Goal: Task Accomplishment & Management: Manage account settings

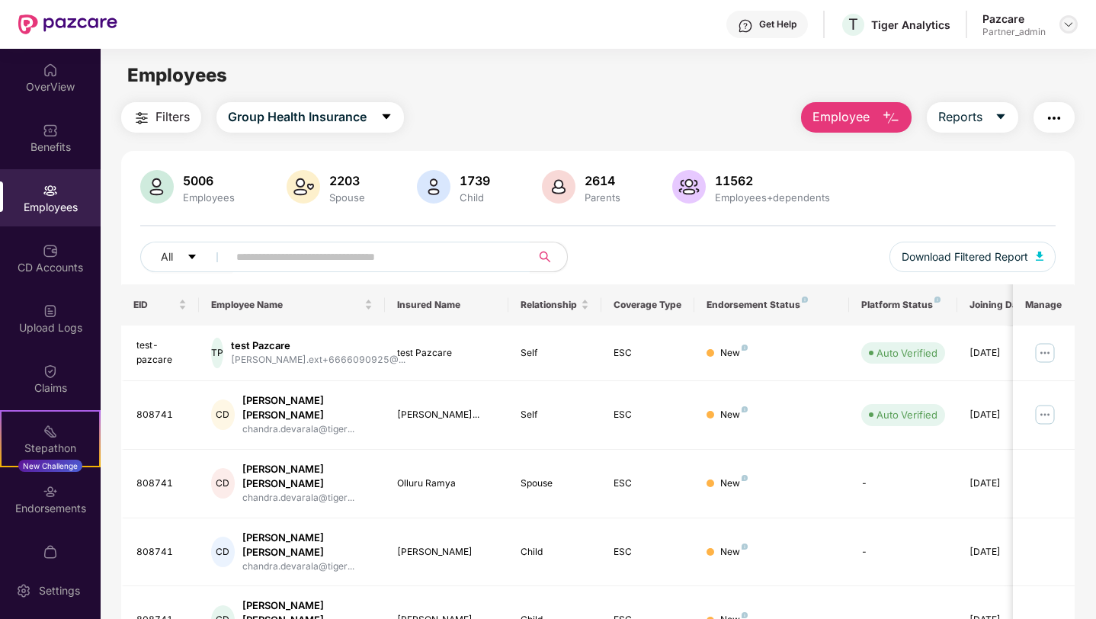
click at [1067, 24] on img at bounding box center [1069, 24] width 12 height 12
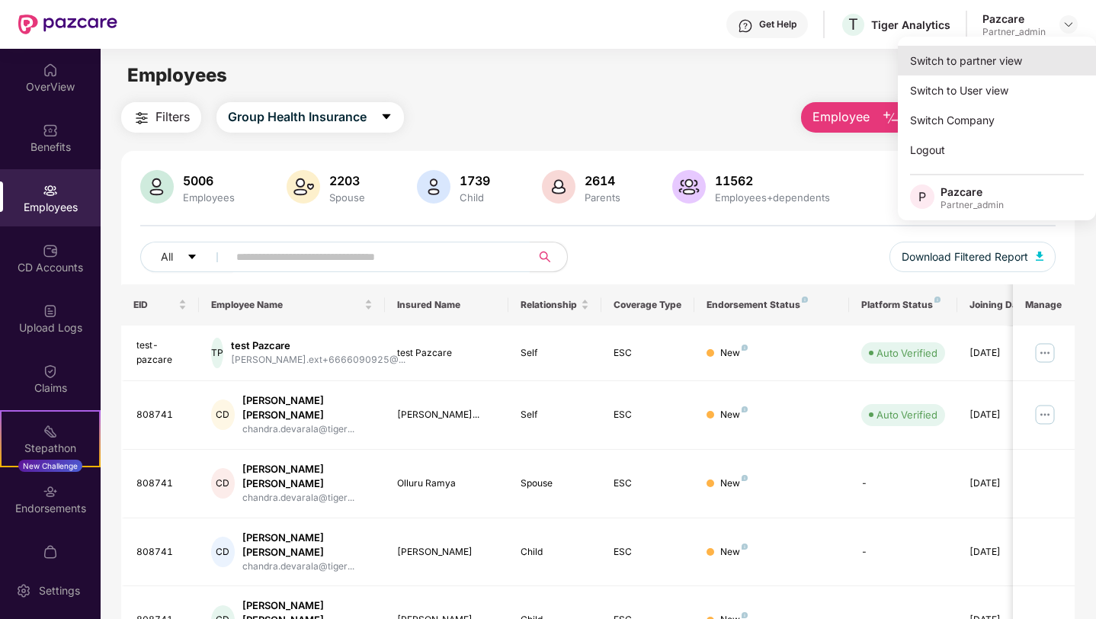
click at [977, 65] on div "Switch to partner view" at bounding box center [997, 61] width 198 height 30
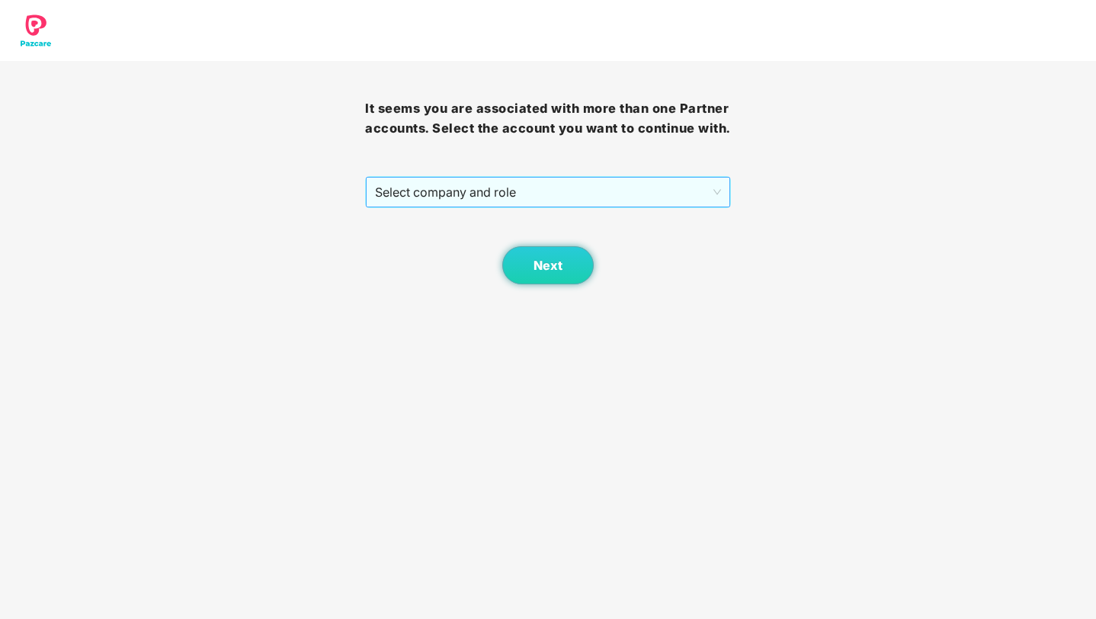
click at [577, 207] on span "Select company and role" at bounding box center [547, 192] width 345 height 29
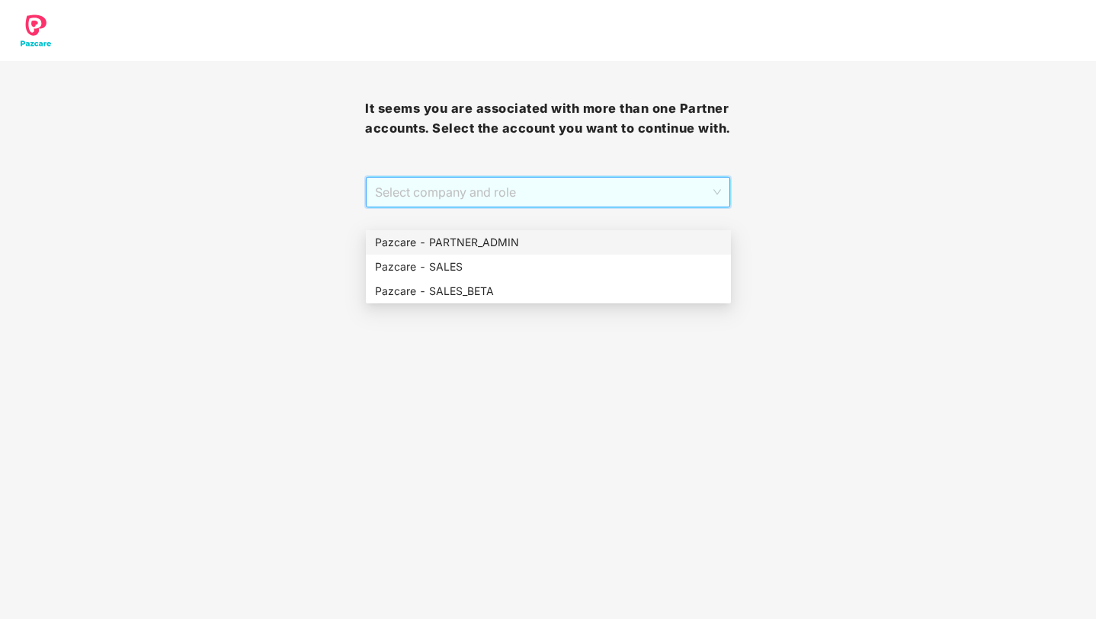
click at [495, 242] on div "Pazcare - PARTNER_ADMIN" at bounding box center [548, 242] width 347 height 17
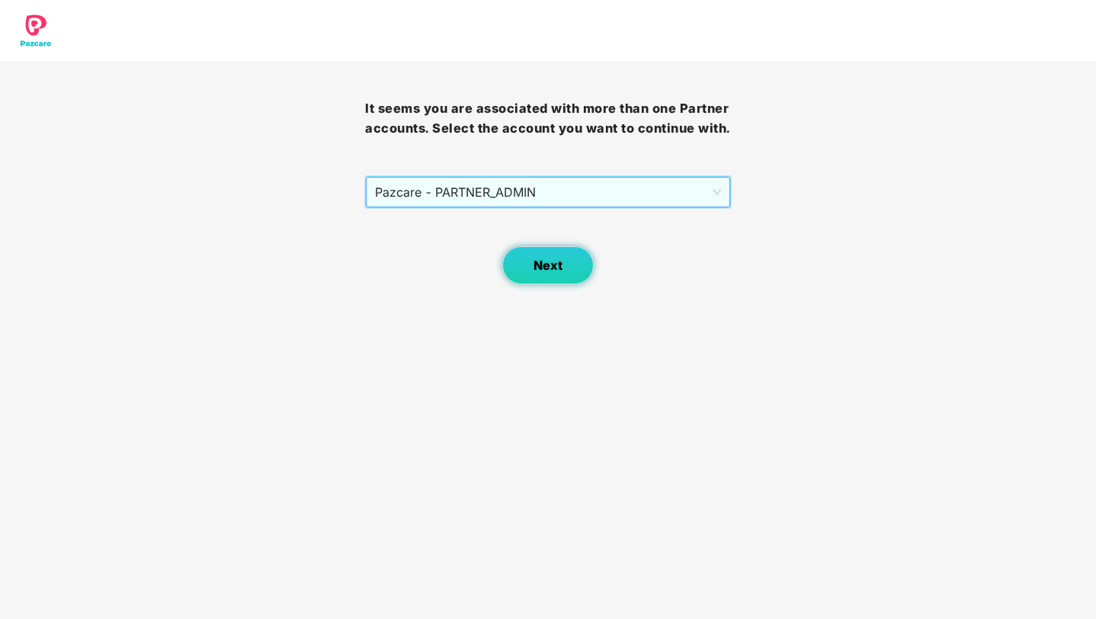
click at [534, 273] on span "Next" at bounding box center [548, 265] width 29 height 14
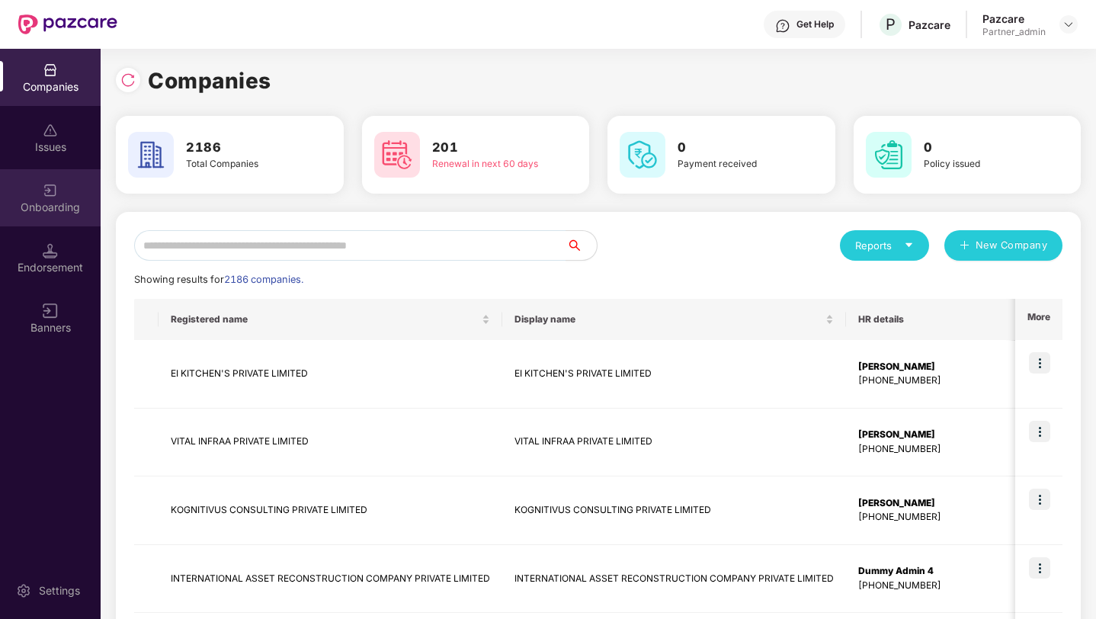
click at [66, 207] on div "Onboarding" at bounding box center [50, 207] width 101 height 15
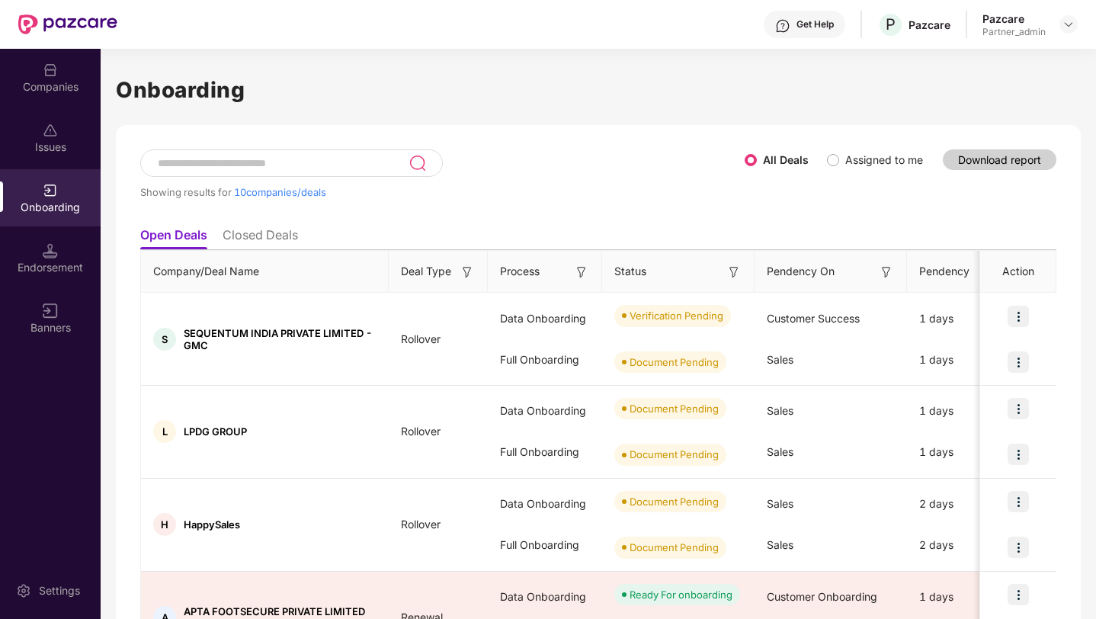
click at [237, 165] on input at bounding box center [282, 163] width 252 height 13
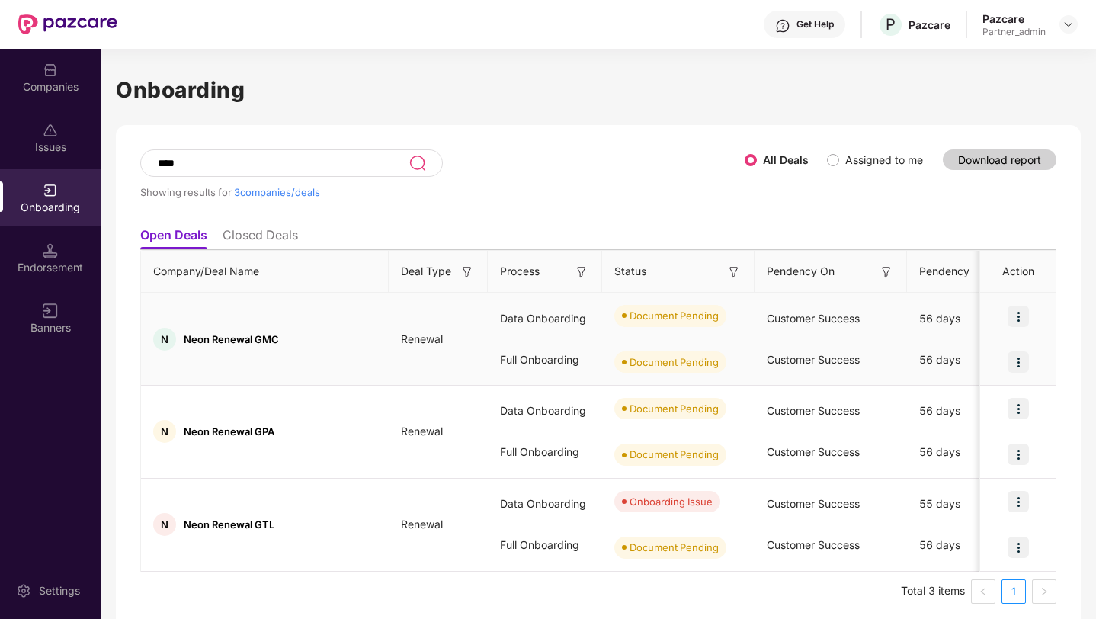
scroll to position [8, 0]
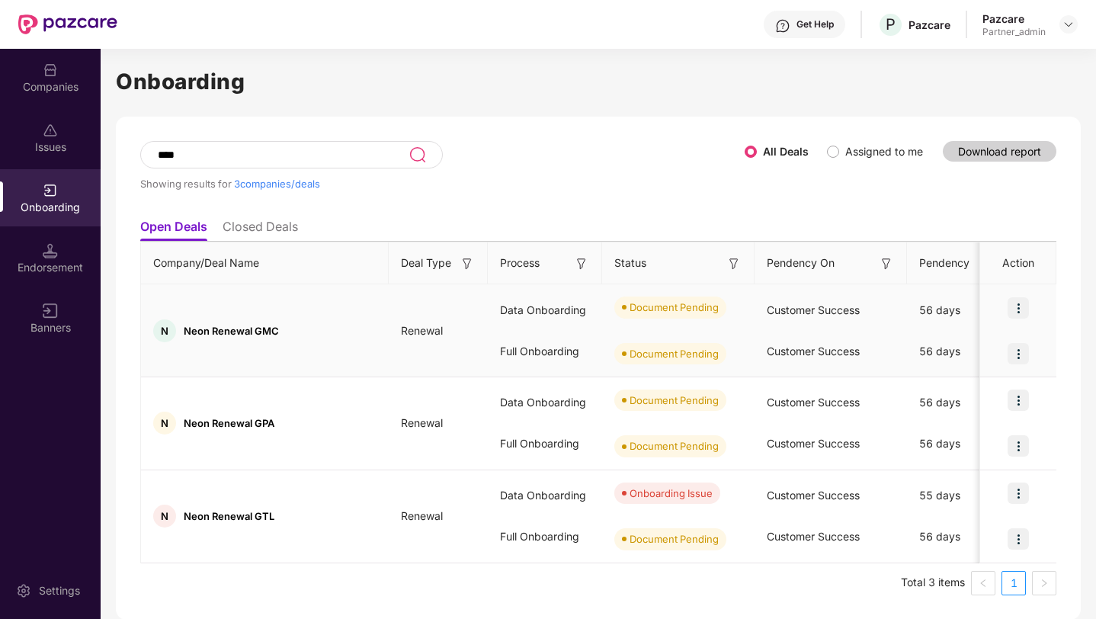
type input "****"
click at [1018, 306] on img at bounding box center [1018, 307] width 21 height 21
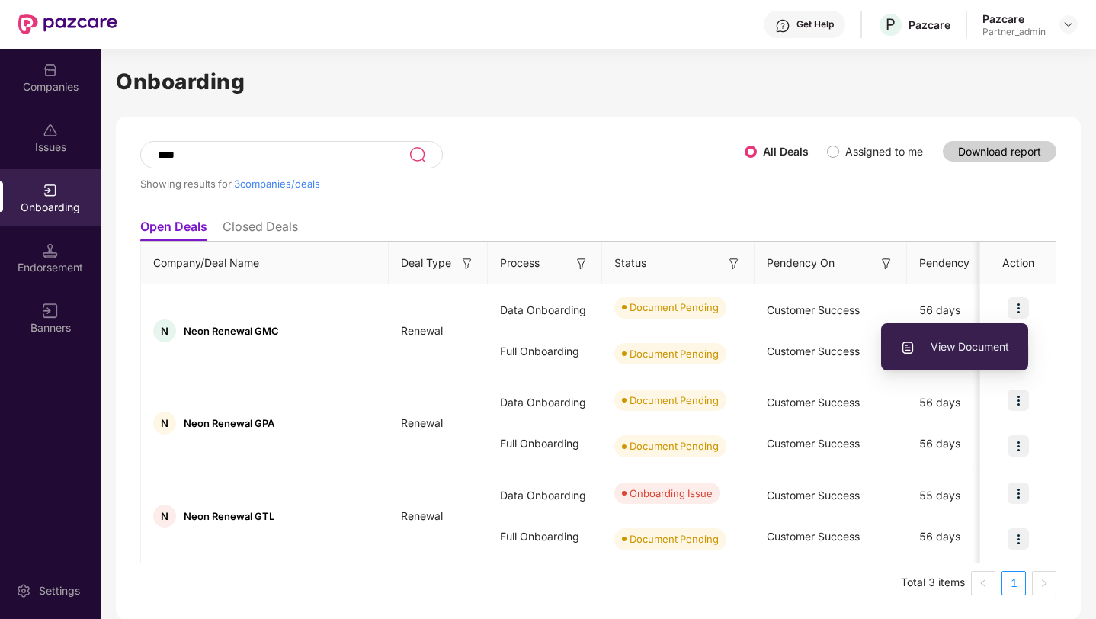
click at [909, 217] on ul "Open Deals Closed Deals" at bounding box center [598, 226] width 916 height 30
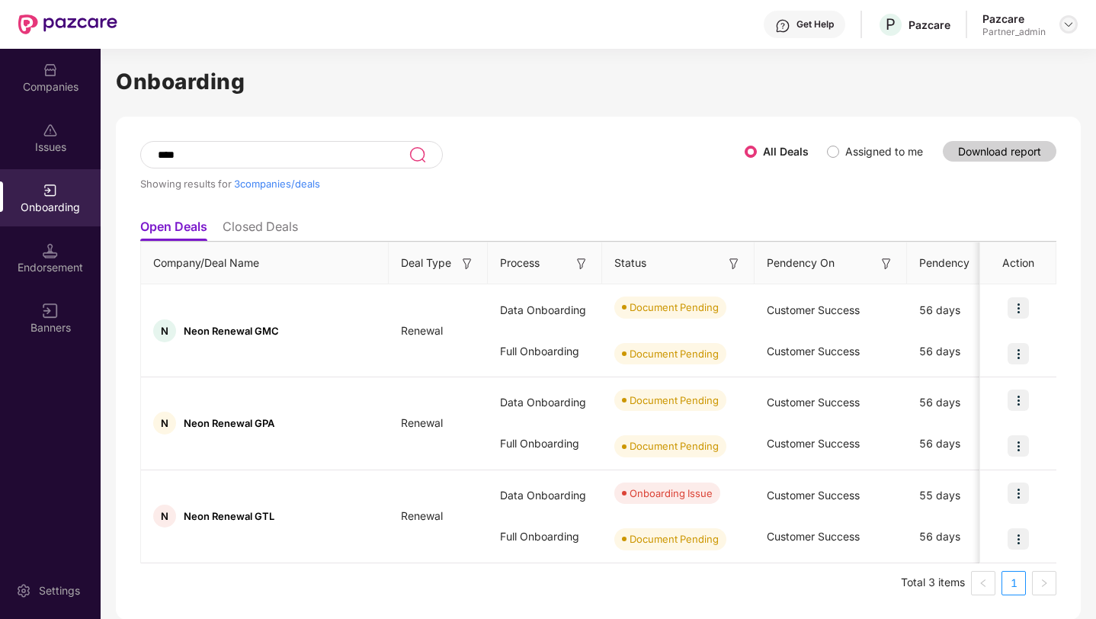
click at [1068, 24] on img at bounding box center [1069, 24] width 12 height 12
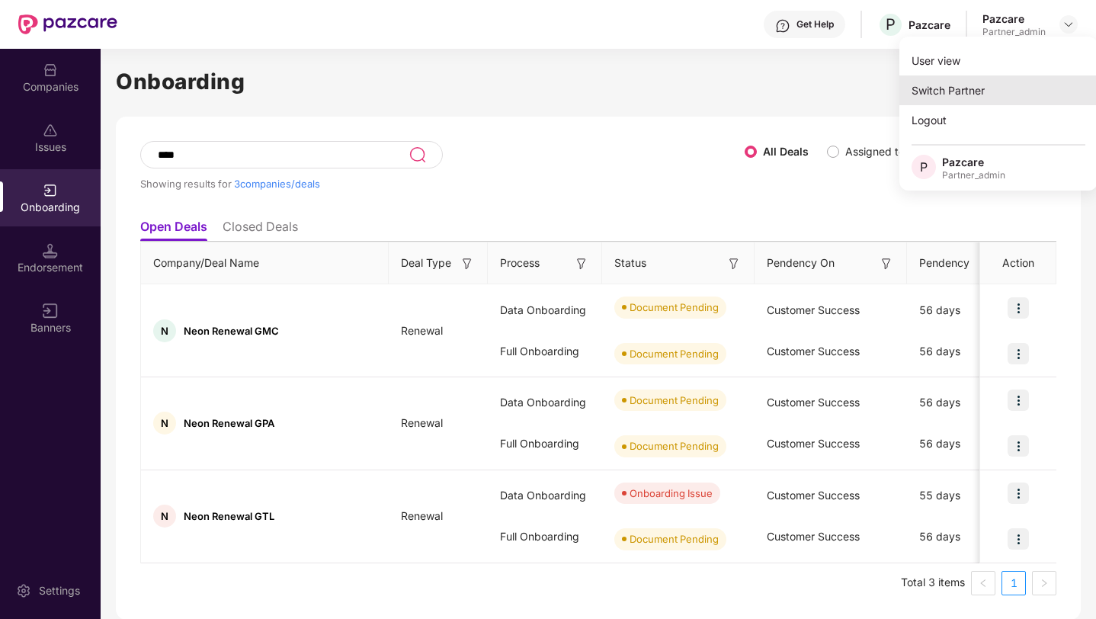
click at [952, 86] on div "Switch Partner" at bounding box center [999, 90] width 198 height 30
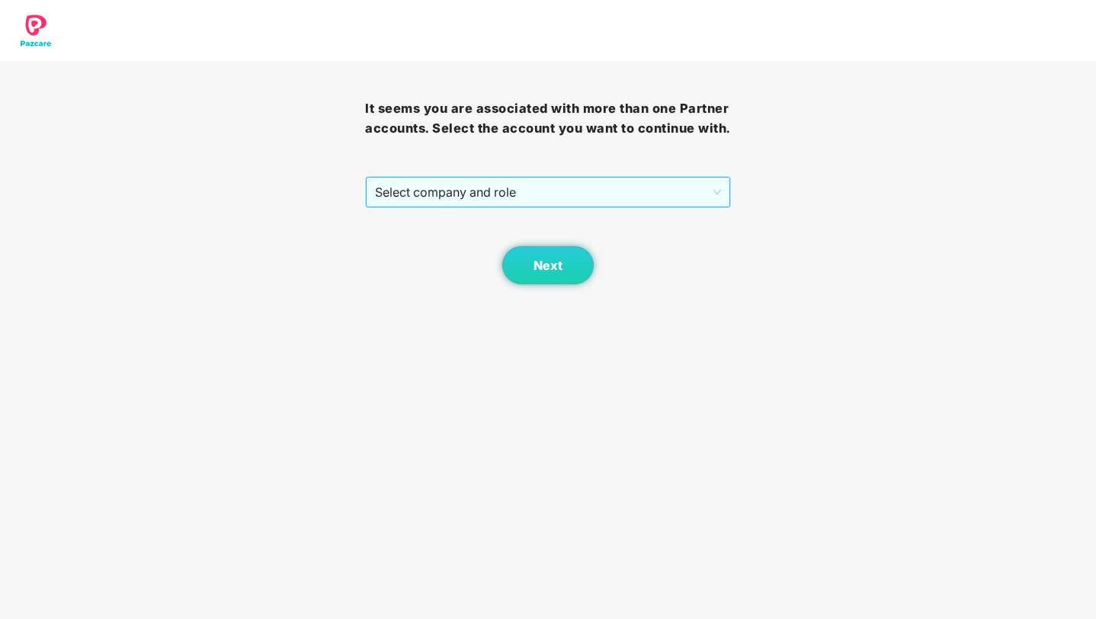
click at [464, 207] on span "Select company and role" at bounding box center [547, 192] width 345 height 29
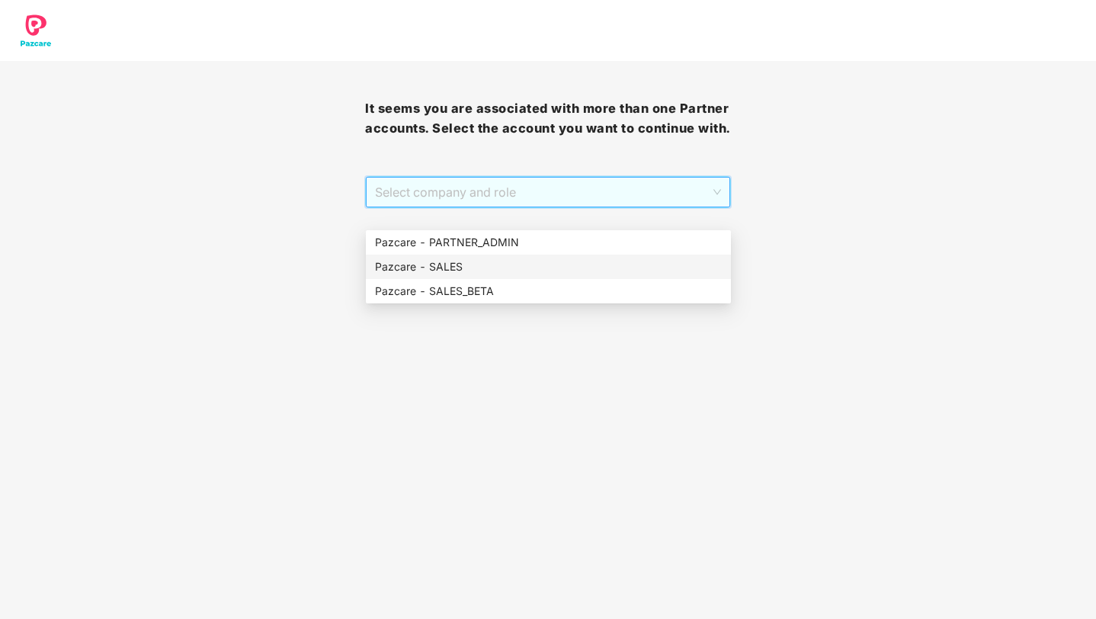
click at [451, 268] on div "Pazcare - SALES" at bounding box center [548, 266] width 347 height 17
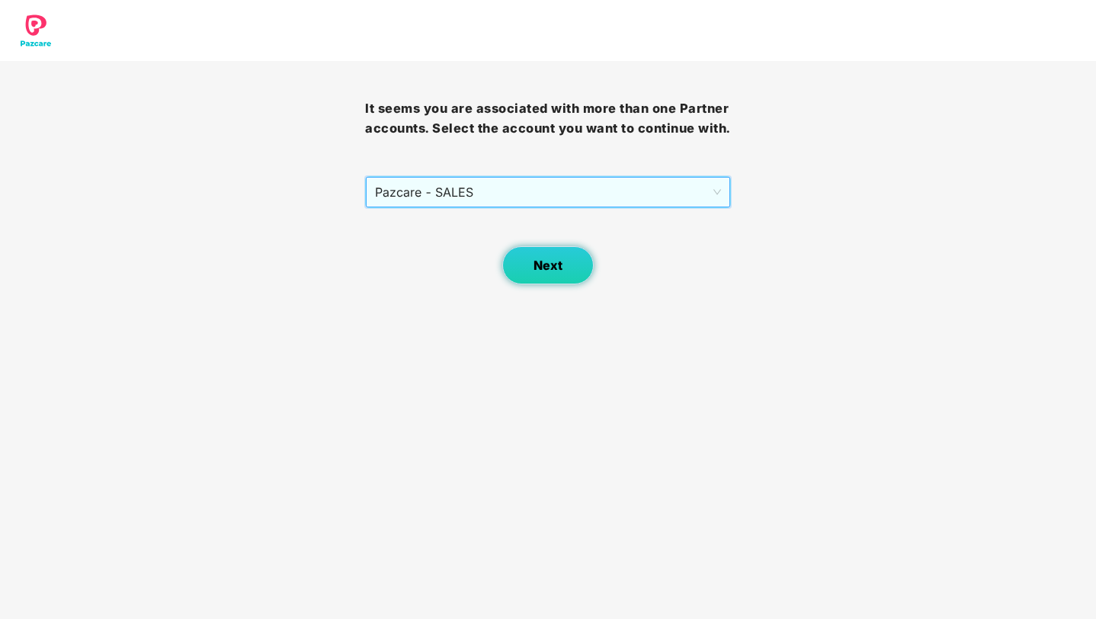
click at [551, 273] on span "Next" at bounding box center [548, 265] width 29 height 14
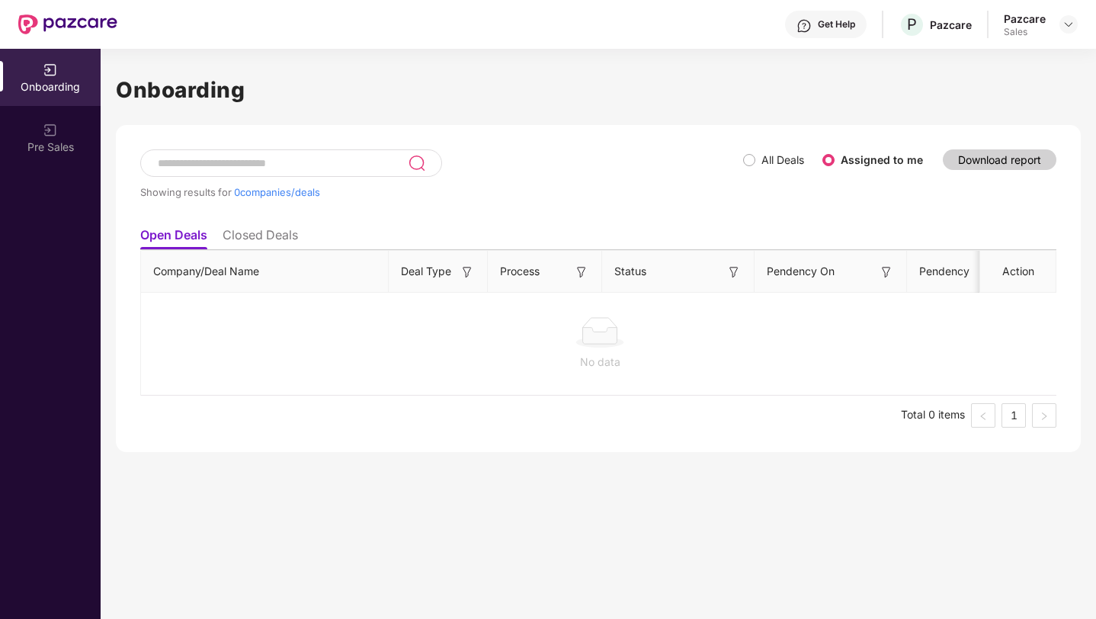
click at [757, 158] on span "All Deals" at bounding box center [783, 160] width 55 height 17
click at [273, 236] on li "Closed Deals" at bounding box center [260, 238] width 75 height 22
click at [182, 237] on li "Open Deals" at bounding box center [173, 238] width 66 height 22
click at [71, 149] on div "Pre Sales" at bounding box center [50, 147] width 101 height 15
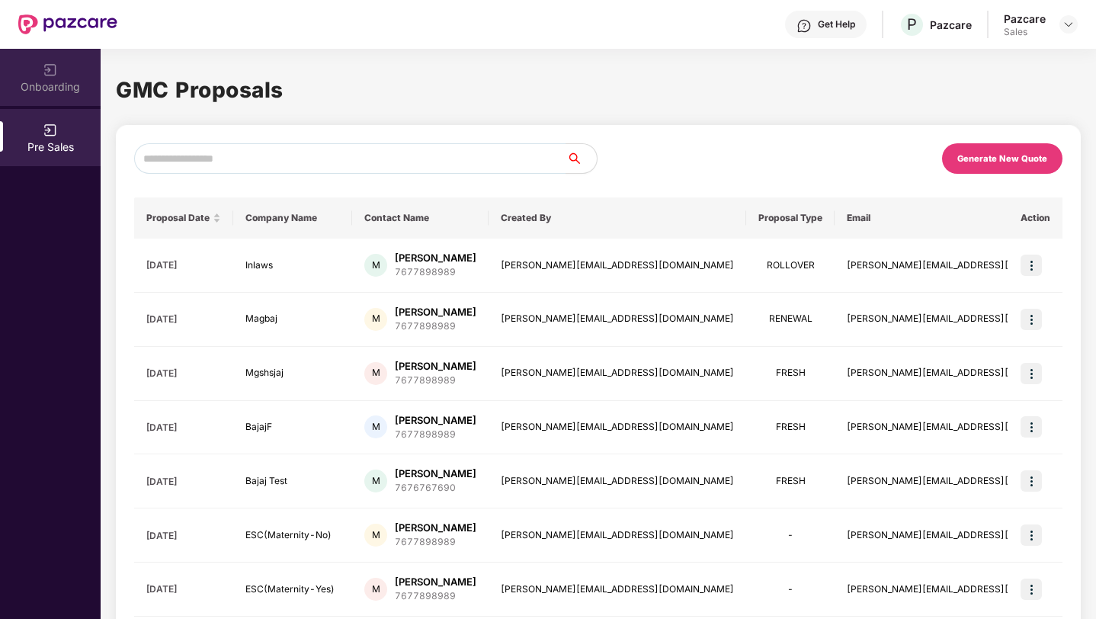
click at [70, 87] on div "Onboarding" at bounding box center [50, 86] width 101 height 15
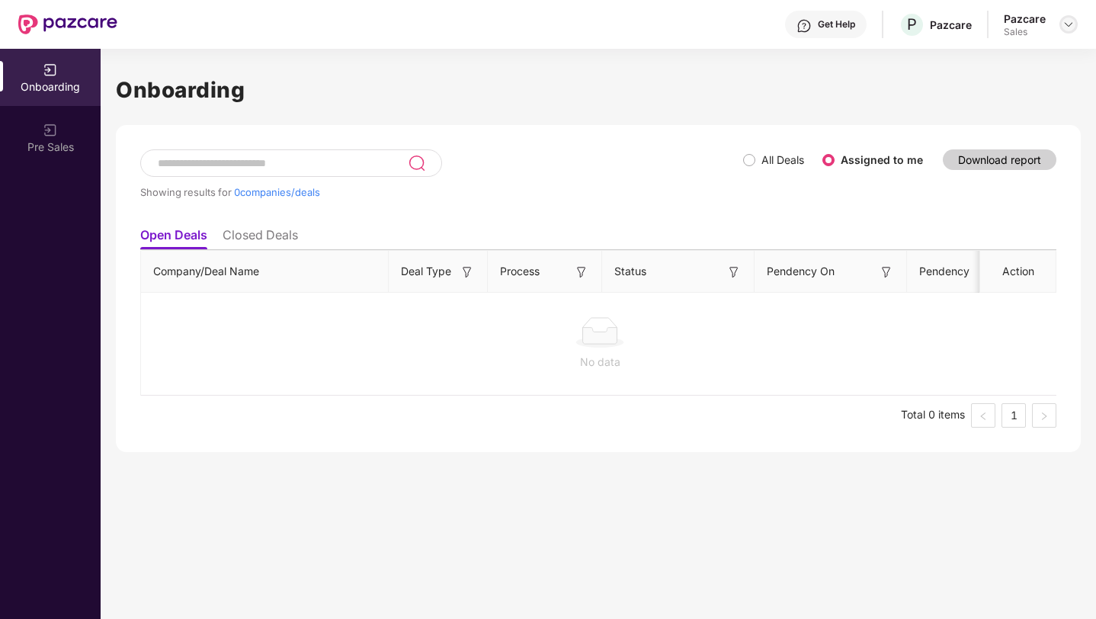
click at [1071, 29] on img at bounding box center [1069, 24] width 12 height 12
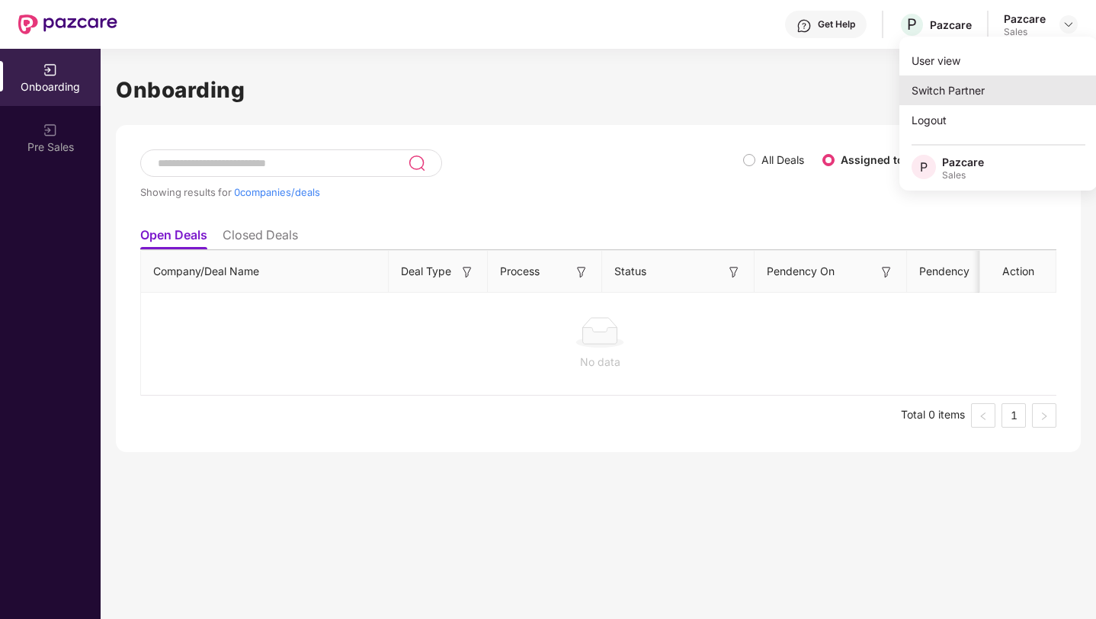
click at [964, 90] on div "Switch Partner" at bounding box center [999, 90] width 198 height 30
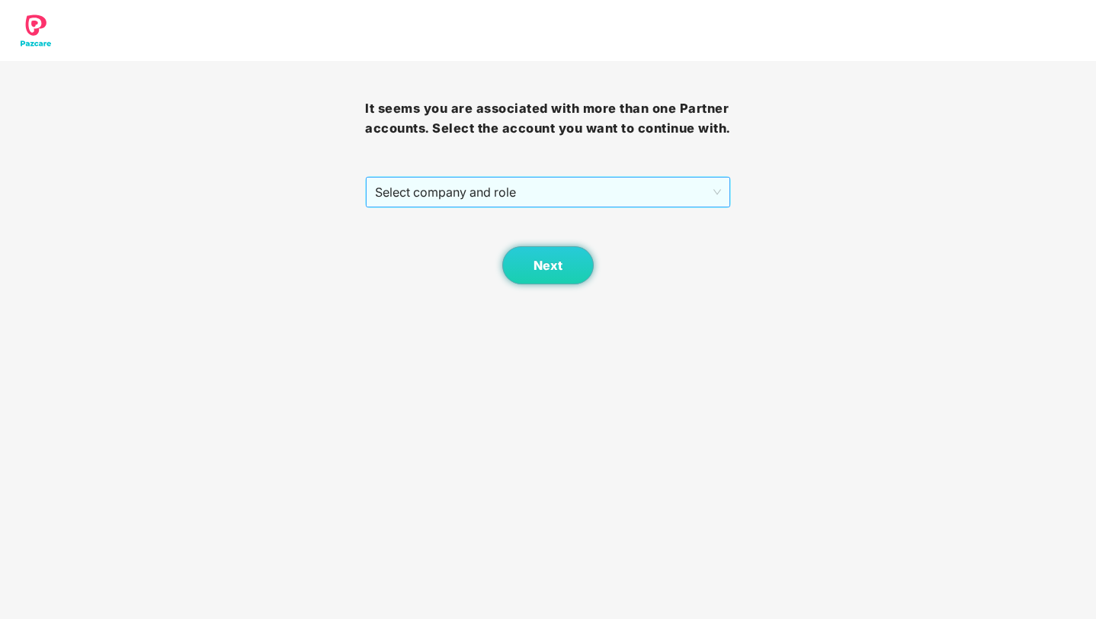
click at [531, 207] on span "Select company and role" at bounding box center [547, 192] width 345 height 29
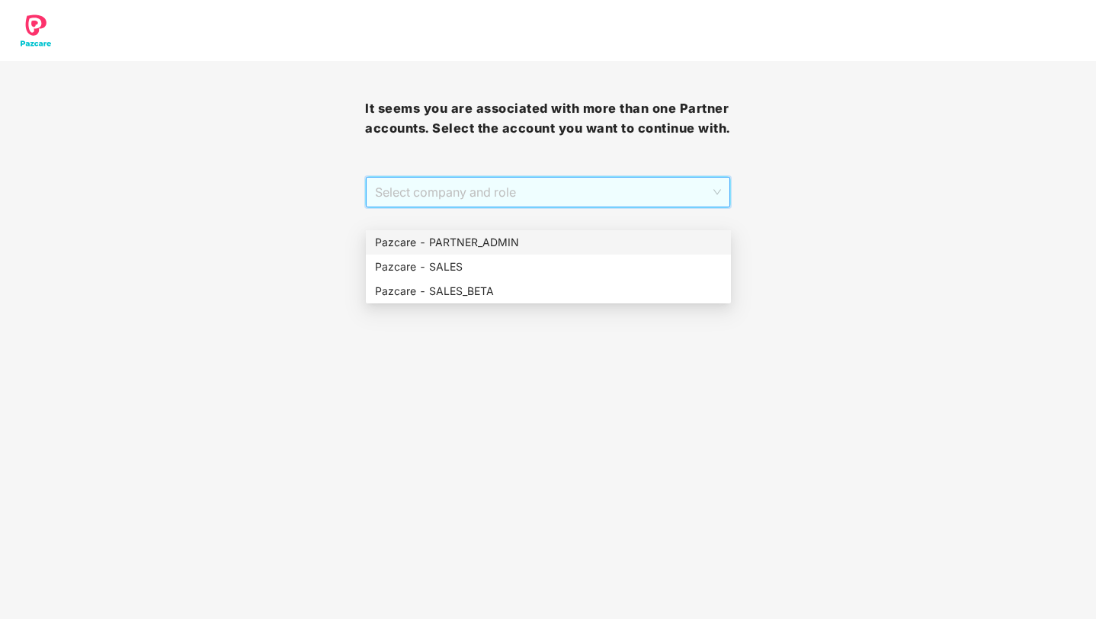
click at [501, 235] on div "Pazcare - PARTNER_ADMIN" at bounding box center [548, 242] width 347 height 17
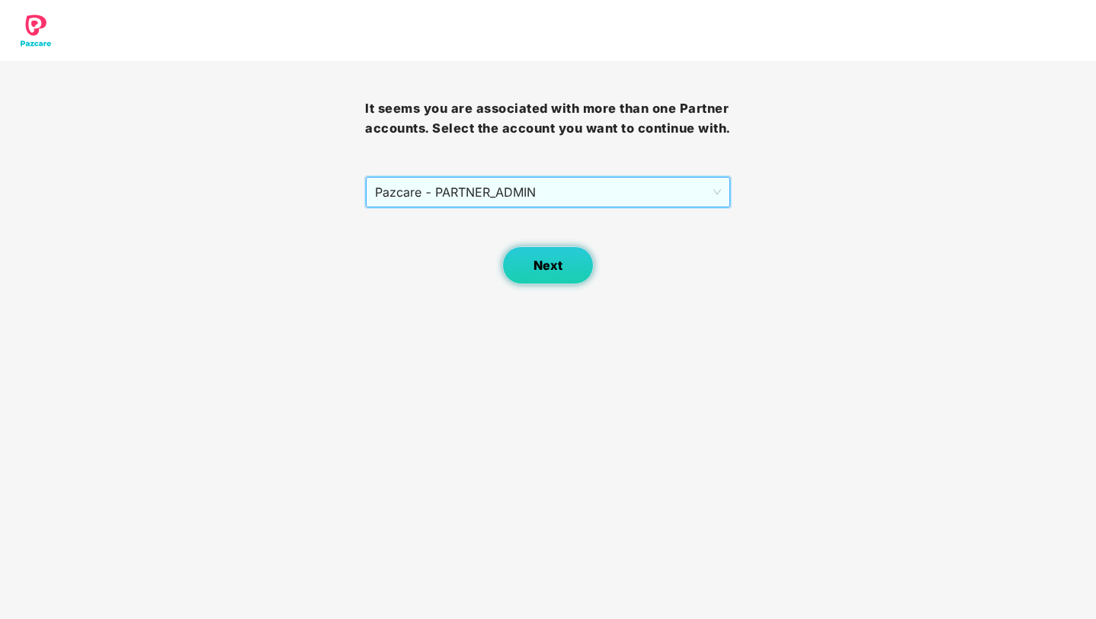
click at [546, 273] on span "Next" at bounding box center [548, 265] width 29 height 14
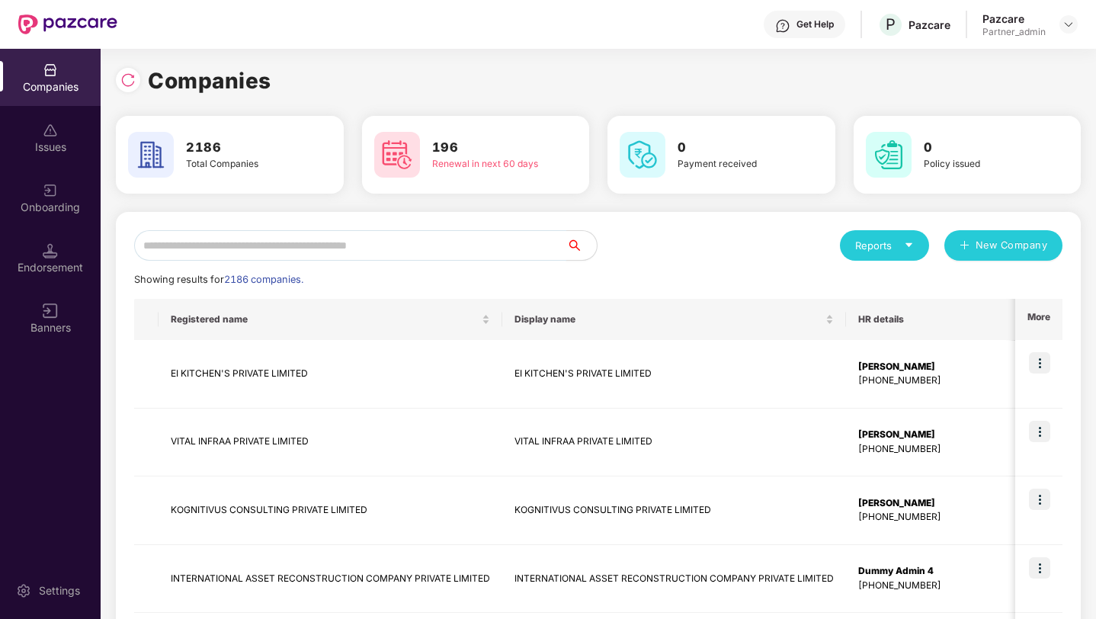
click at [425, 241] on input "text" at bounding box center [350, 245] width 432 height 30
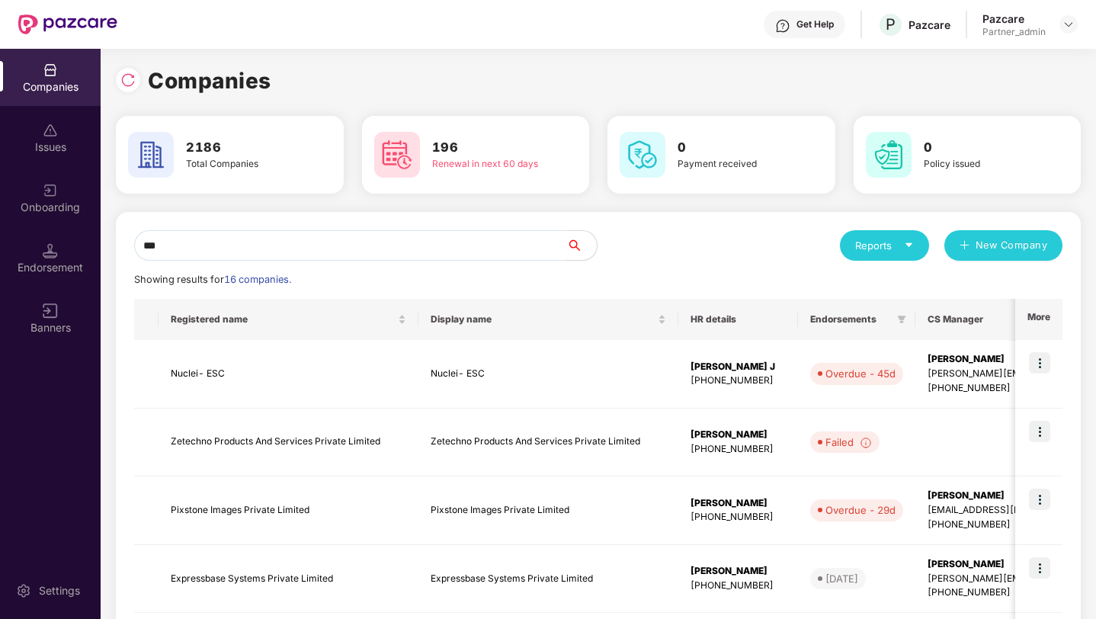
type input "****"
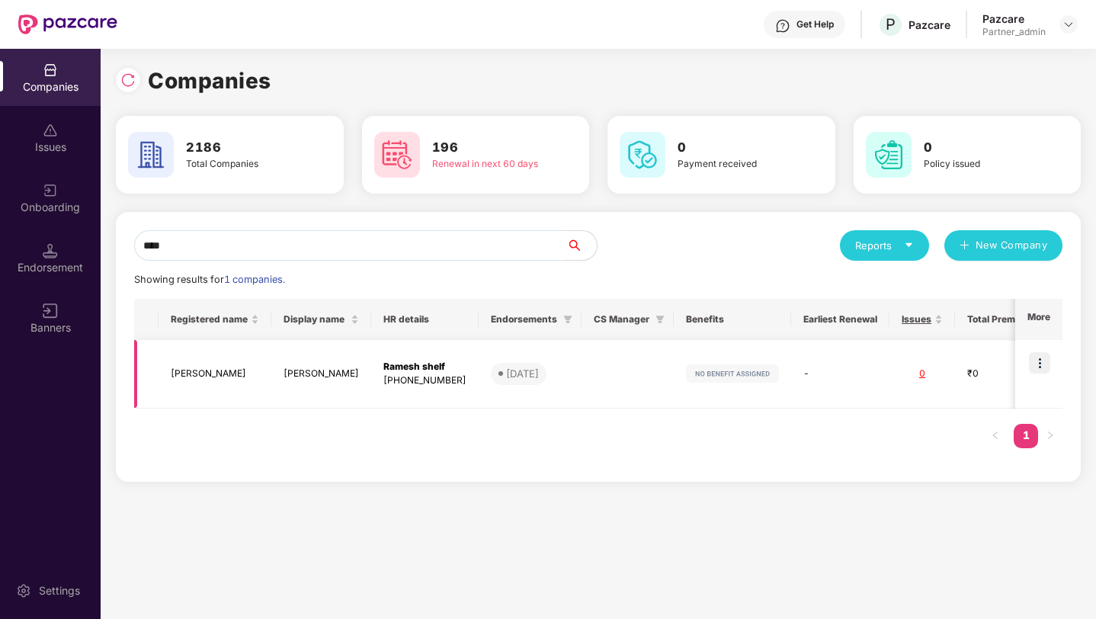
click at [210, 383] on td "Basava" at bounding box center [215, 374] width 113 height 69
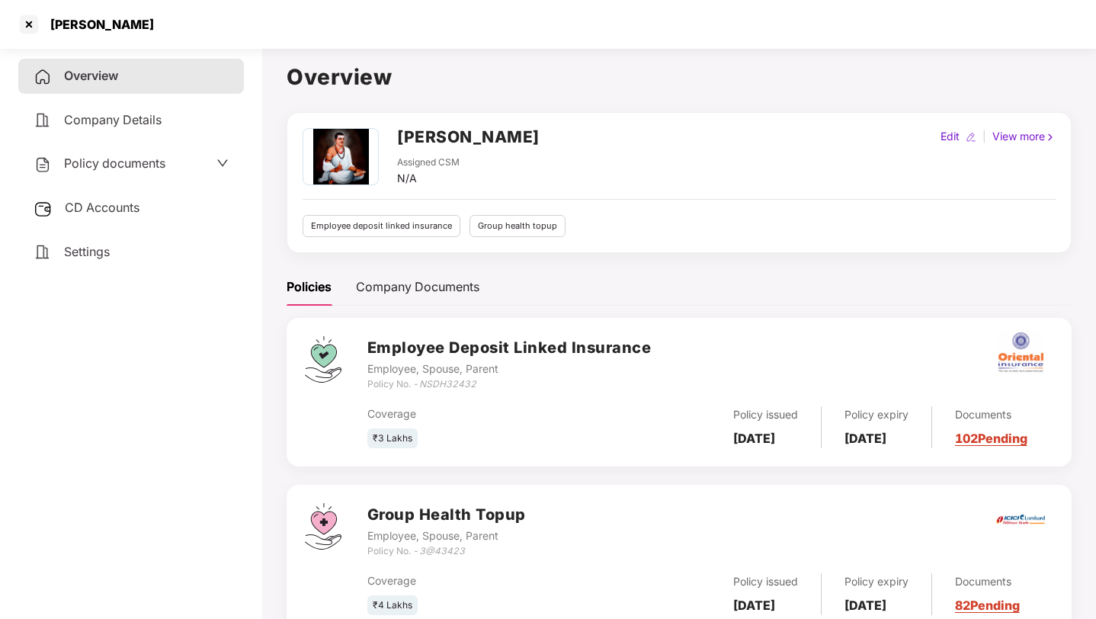
click at [951, 140] on div "Edit" at bounding box center [950, 136] width 25 height 17
select select "****"
select select "**********"
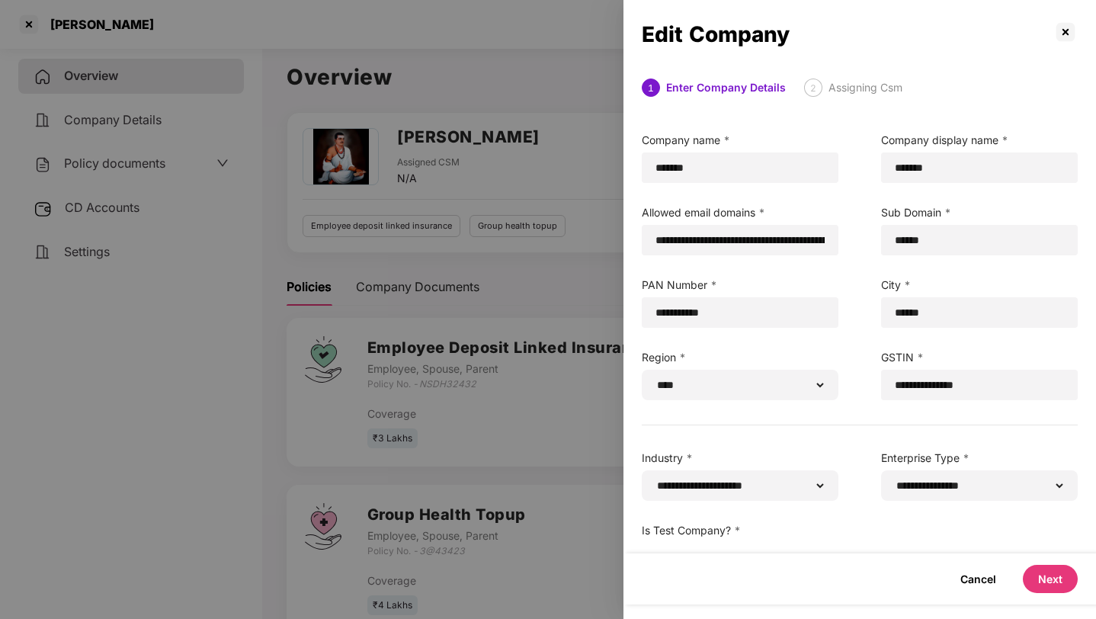
scroll to position [35, 0]
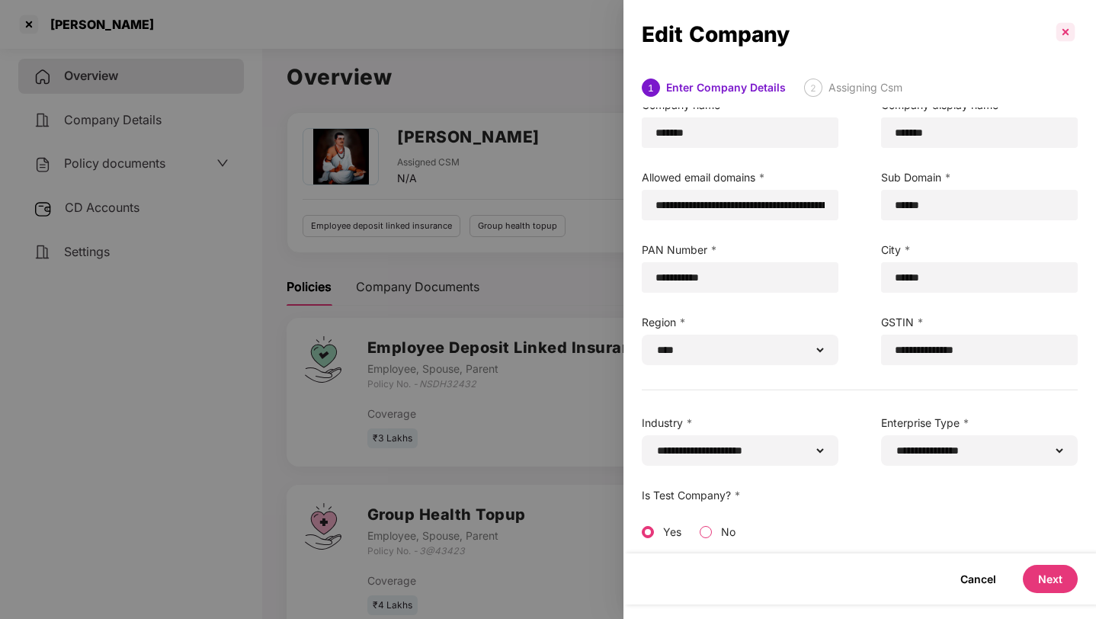
click at [1060, 34] on p at bounding box center [1066, 32] width 24 height 24
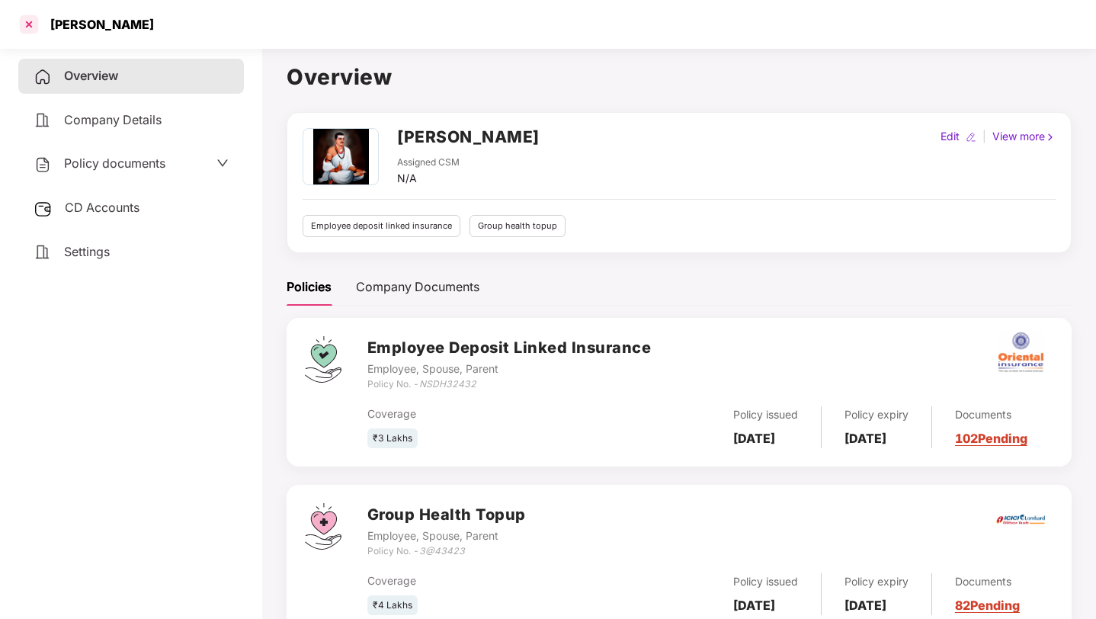
click at [31, 21] on div at bounding box center [29, 24] width 24 height 24
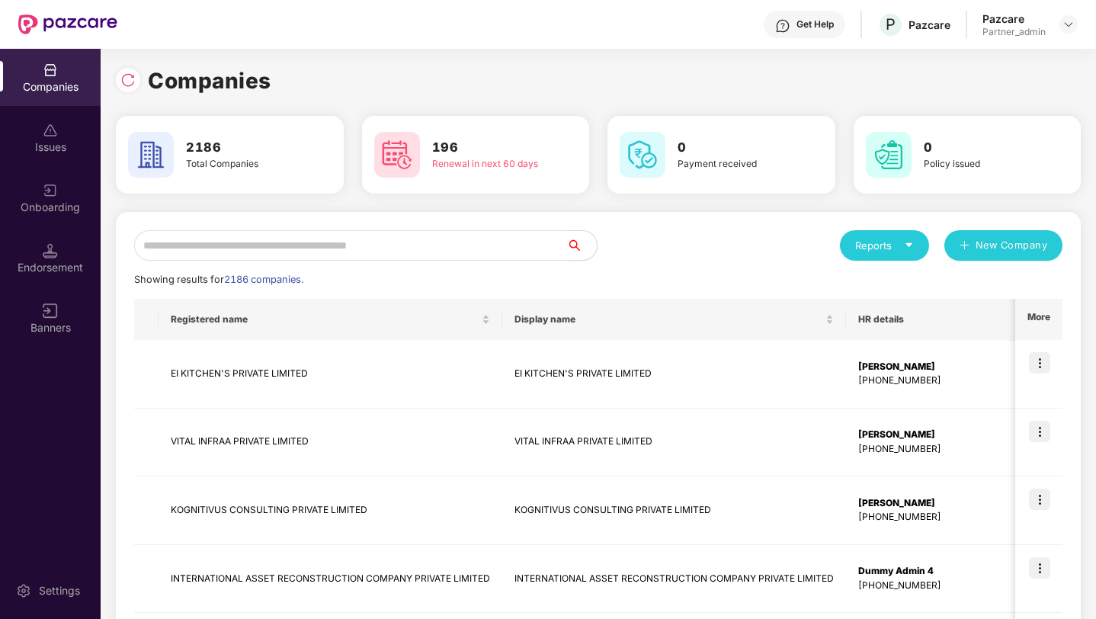
click at [207, 246] on input "text" at bounding box center [350, 245] width 432 height 30
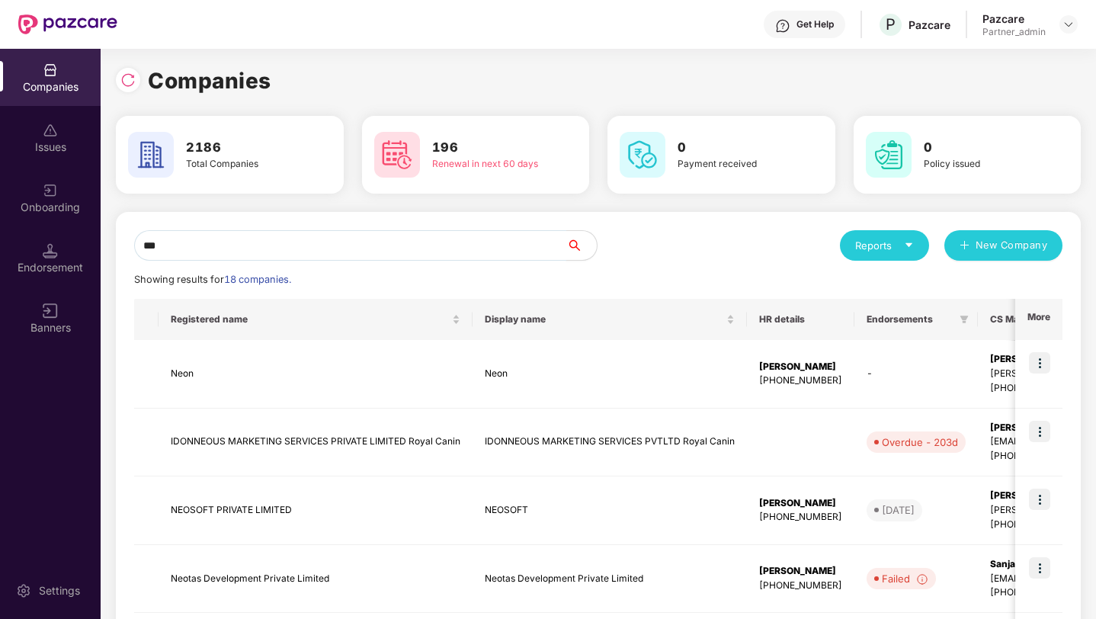
type input "****"
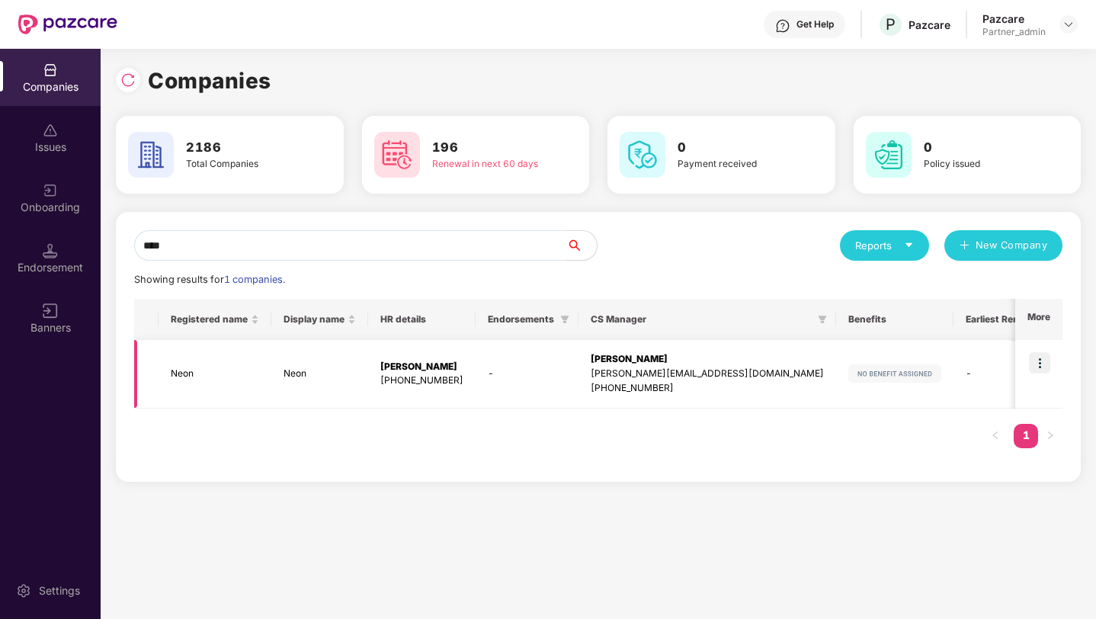
click at [199, 374] on td "Neon" at bounding box center [215, 374] width 113 height 69
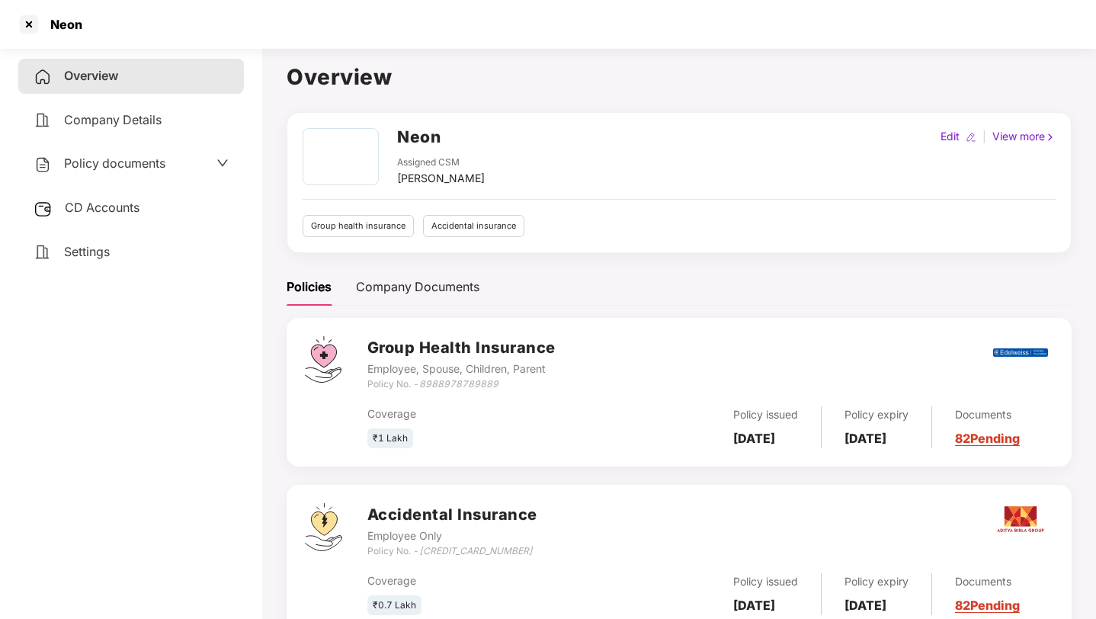
click at [952, 133] on div "Edit" at bounding box center [950, 136] width 25 height 17
select select "****"
select select "**********"
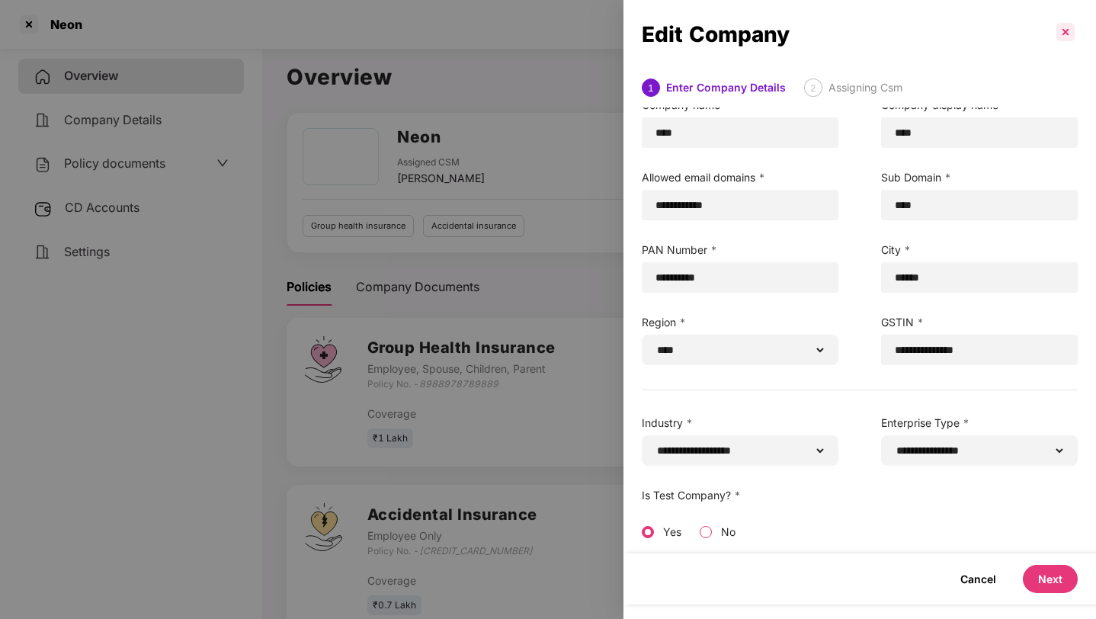
click at [1064, 35] on p at bounding box center [1066, 32] width 24 height 24
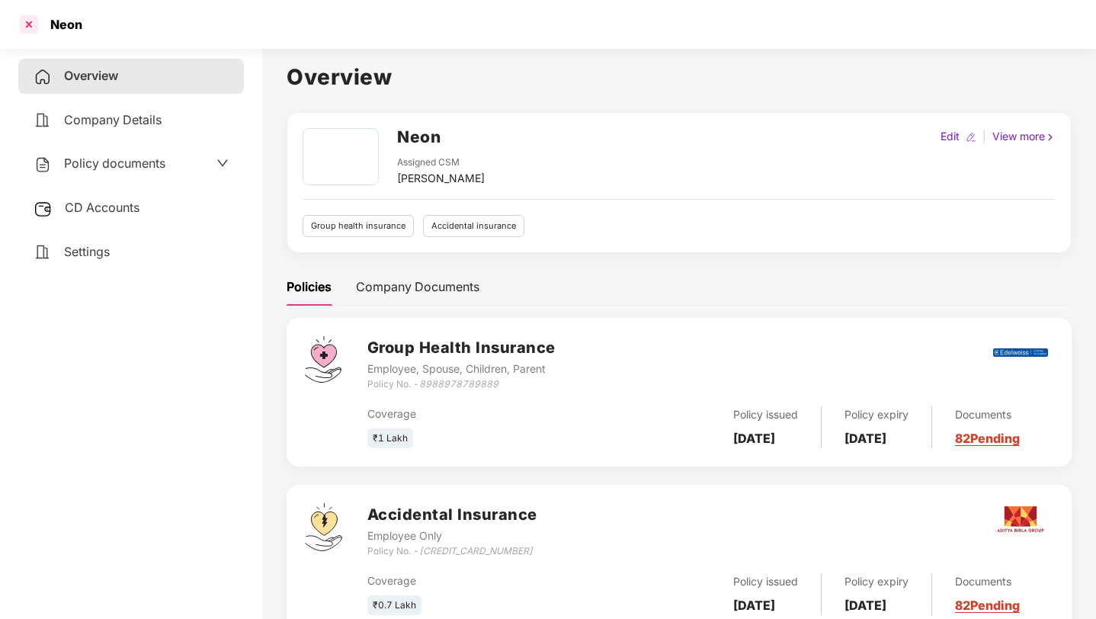
click at [27, 22] on div at bounding box center [29, 24] width 24 height 24
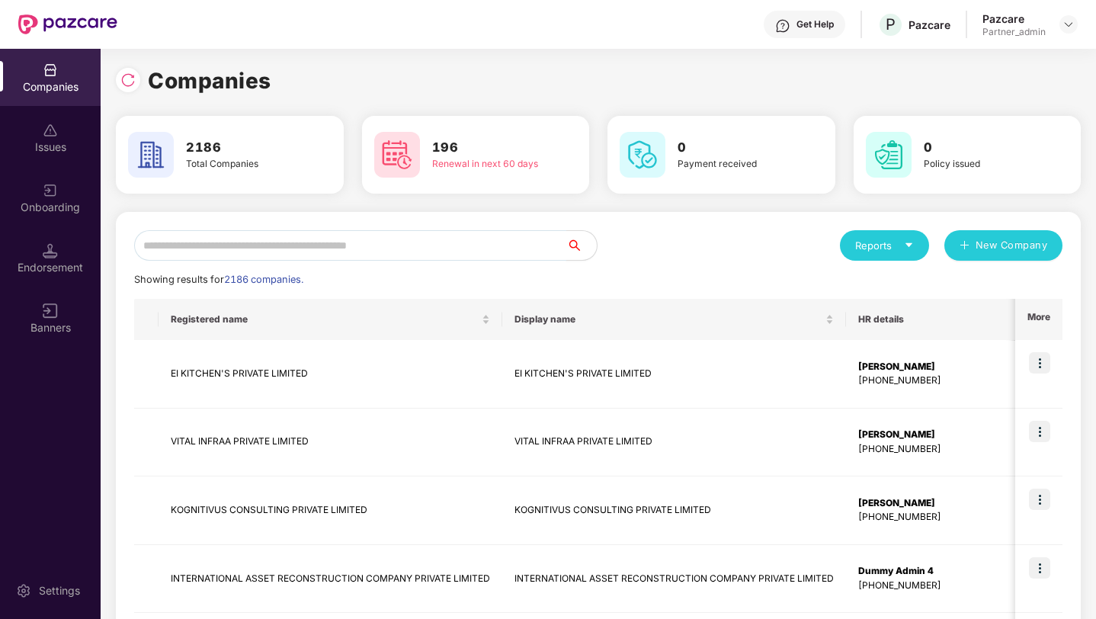
click at [226, 254] on input "text" at bounding box center [350, 245] width 432 height 30
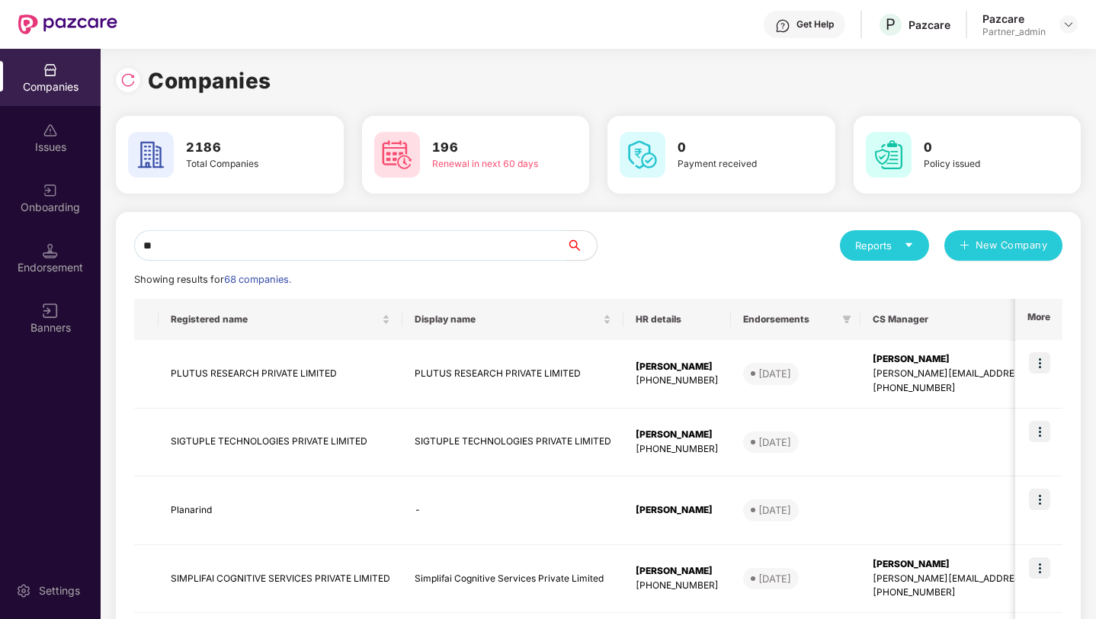
type input "***"
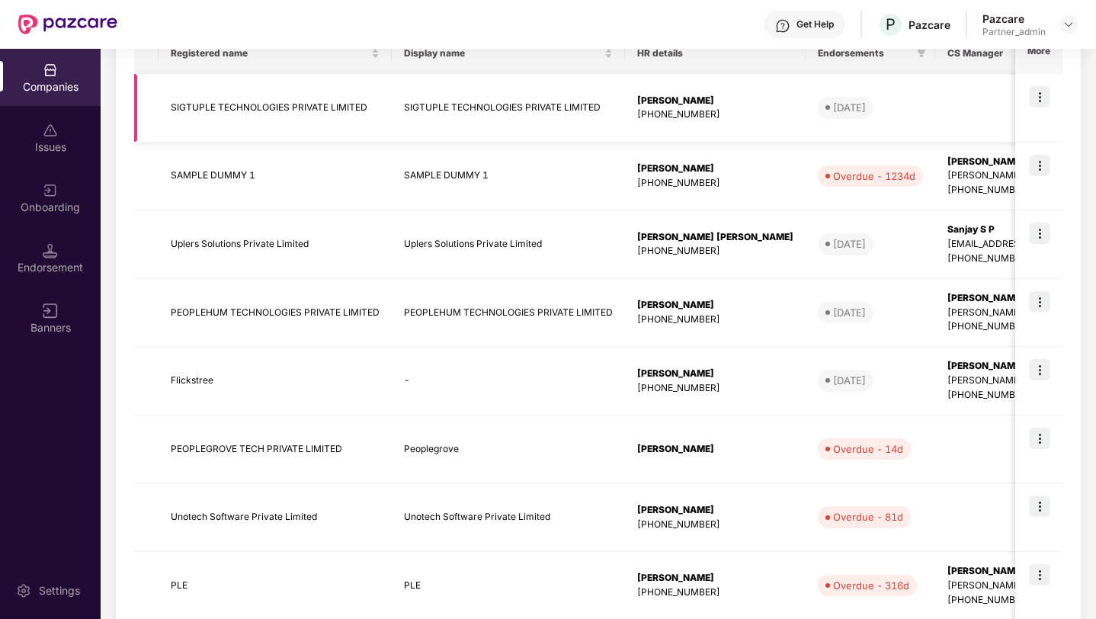
scroll to position [373, 0]
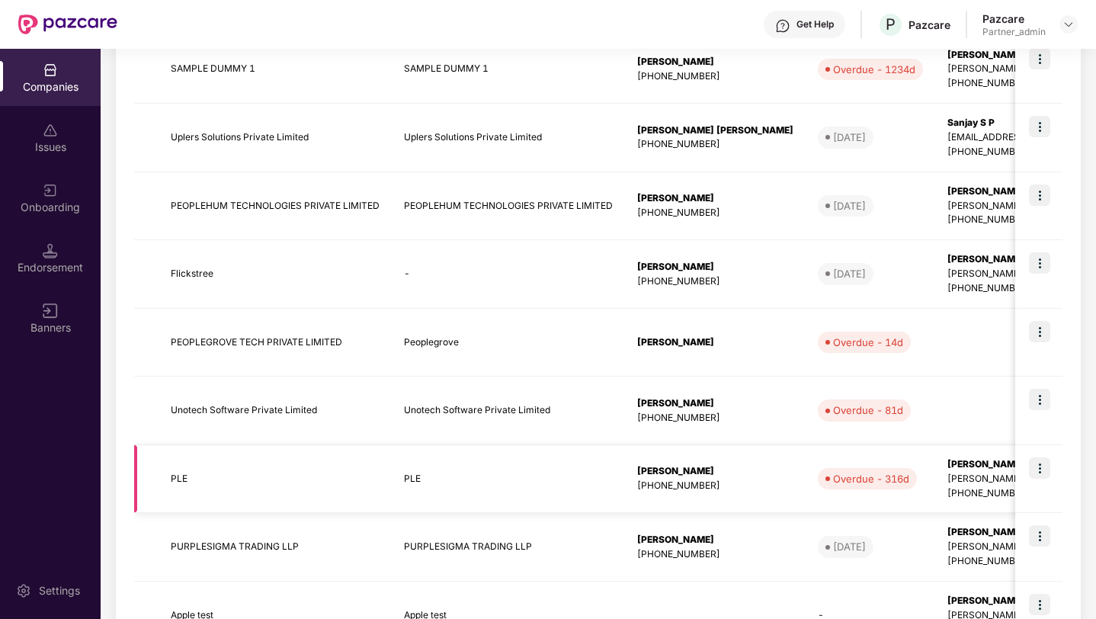
click at [335, 473] on td "PLE" at bounding box center [275, 479] width 233 height 69
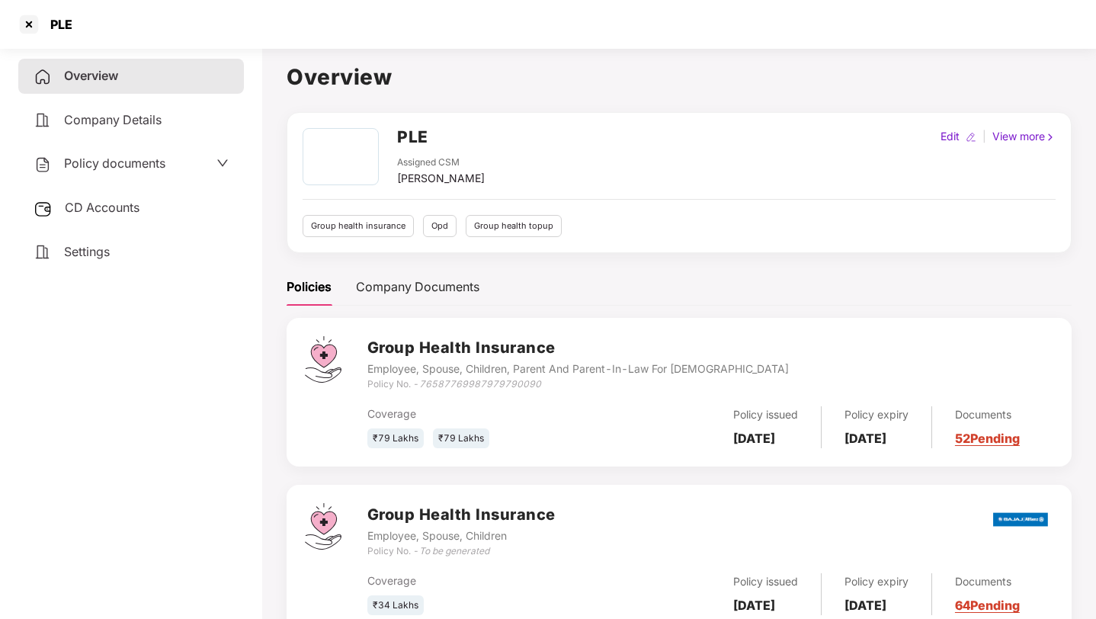
click at [951, 139] on div "Edit" at bounding box center [950, 136] width 25 height 17
select select "****"
select select "**********"
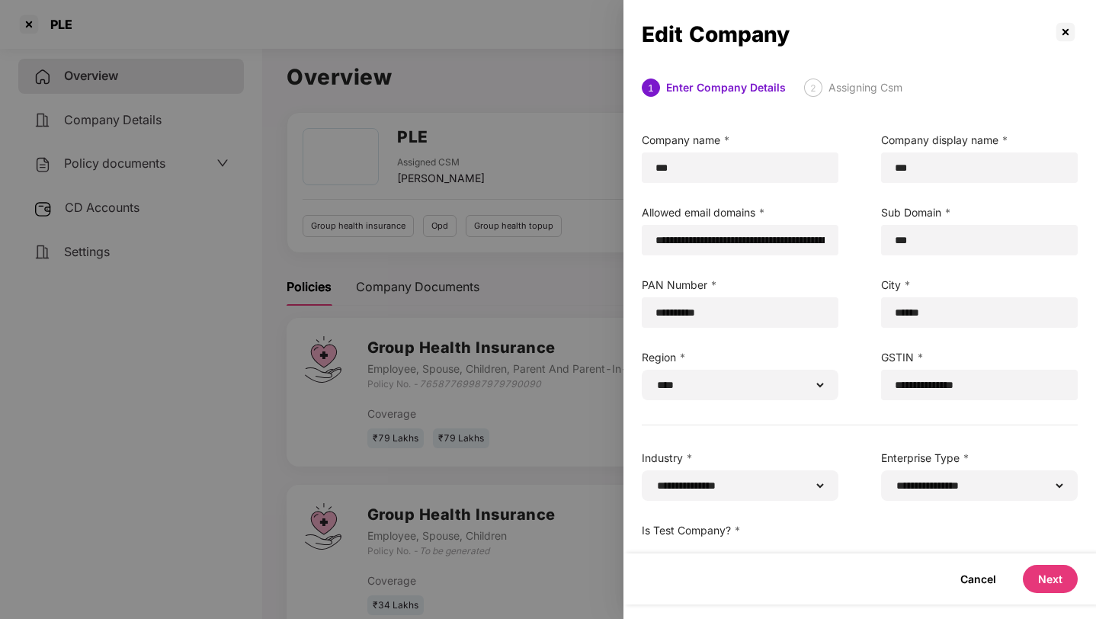
scroll to position [35, 0]
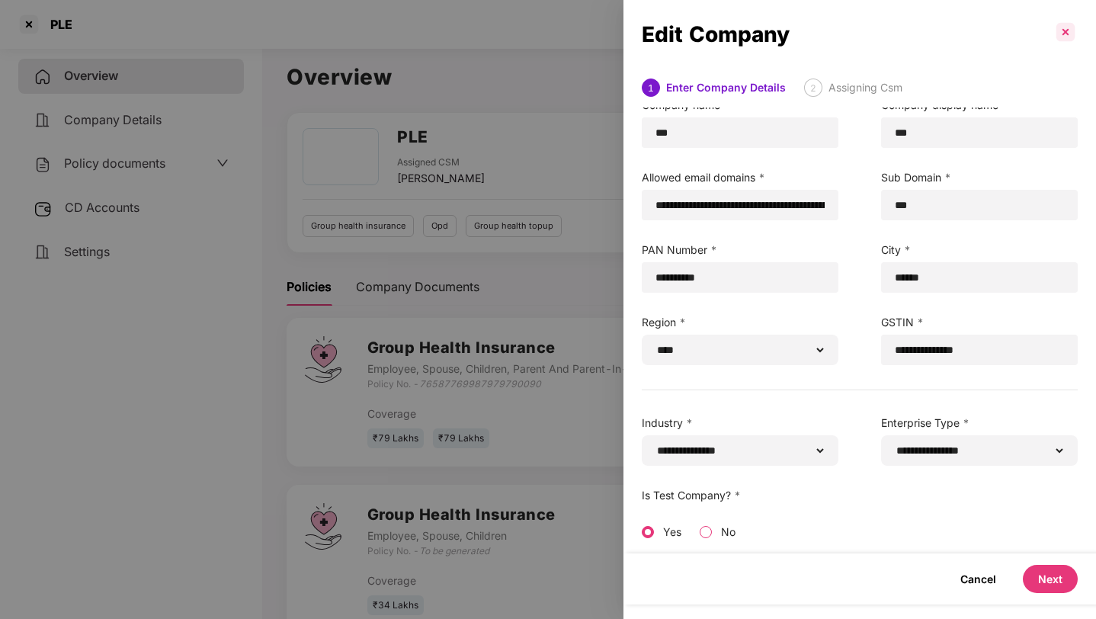
click at [1061, 29] on p at bounding box center [1066, 32] width 24 height 24
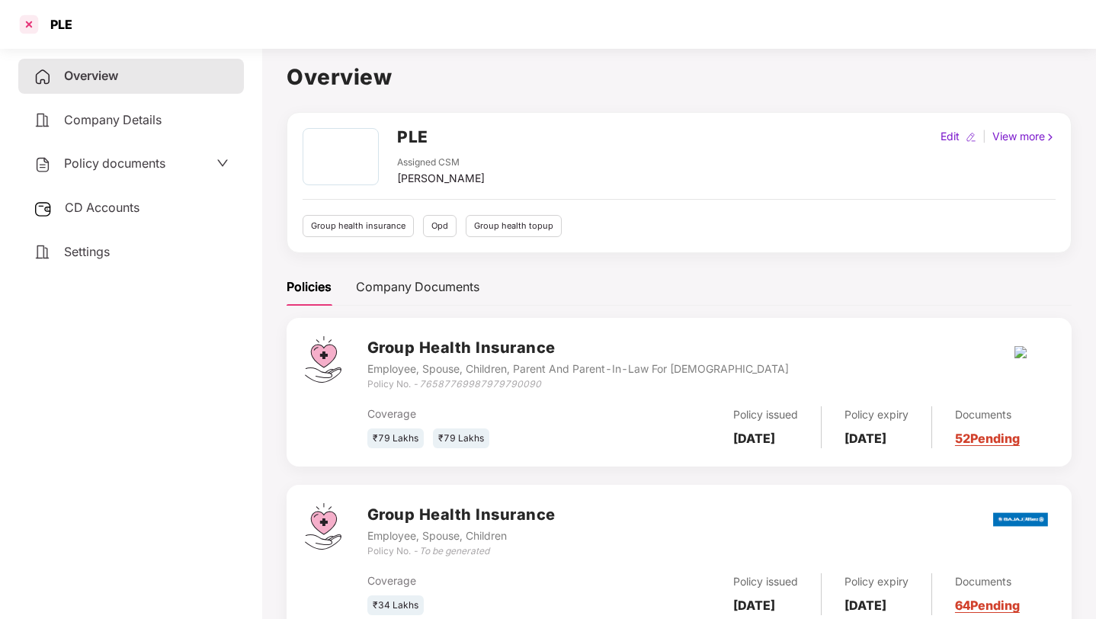
click at [34, 21] on div at bounding box center [29, 24] width 24 height 24
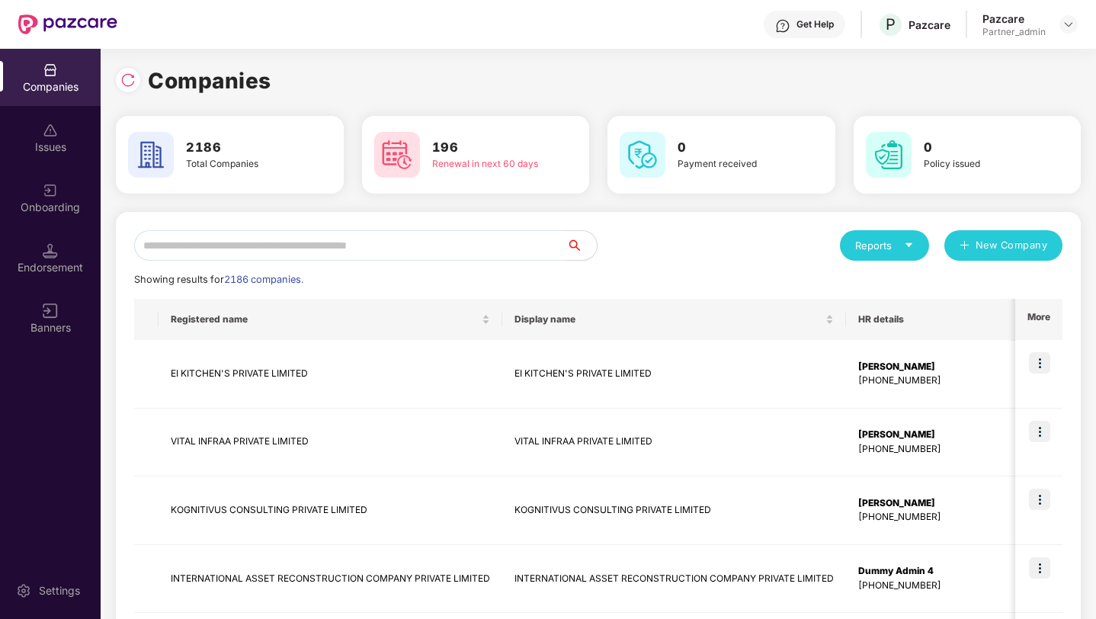
click at [55, 214] on div "Onboarding" at bounding box center [50, 207] width 101 height 15
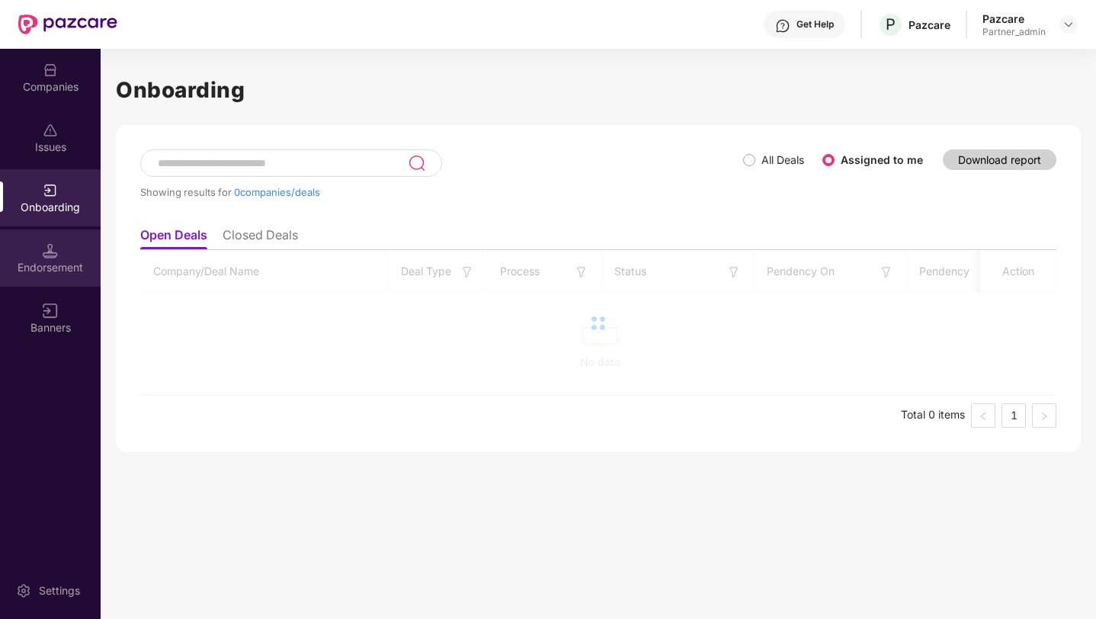
click at [46, 252] on img at bounding box center [50, 250] width 15 height 15
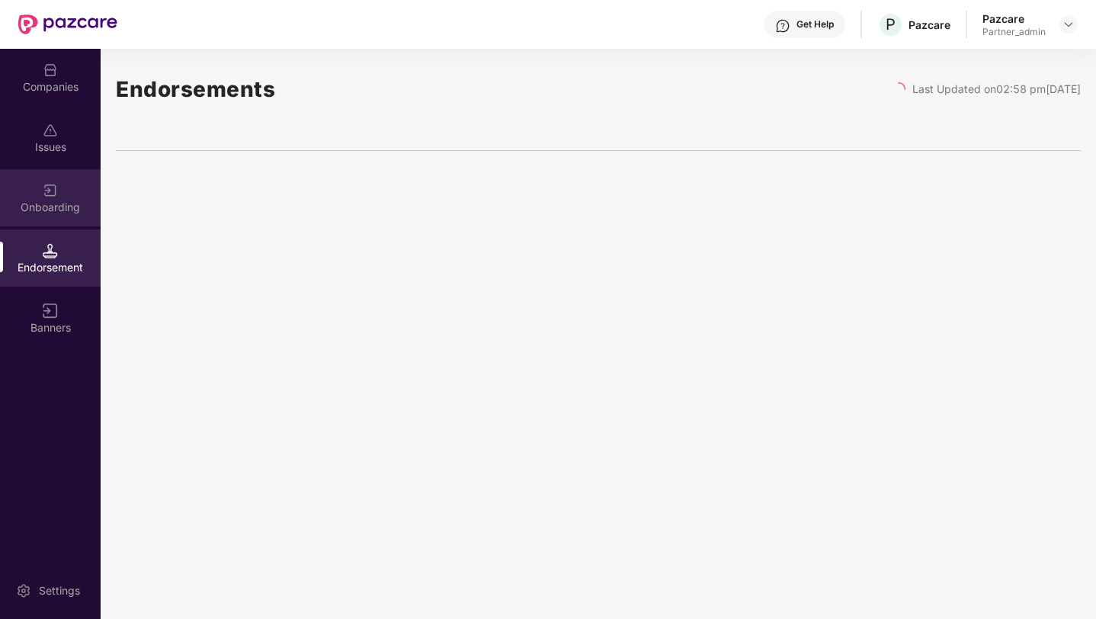
click at [53, 203] on div "Onboarding" at bounding box center [50, 207] width 101 height 15
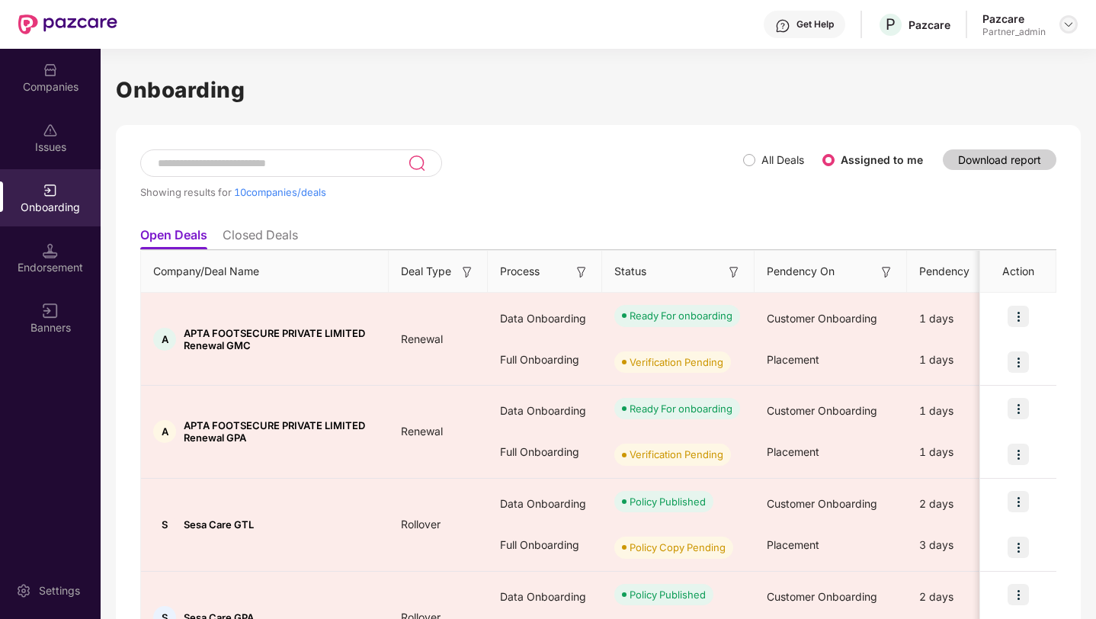
click at [1067, 24] on img at bounding box center [1069, 24] width 12 height 12
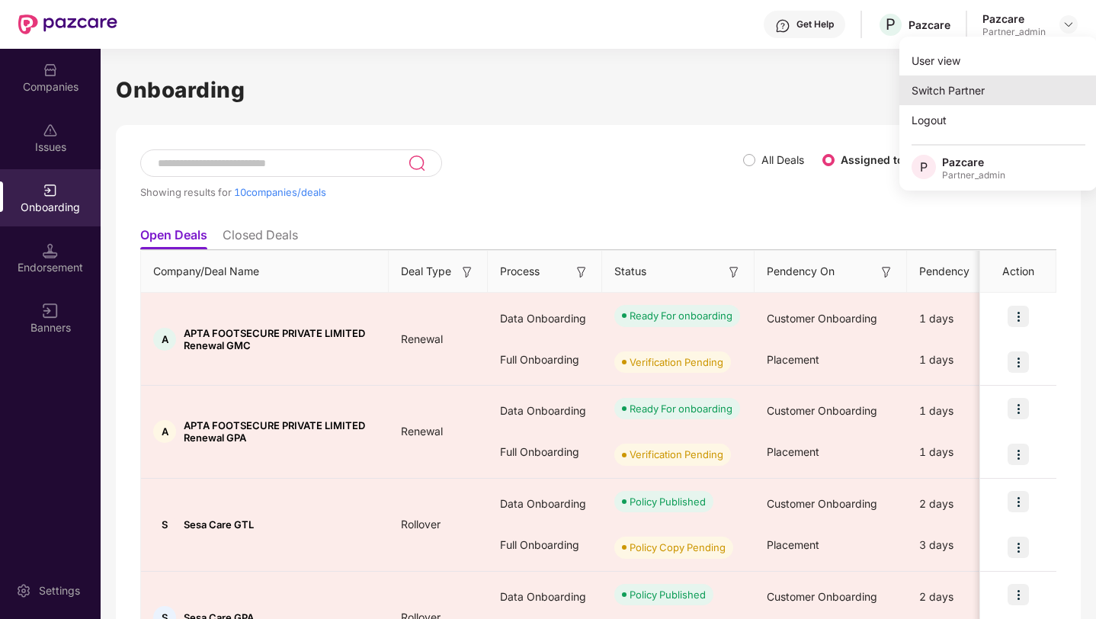
click at [937, 94] on div "Switch Partner" at bounding box center [999, 90] width 198 height 30
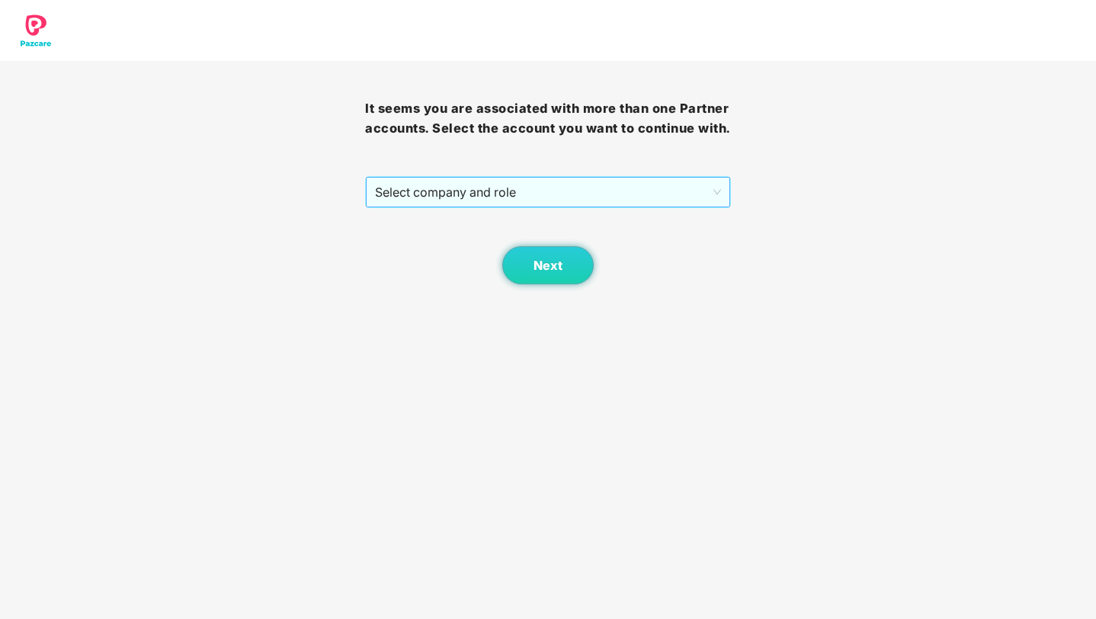
click at [556, 207] on span "Select company and role" at bounding box center [547, 192] width 345 height 29
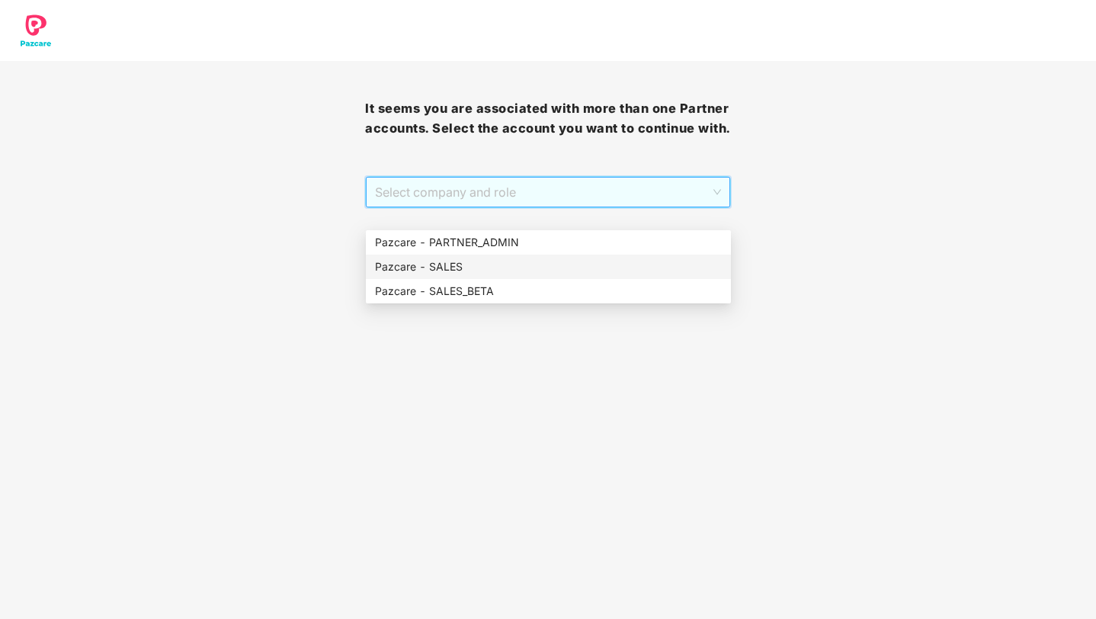
click at [453, 260] on div "Pazcare - SALES" at bounding box center [548, 266] width 347 height 17
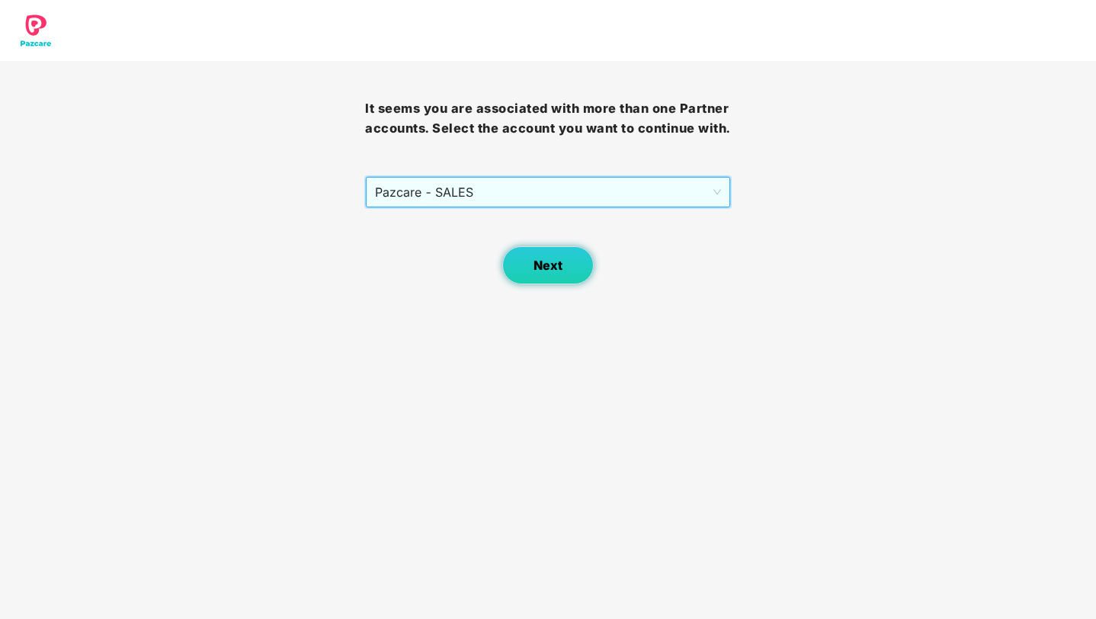
click at [520, 280] on button "Next" at bounding box center [547, 265] width 91 height 38
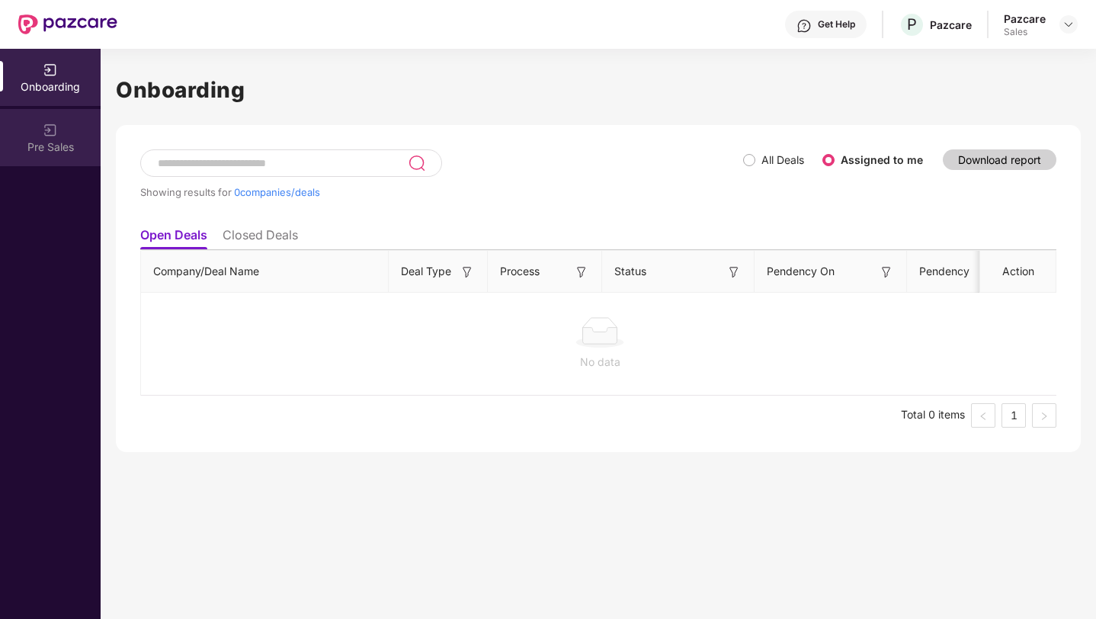
click at [60, 150] on div "Pre Sales" at bounding box center [50, 147] width 101 height 15
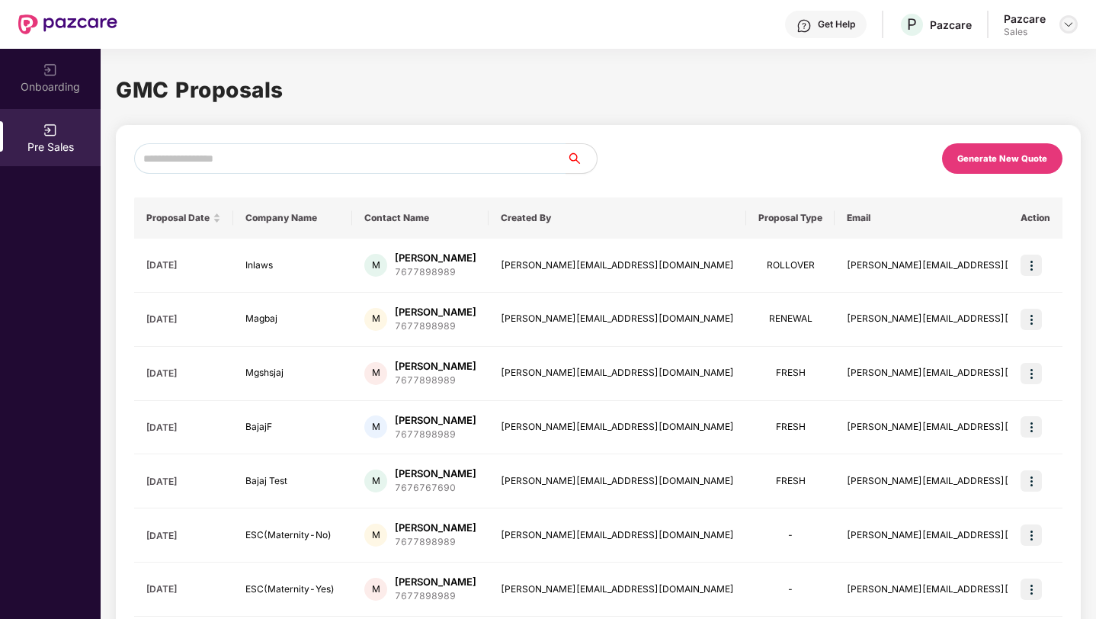
click at [1072, 21] on img at bounding box center [1069, 24] width 12 height 12
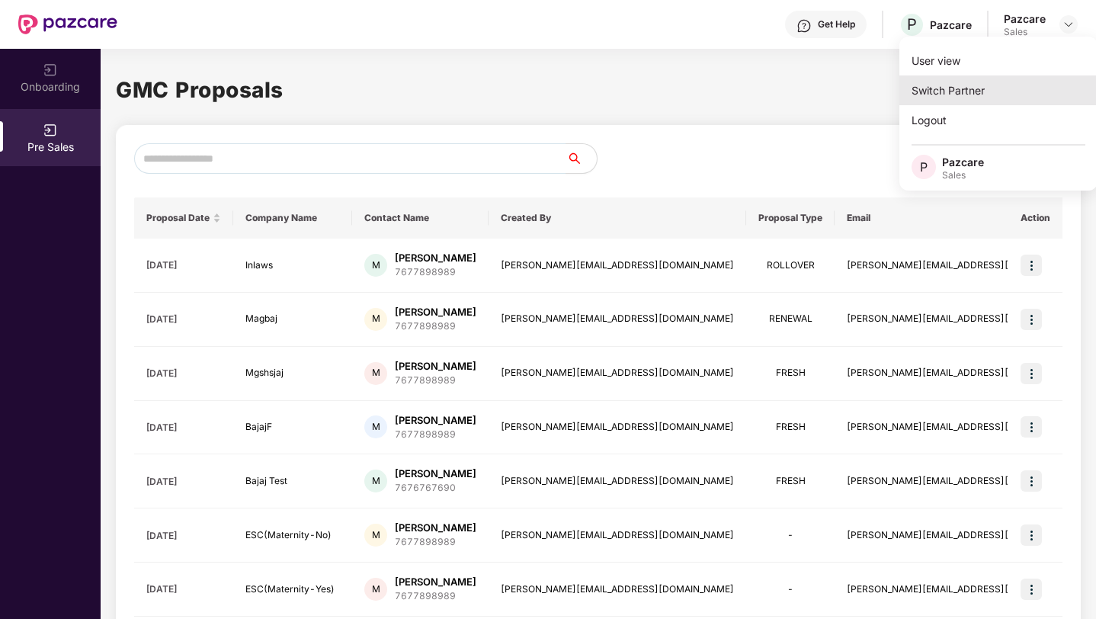
click at [966, 87] on div "Switch Partner" at bounding box center [999, 90] width 198 height 30
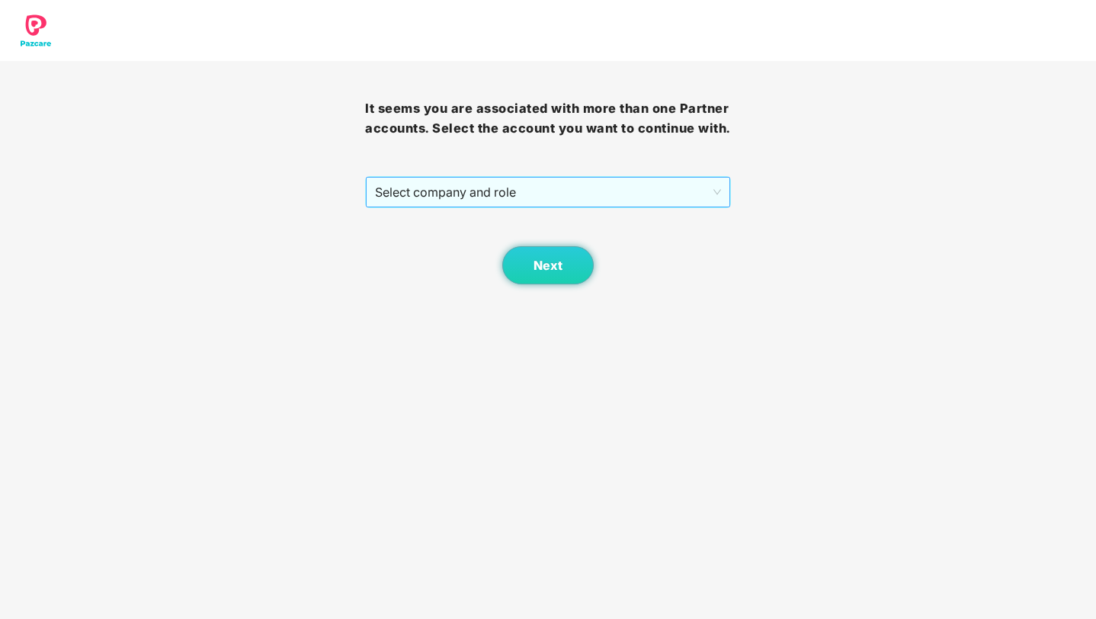
click at [643, 207] on span "Select company and role" at bounding box center [547, 192] width 345 height 29
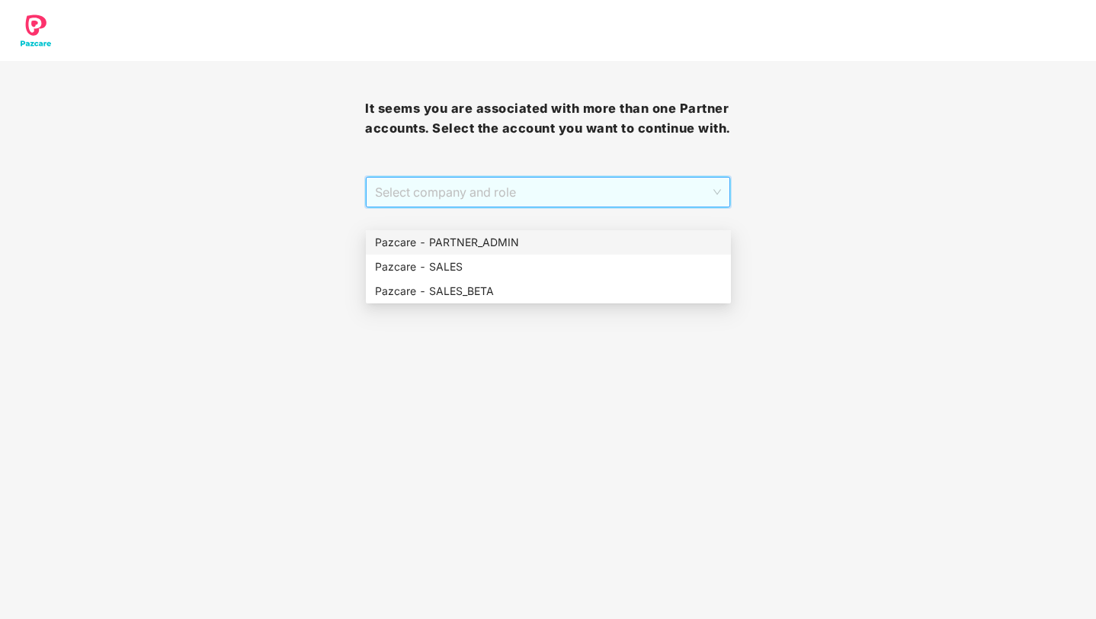
click at [543, 241] on div "Pazcare - PARTNER_ADMIN" at bounding box center [548, 242] width 347 height 17
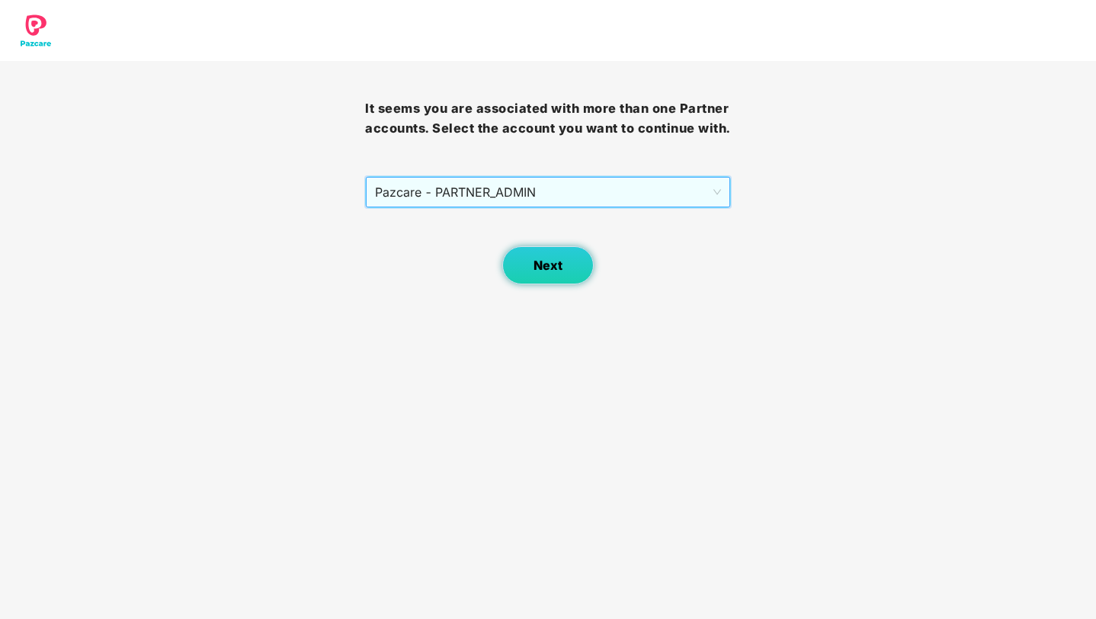
click at [547, 273] on span "Next" at bounding box center [548, 265] width 29 height 14
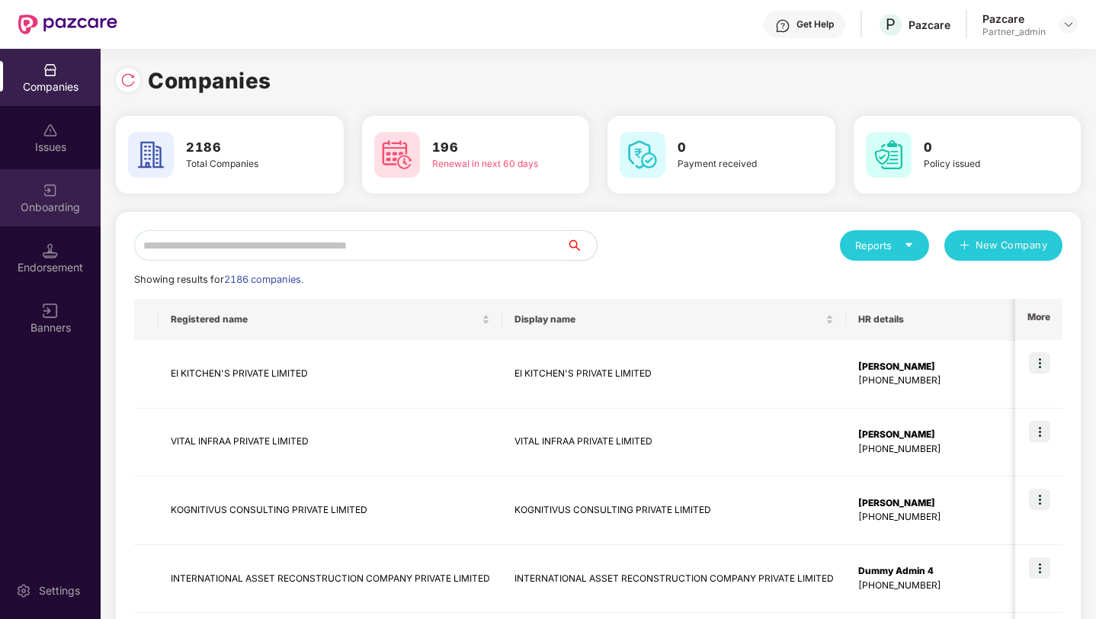
click at [69, 202] on div "Onboarding" at bounding box center [50, 207] width 101 height 15
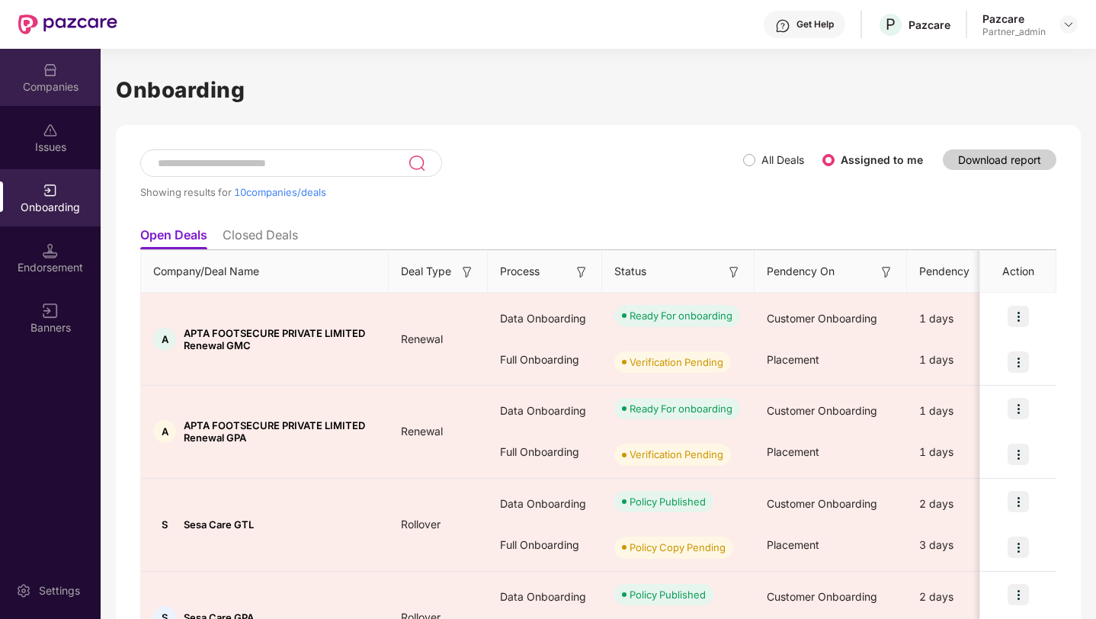
click at [71, 88] on div "Companies" at bounding box center [50, 86] width 101 height 15
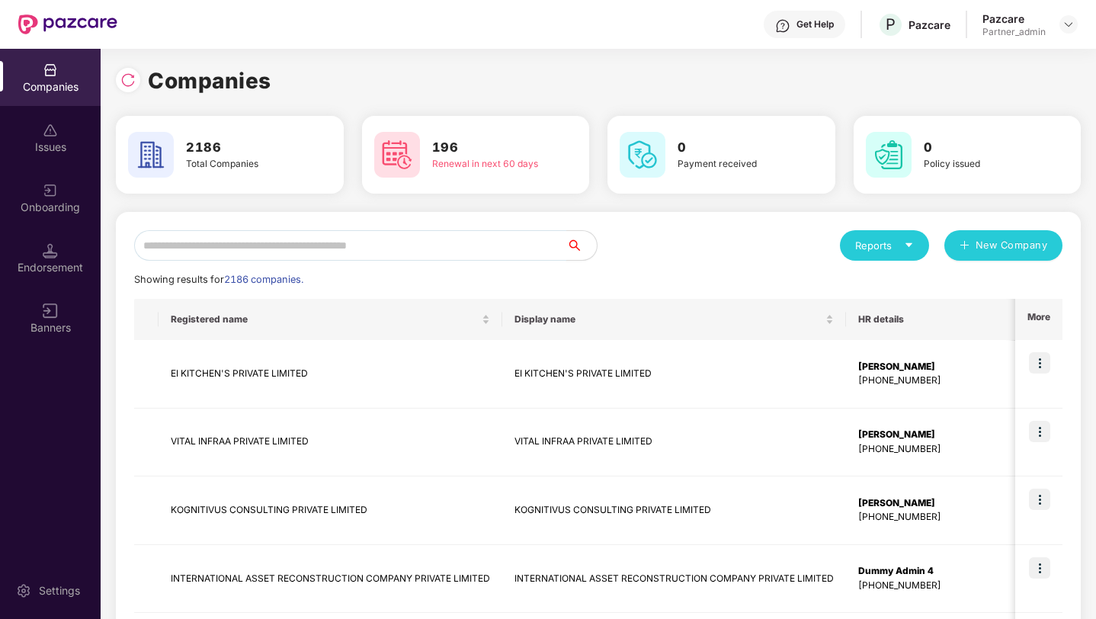
click at [217, 244] on input "text" at bounding box center [350, 245] width 432 height 30
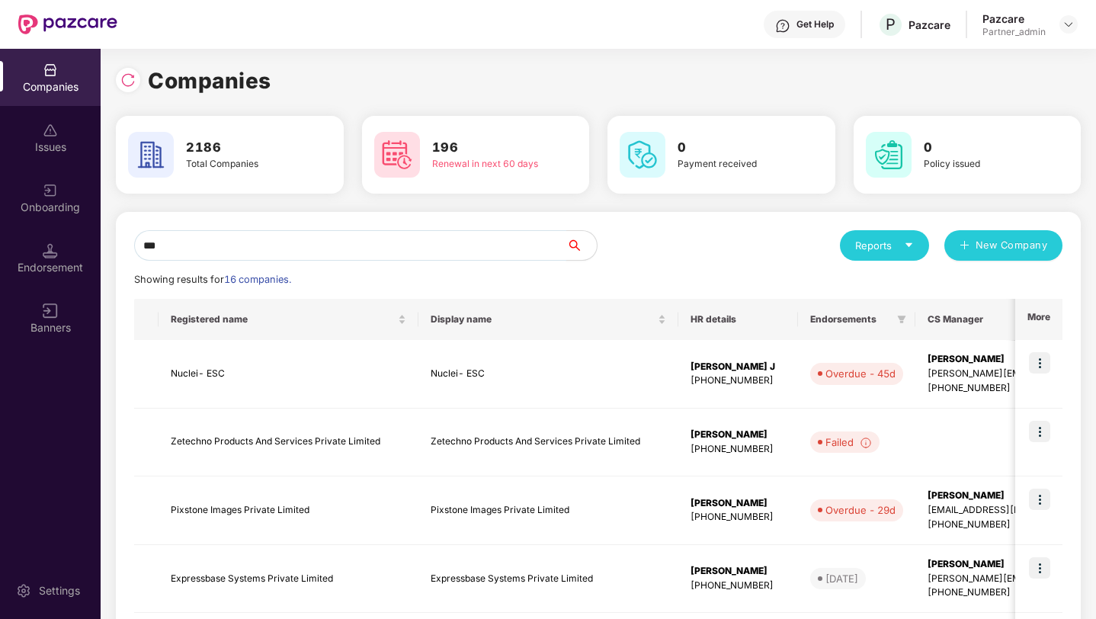
type input "****"
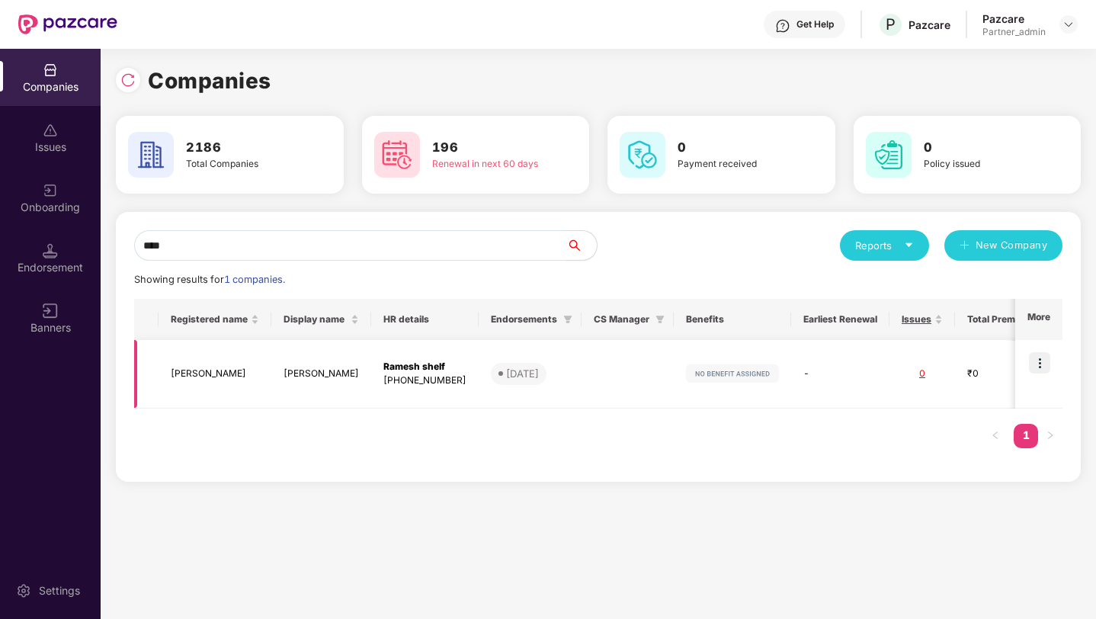
click at [271, 380] on td "Basava" at bounding box center [321, 374] width 100 height 69
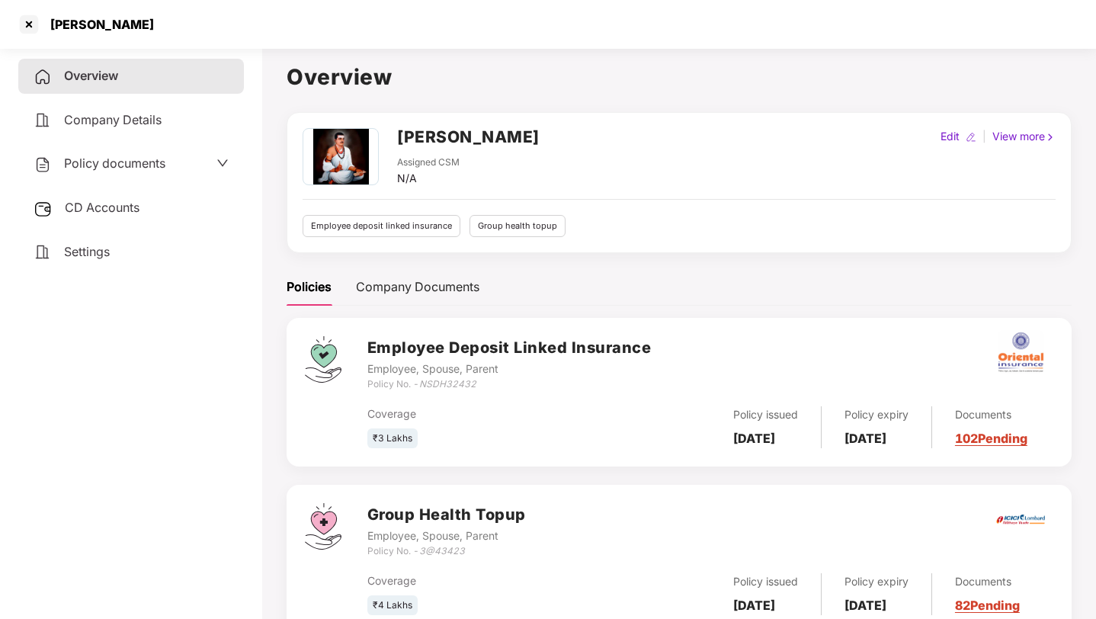
click at [944, 133] on div "Edit" at bounding box center [950, 136] width 25 height 17
select select "****"
select select "**********"
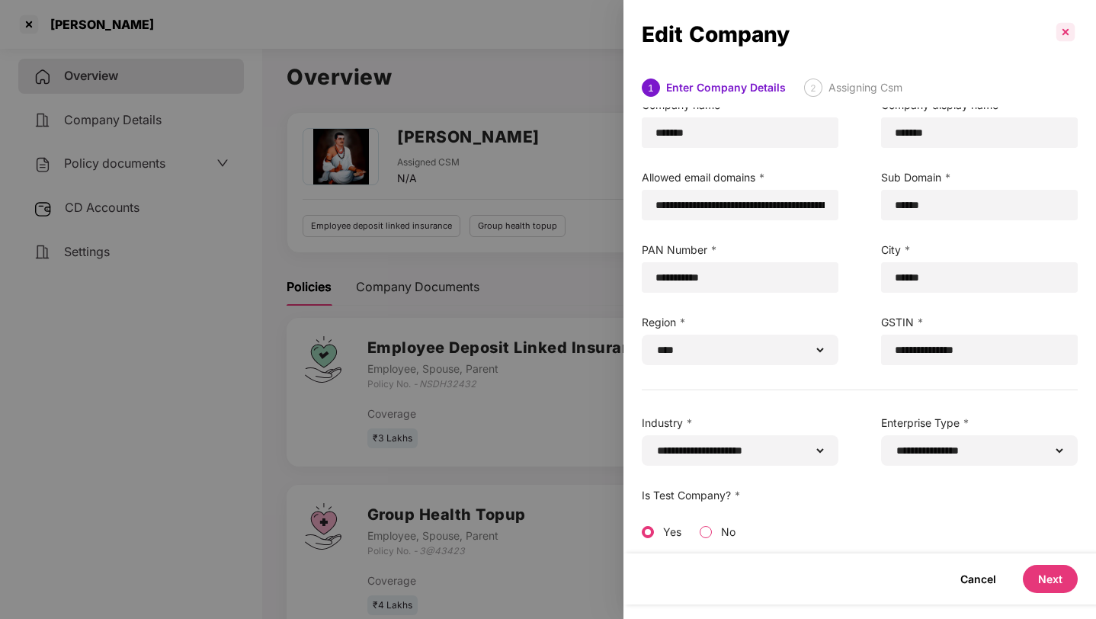
click at [1070, 27] on p at bounding box center [1066, 32] width 24 height 24
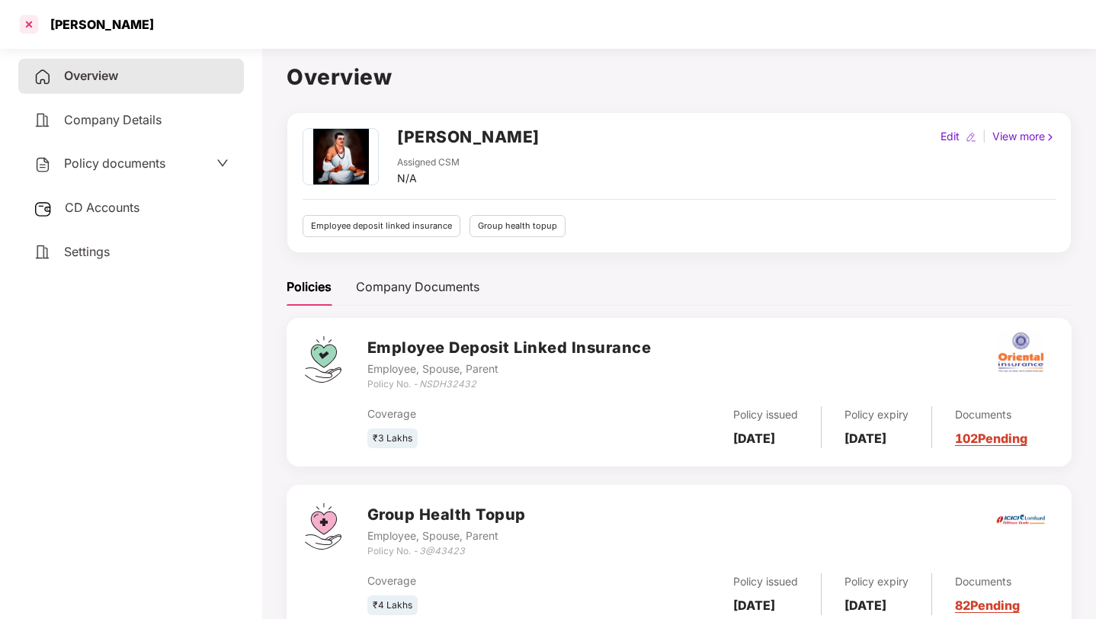
click at [29, 29] on div at bounding box center [29, 24] width 24 height 24
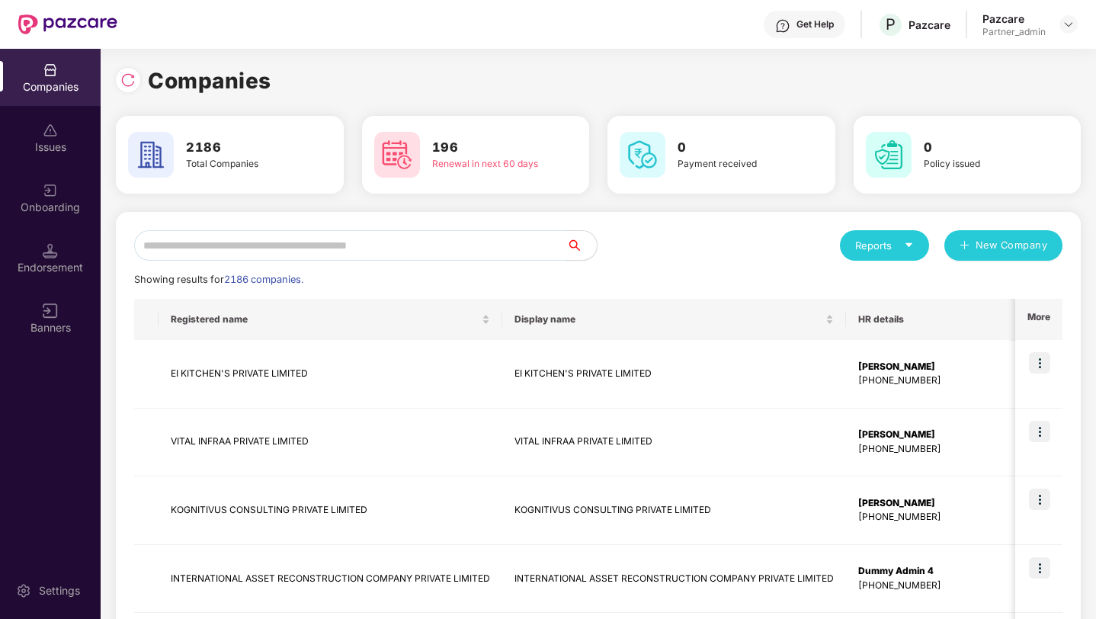
click at [48, 264] on div "Endorsement" at bounding box center [50, 267] width 101 height 15
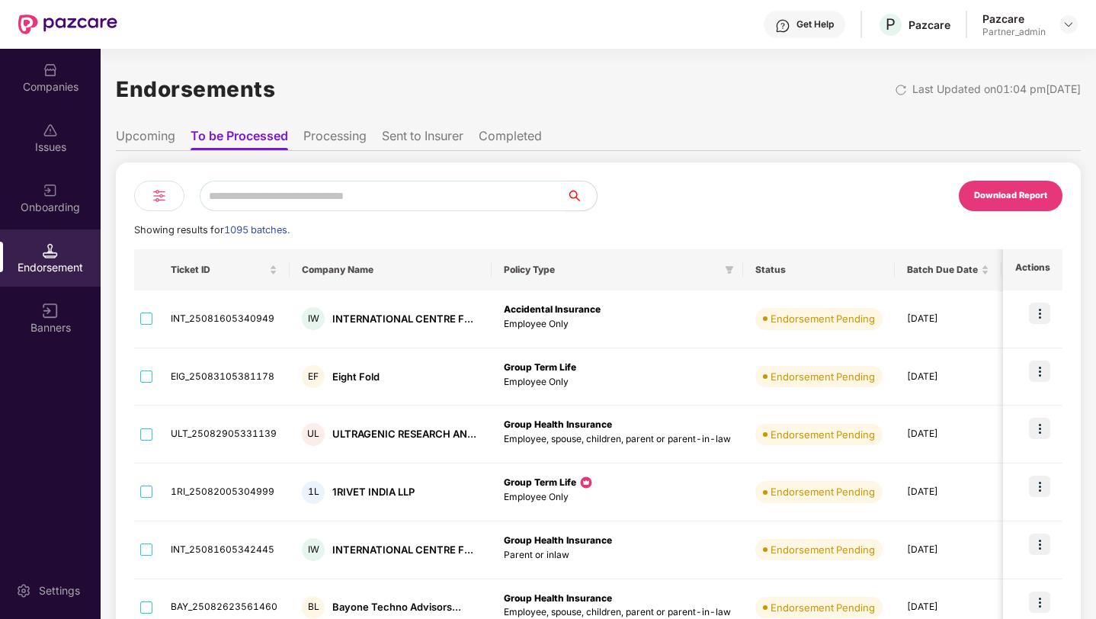
click at [158, 194] on img at bounding box center [159, 196] width 18 height 18
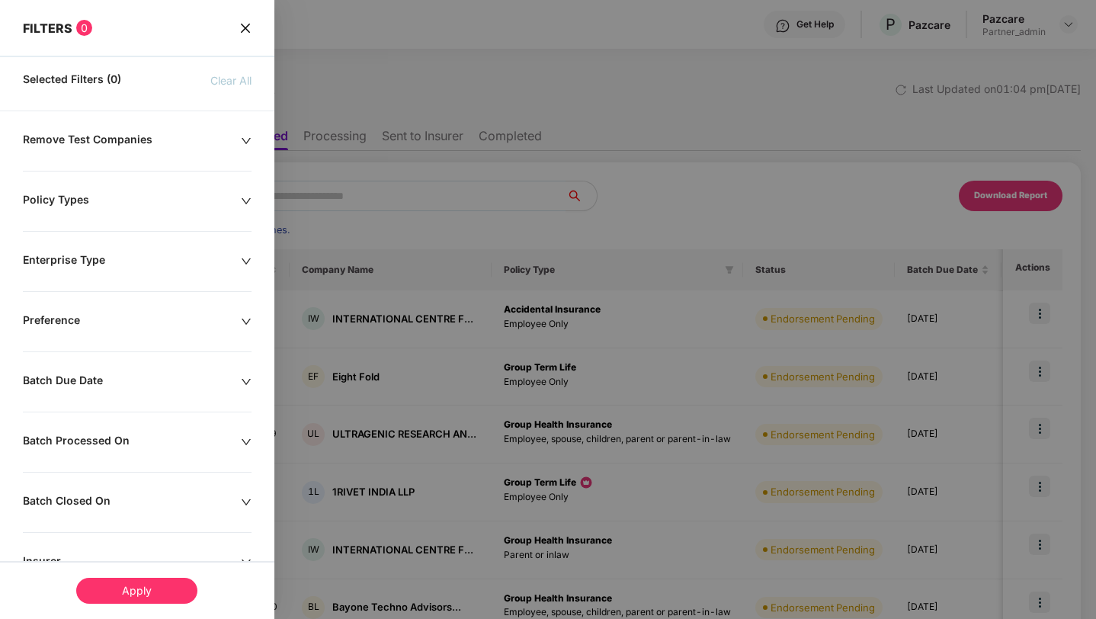
click at [116, 139] on div "Remove Test Companies" at bounding box center [132, 141] width 218 height 17
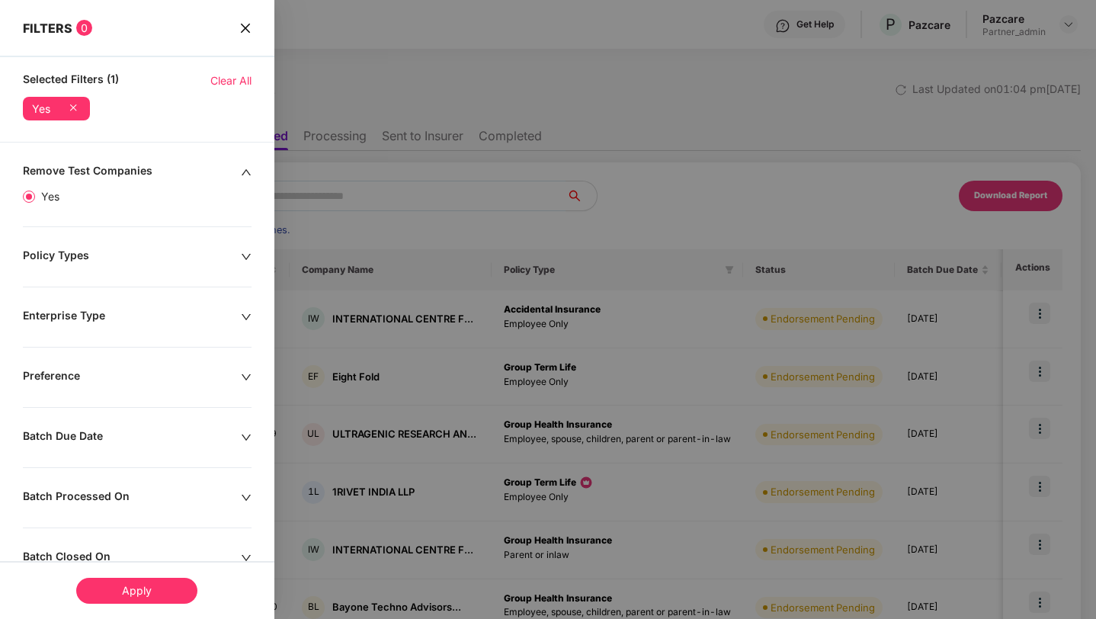
click at [127, 586] on div "Apply" at bounding box center [136, 591] width 121 height 26
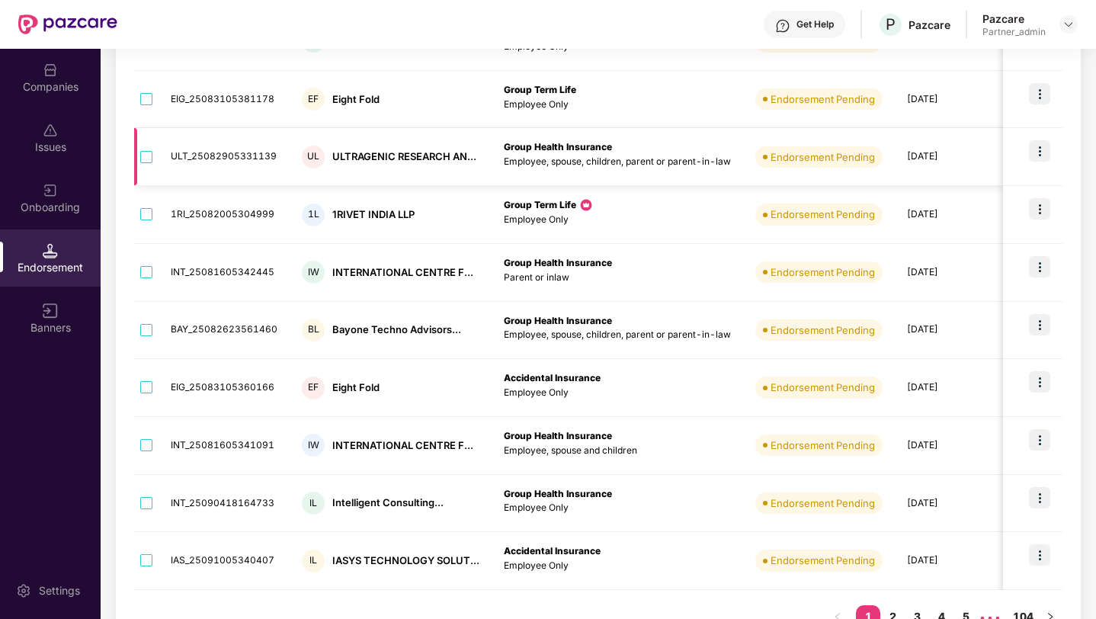
scroll to position [322, 0]
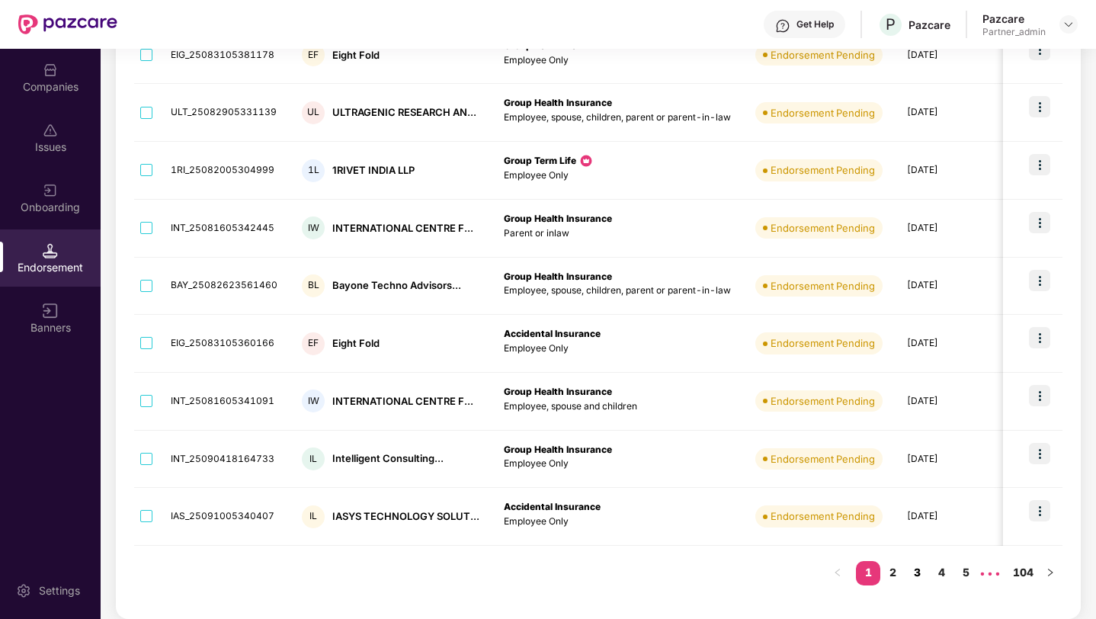
click at [917, 574] on link "3" at bounding box center [917, 572] width 24 height 23
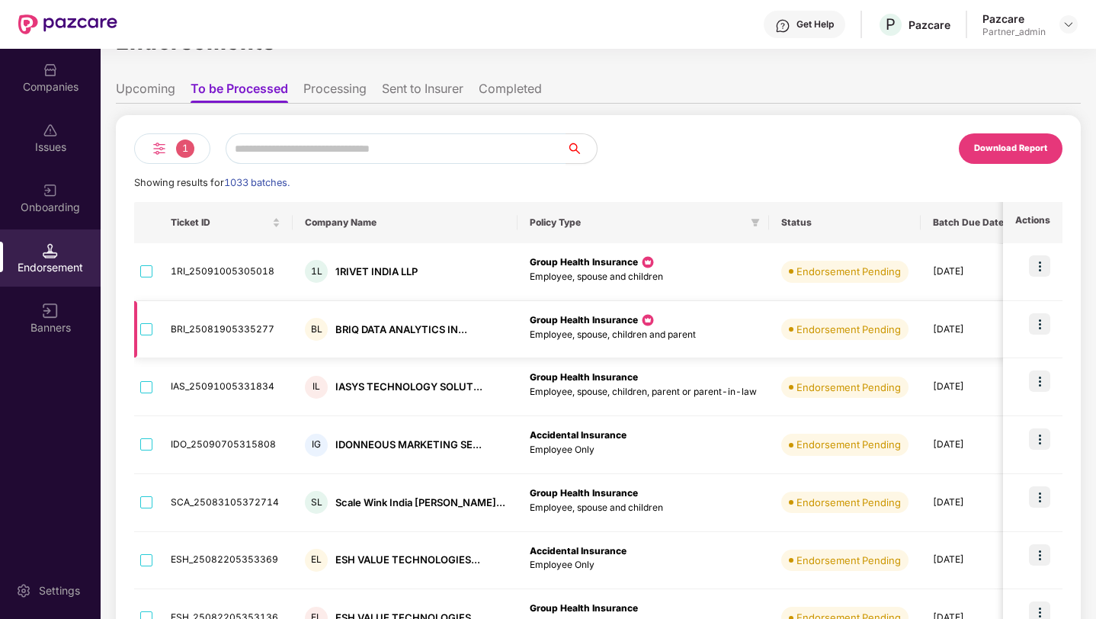
scroll to position [25, 0]
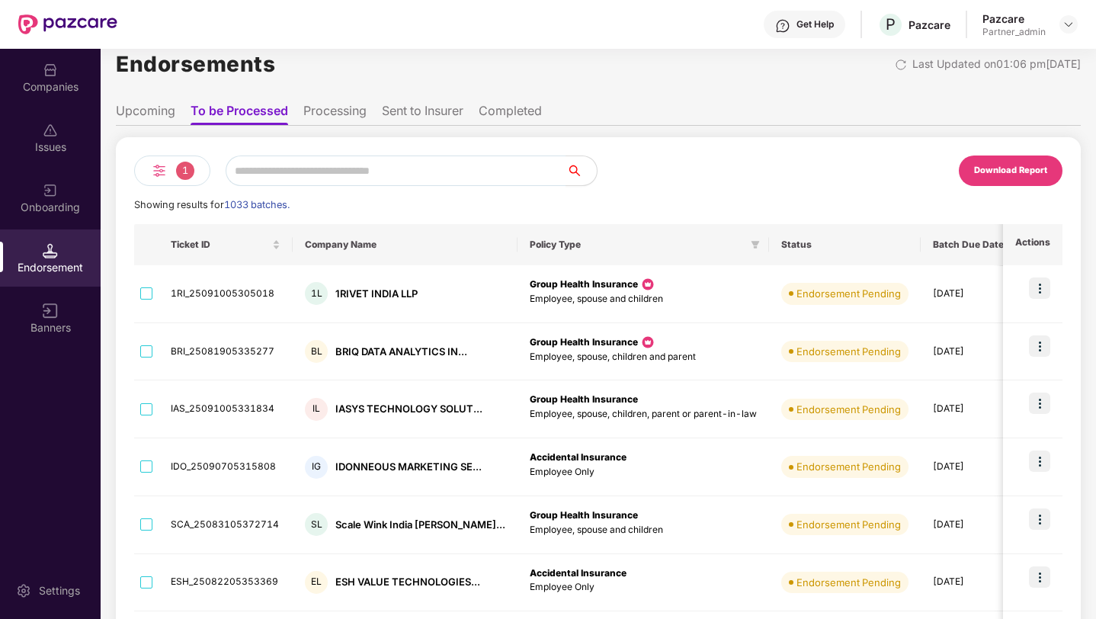
click at [151, 114] on li "Upcoming" at bounding box center [145, 114] width 59 height 22
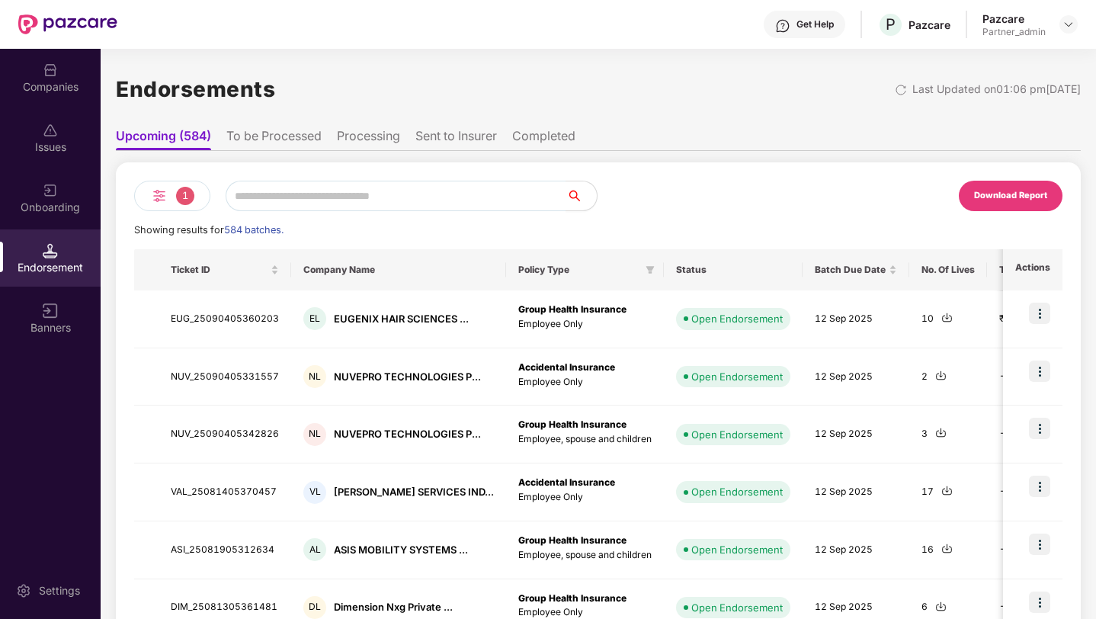
click at [290, 136] on li "To be Processed" at bounding box center [273, 139] width 95 height 22
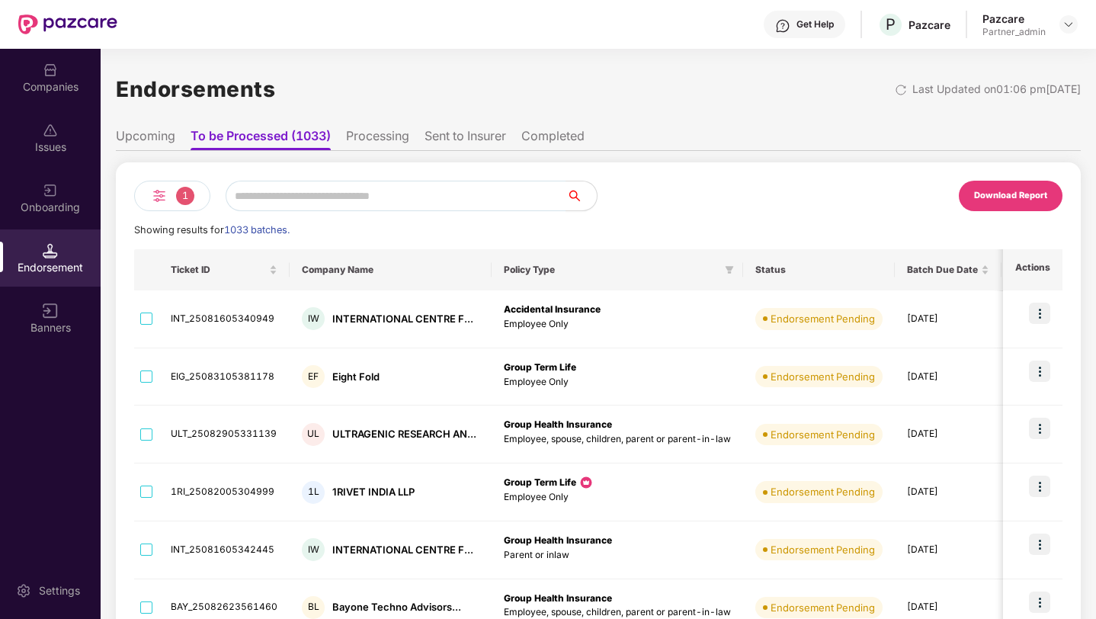
click at [373, 133] on li "Processing" at bounding box center [377, 139] width 63 height 22
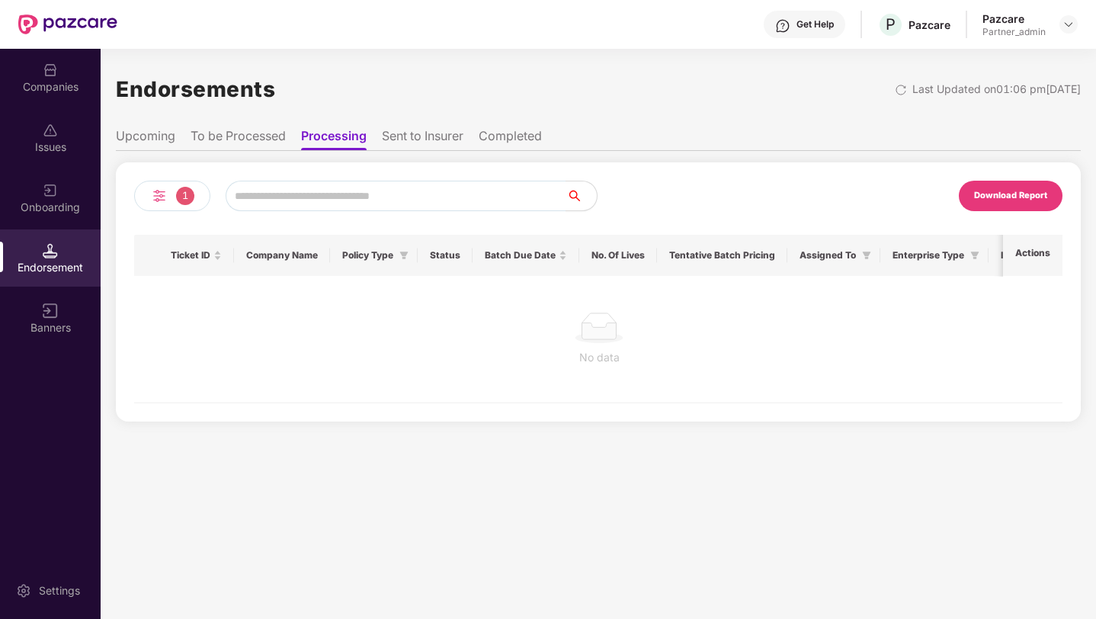
click at [411, 135] on li "Sent to Insurer" at bounding box center [423, 139] width 82 height 22
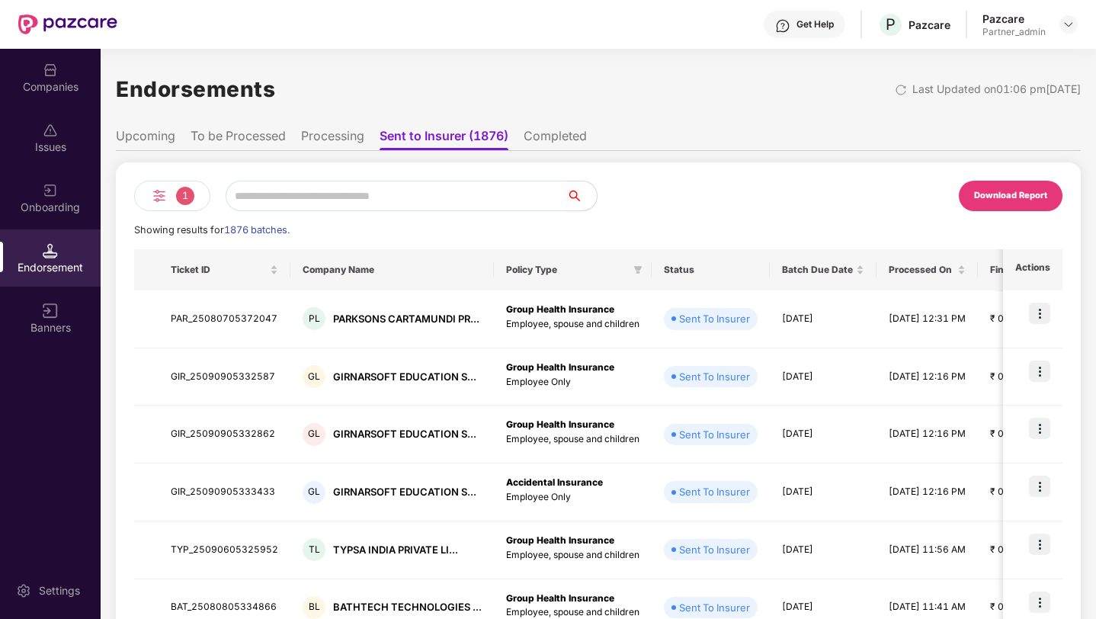
click at [552, 131] on li "Completed" at bounding box center [555, 139] width 63 height 22
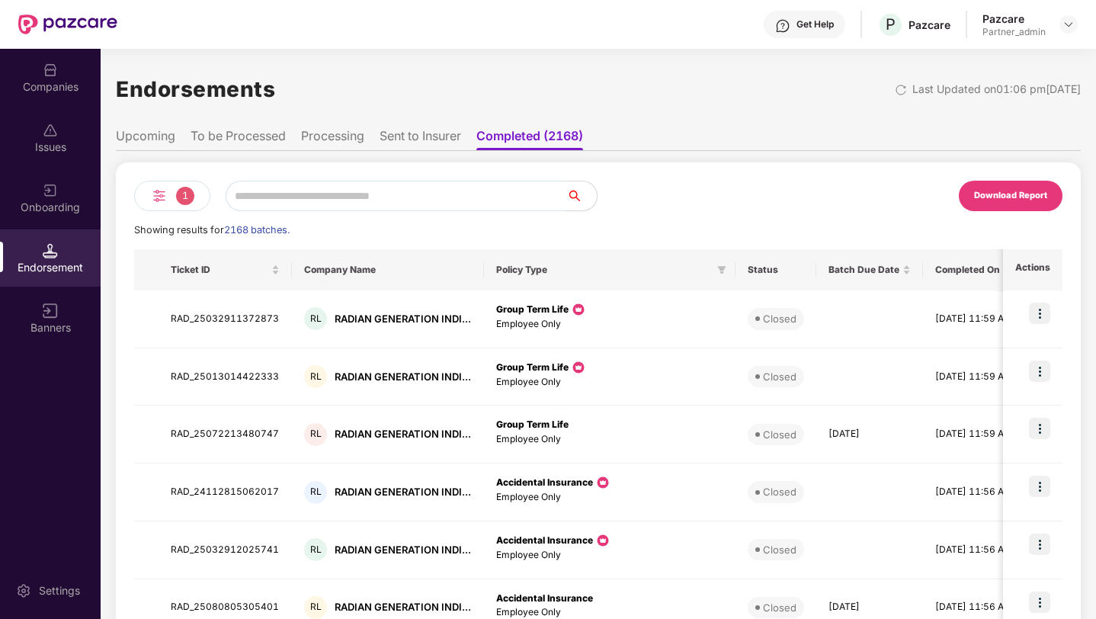
click at [157, 139] on li "Upcoming" at bounding box center [145, 139] width 59 height 22
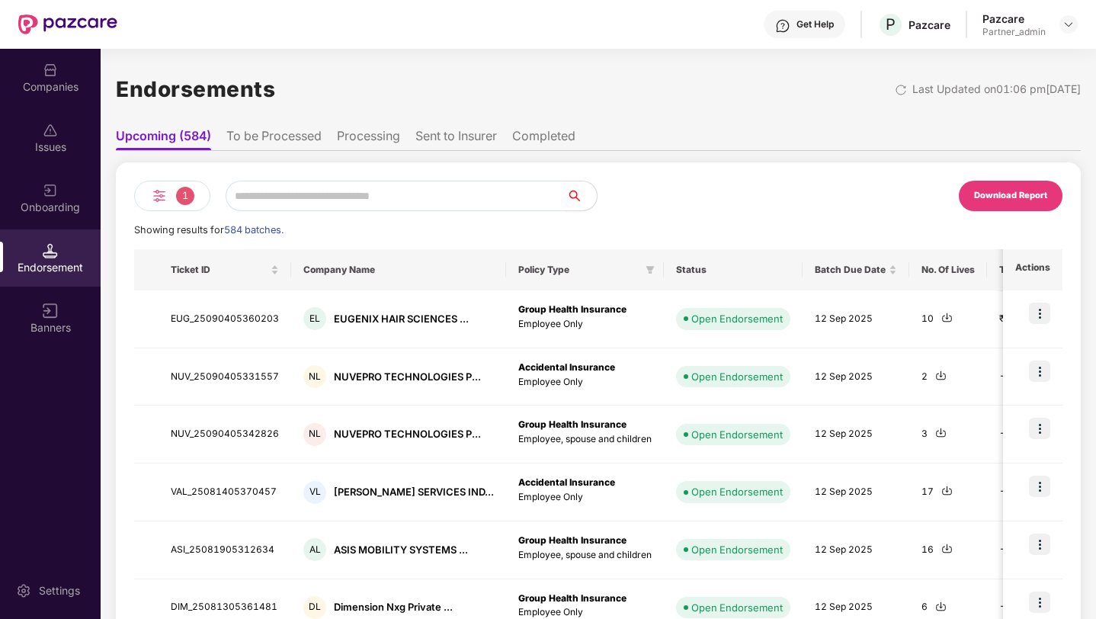
click at [181, 204] on div "1" at bounding box center [172, 196] width 76 height 30
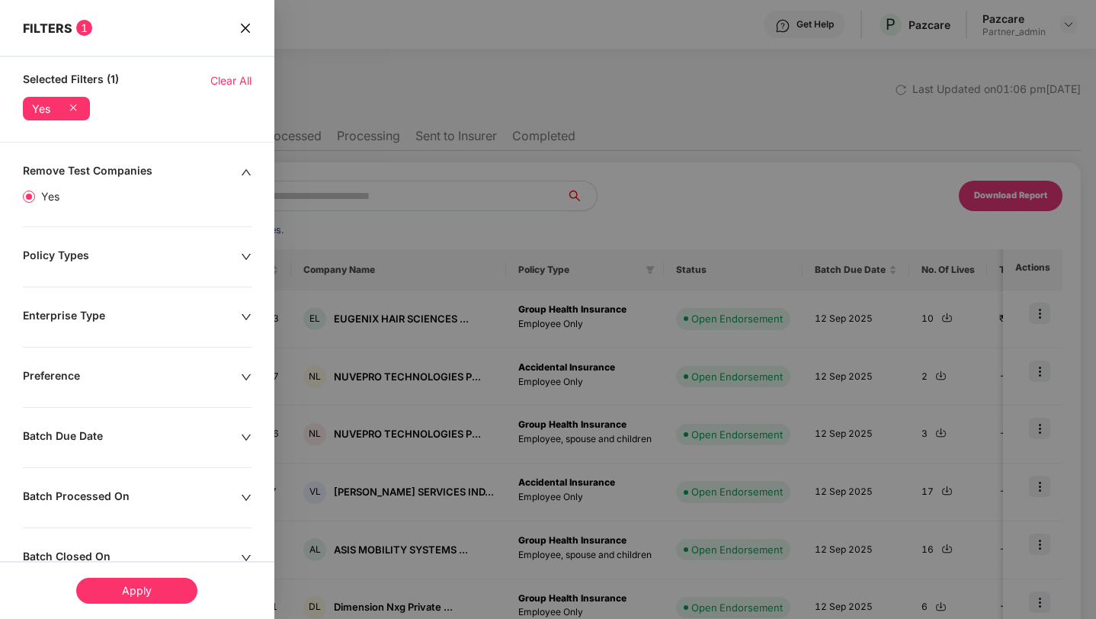
click at [242, 29] on icon "close" at bounding box center [244, 27] width 9 height 9
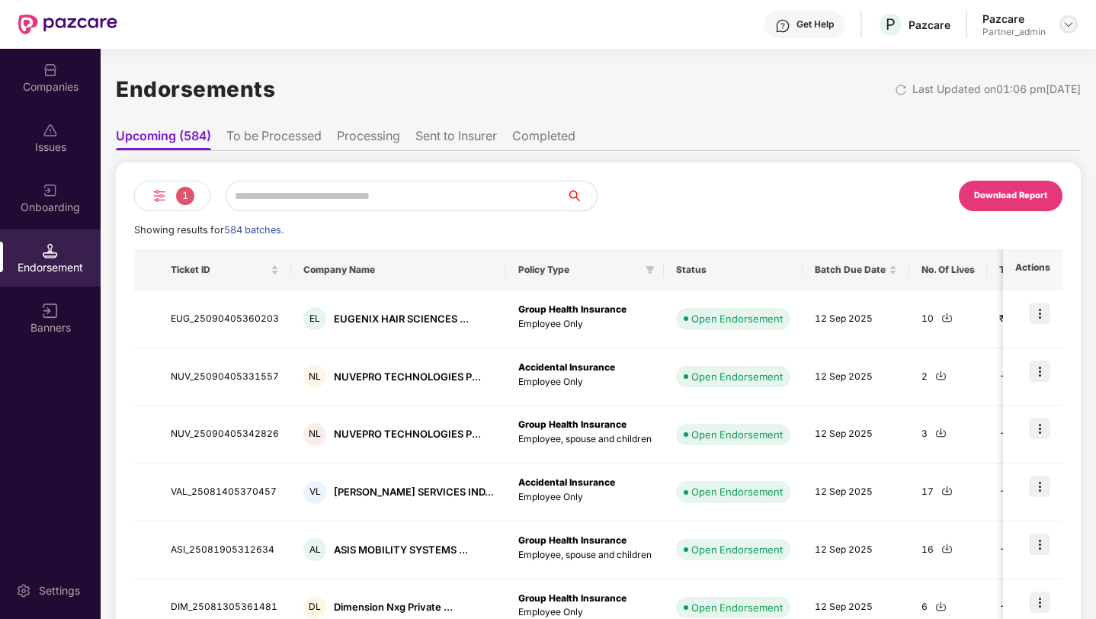
click at [1068, 26] on img at bounding box center [1069, 24] width 12 height 12
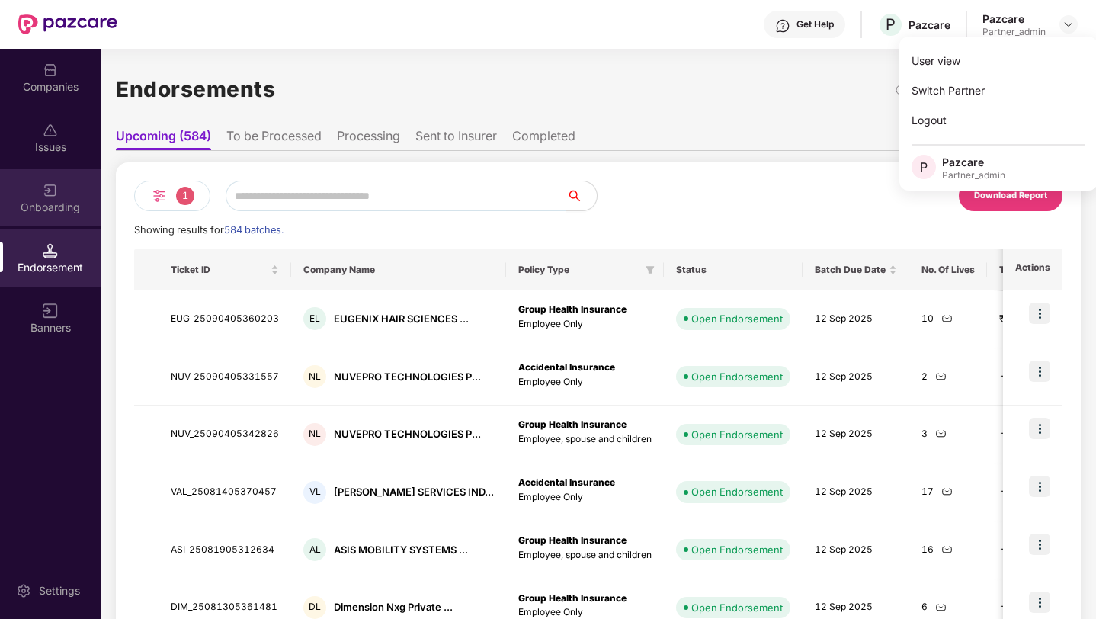
click at [63, 194] on div "Onboarding" at bounding box center [50, 197] width 101 height 57
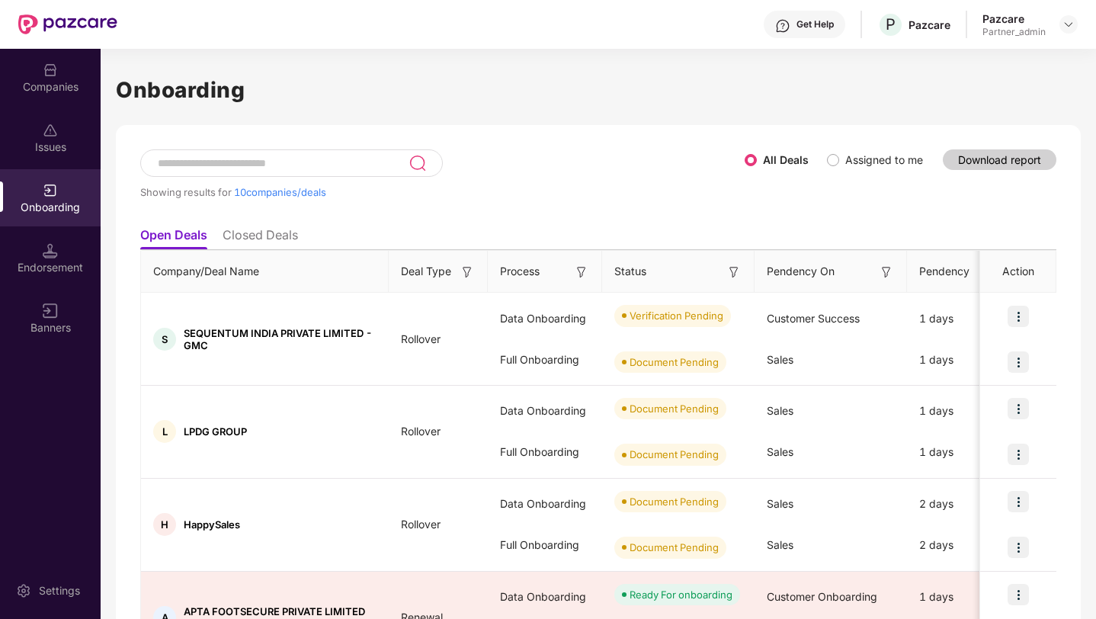
click at [272, 163] on input at bounding box center [282, 163] width 252 height 13
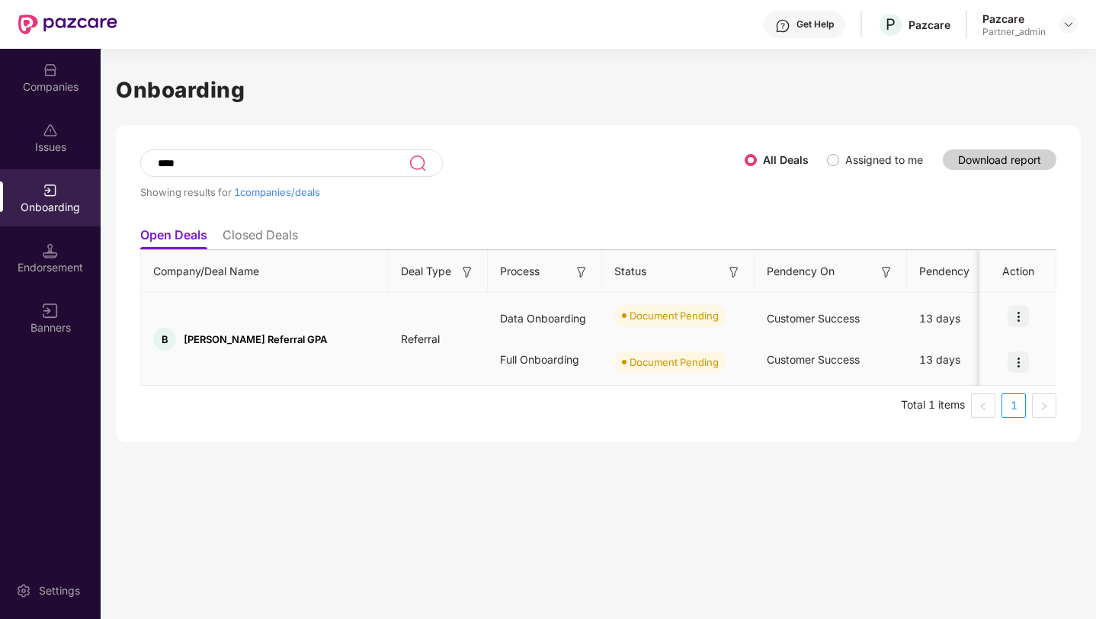
type input "****"
click at [1016, 315] on img at bounding box center [1018, 316] width 21 height 21
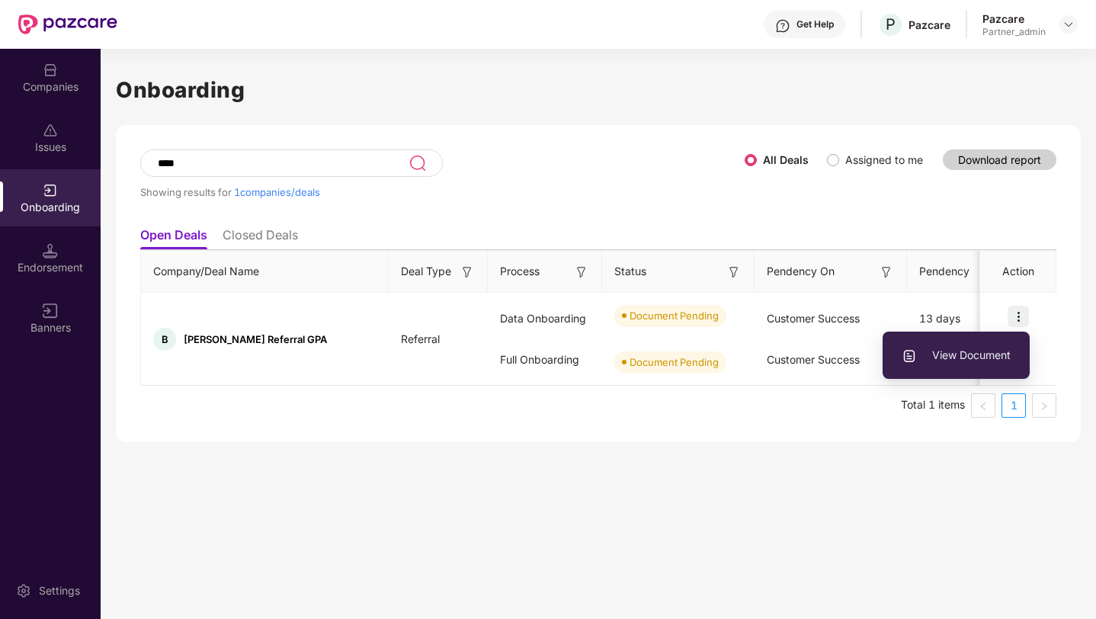
click at [555, 168] on div "**** Showing results for 1 companies/deals" at bounding box center [442, 184] width 605 height 70
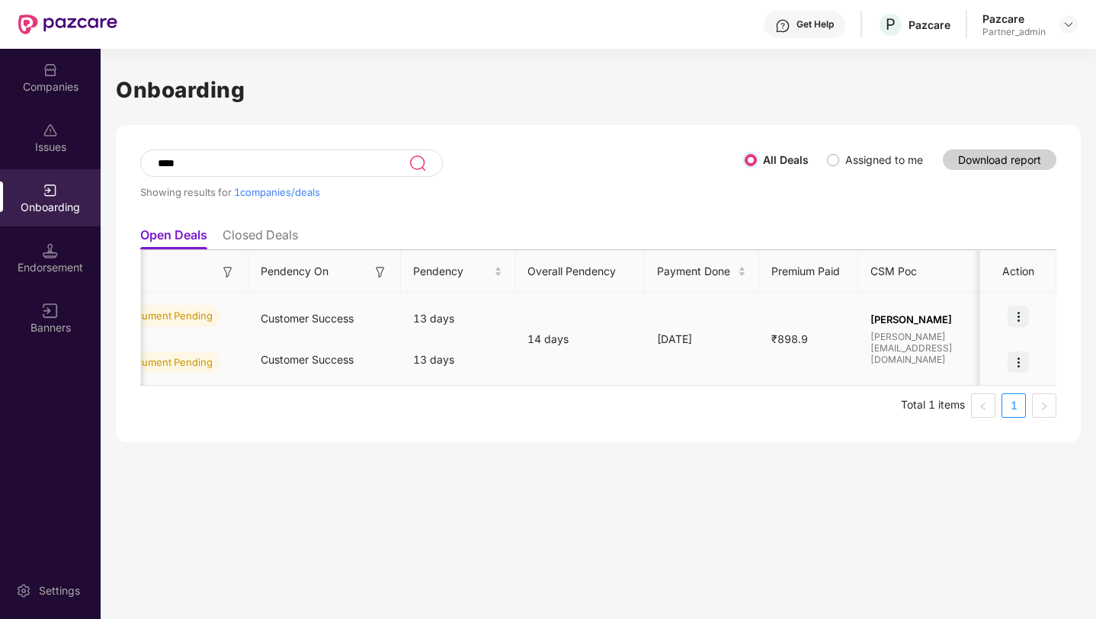
scroll to position [0, 470]
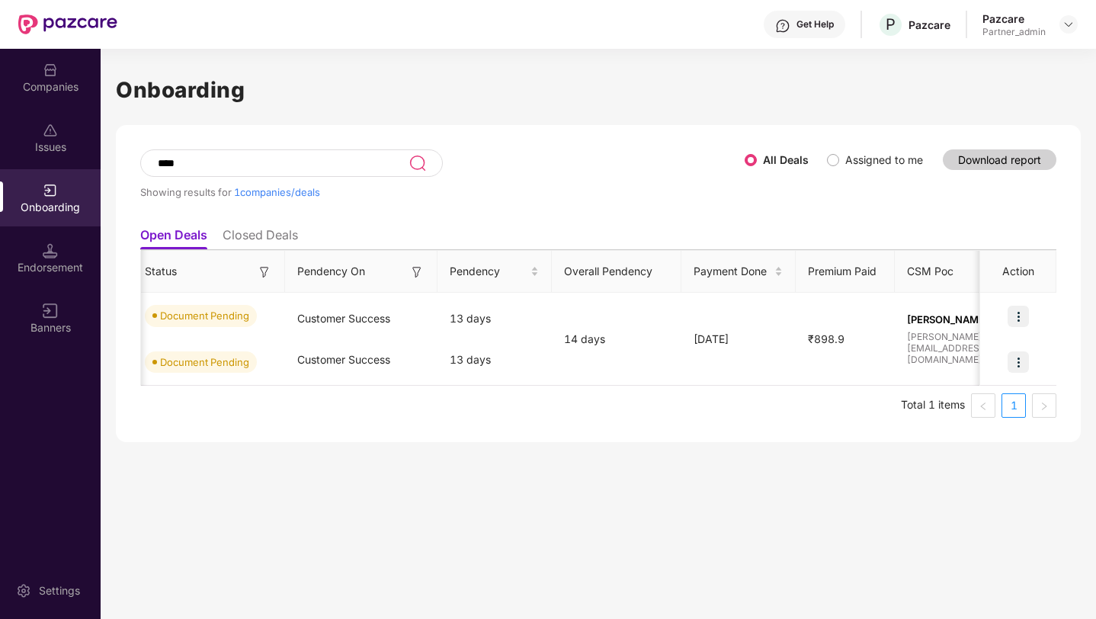
click at [245, 168] on input "****" at bounding box center [282, 163] width 252 height 13
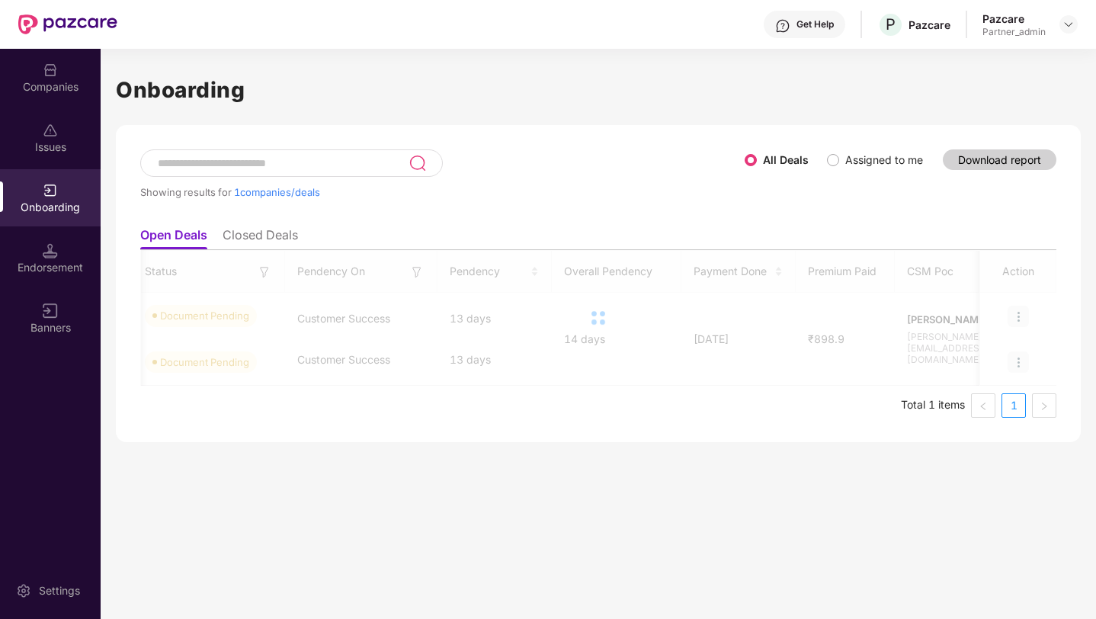
click at [361, 305] on div at bounding box center [598, 318] width 916 height 136
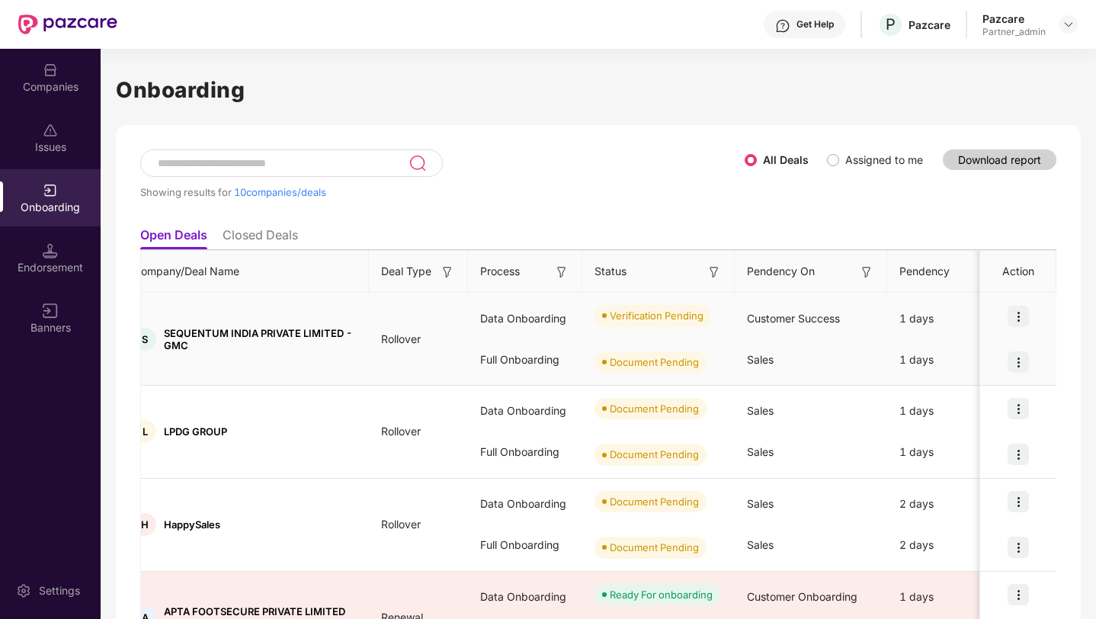
scroll to position [0, 0]
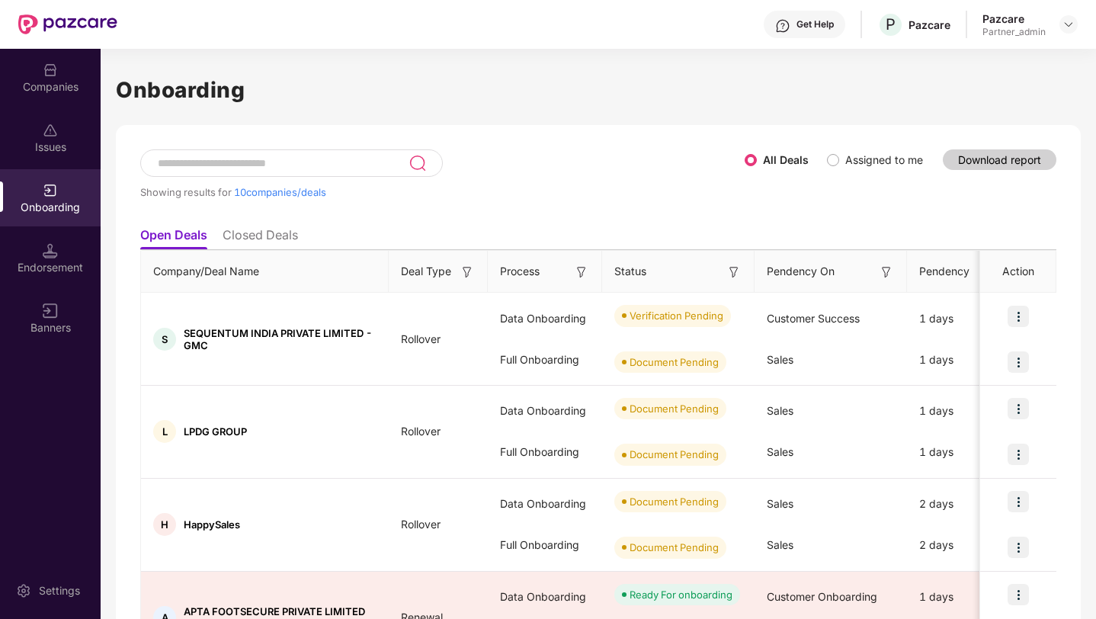
click at [347, 159] on input at bounding box center [282, 163] width 252 height 13
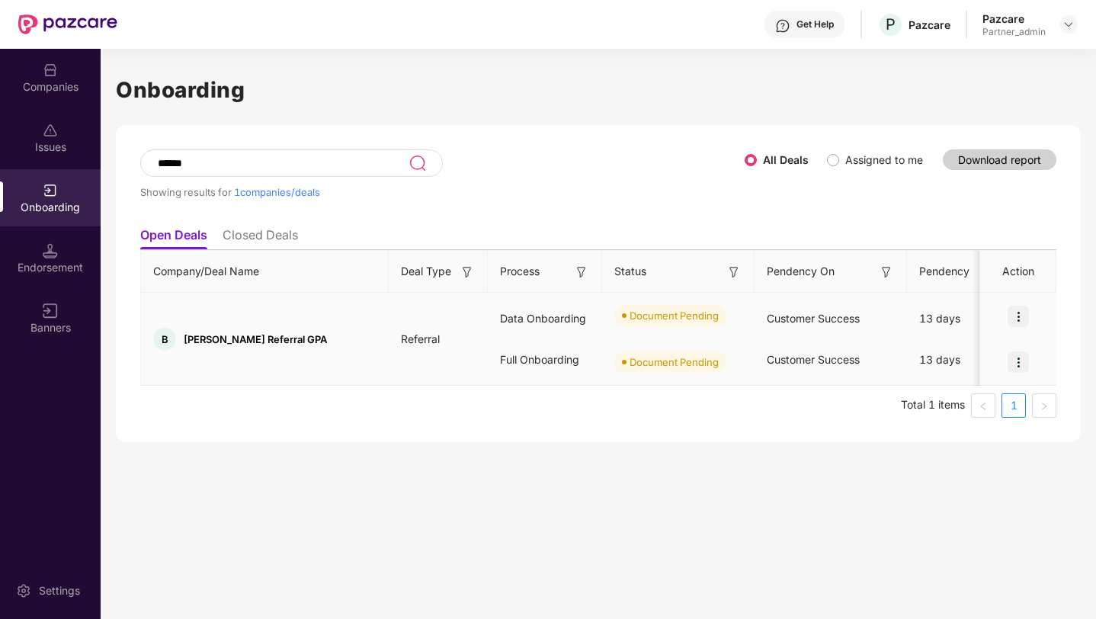
type input "******"
click at [1019, 316] on img at bounding box center [1018, 316] width 21 height 21
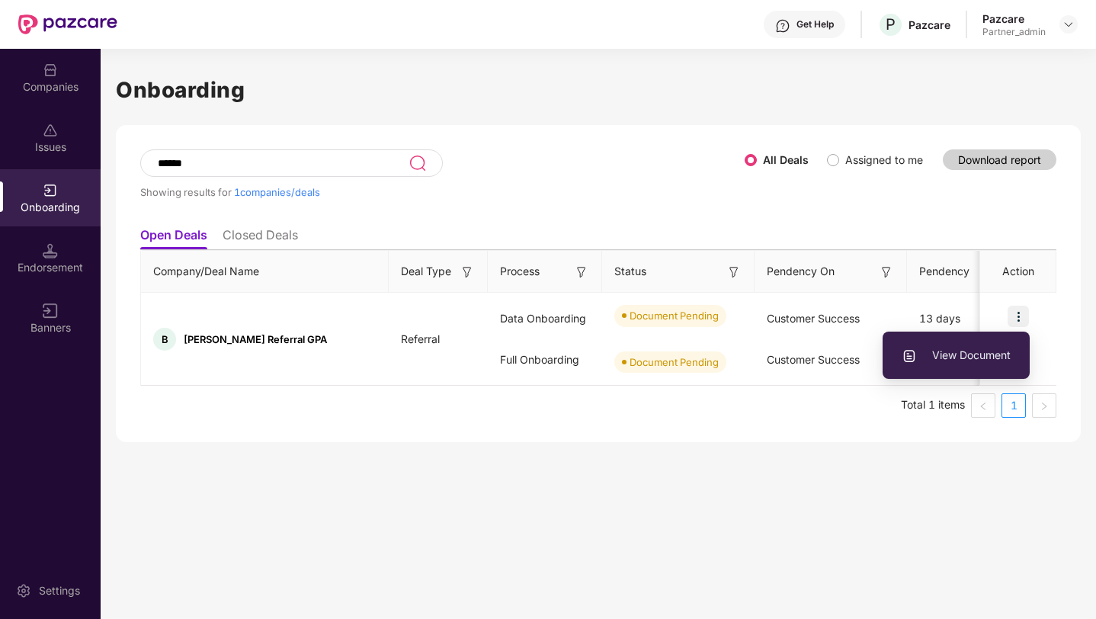
click at [781, 483] on div "Onboarding ****** Showing results for 1 companies/deals All Deals Assigned to m…" at bounding box center [599, 334] width 996 height 570
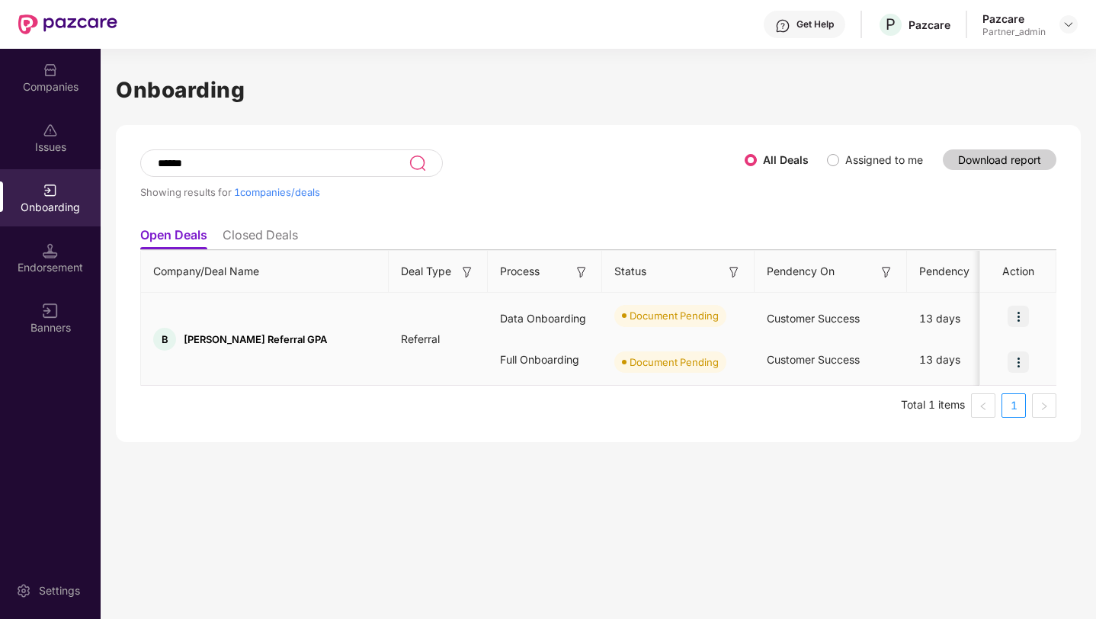
click at [1019, 361] on img at bounding box center [1018, 361] width 21 height 21
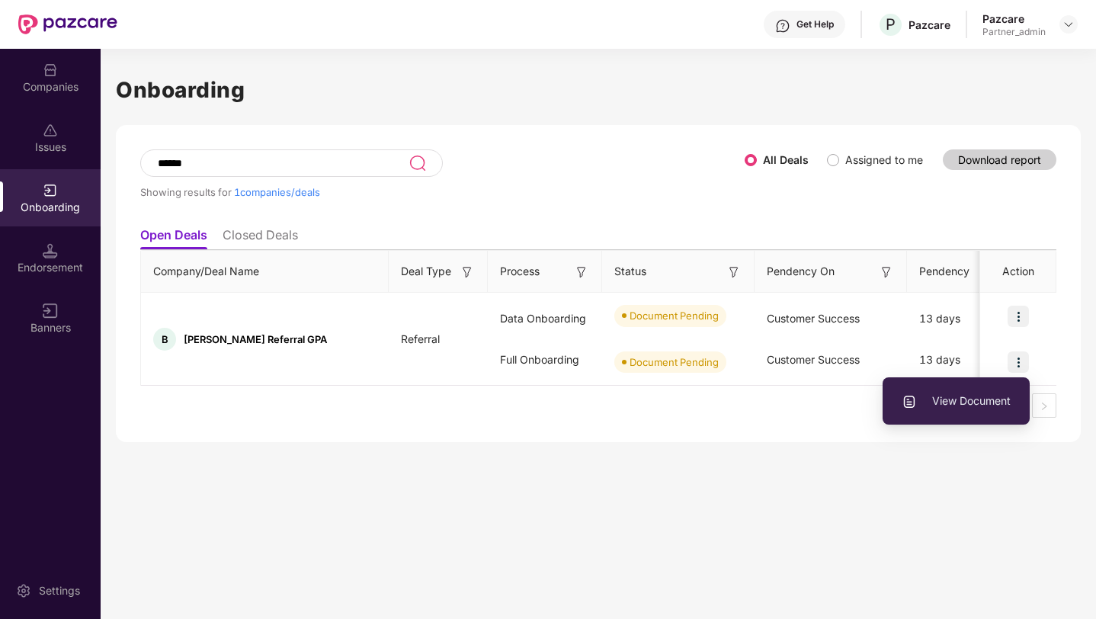
click at [374, 158] on input "******" at bounding box center [282, 163] width 252 height 13
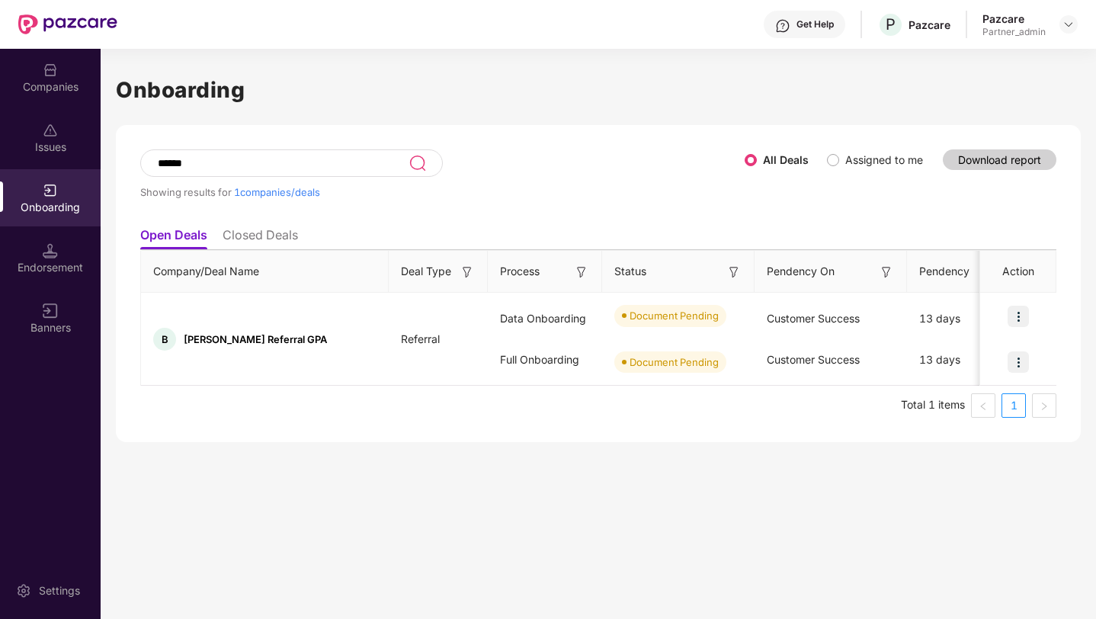
click at [374, 158] on input "******" at bounding box center [282, 163] width 252 height 13
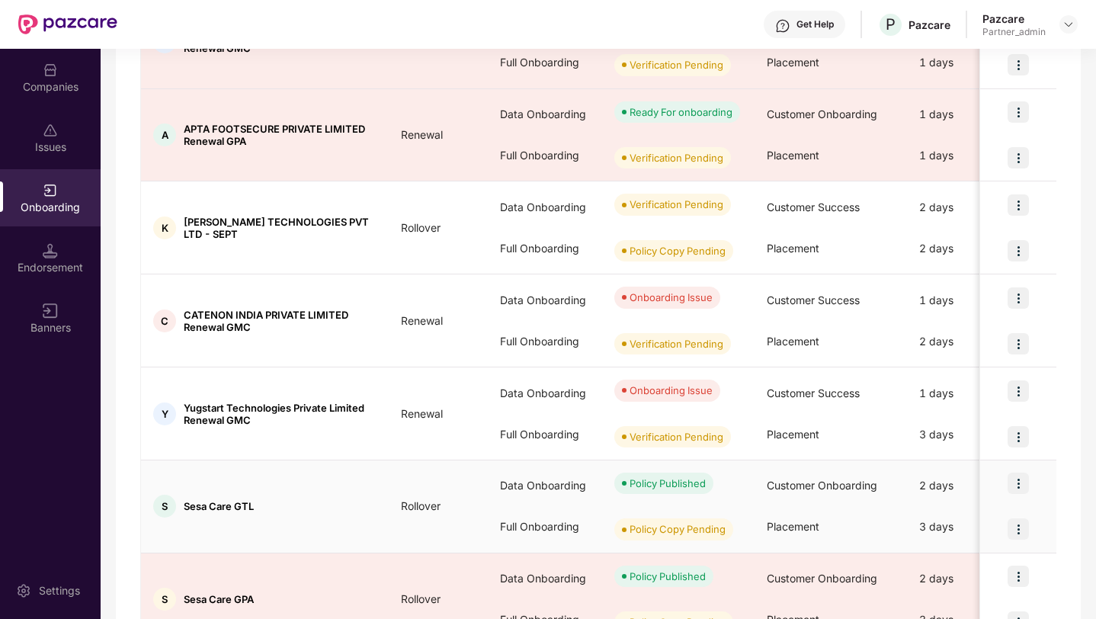
scroll to position [659, 0]
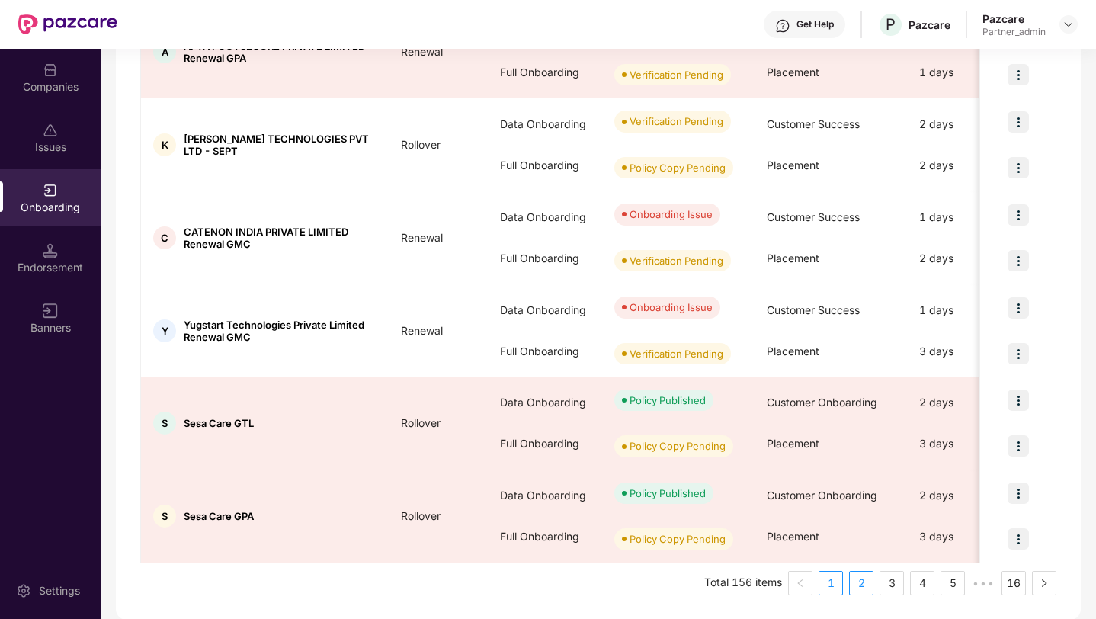
click at [858, 580] on link "2" at bounding box center [861, 583] width 23 height 23
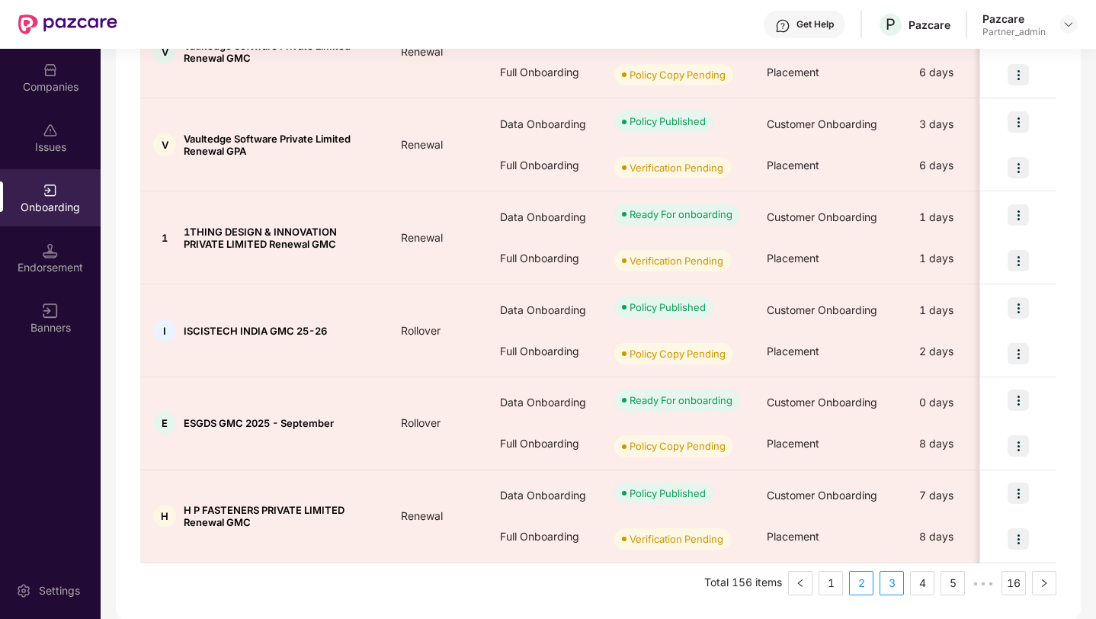
click at [890, 582] on link "3" at bounding box center [892, 583] width 23 height 23
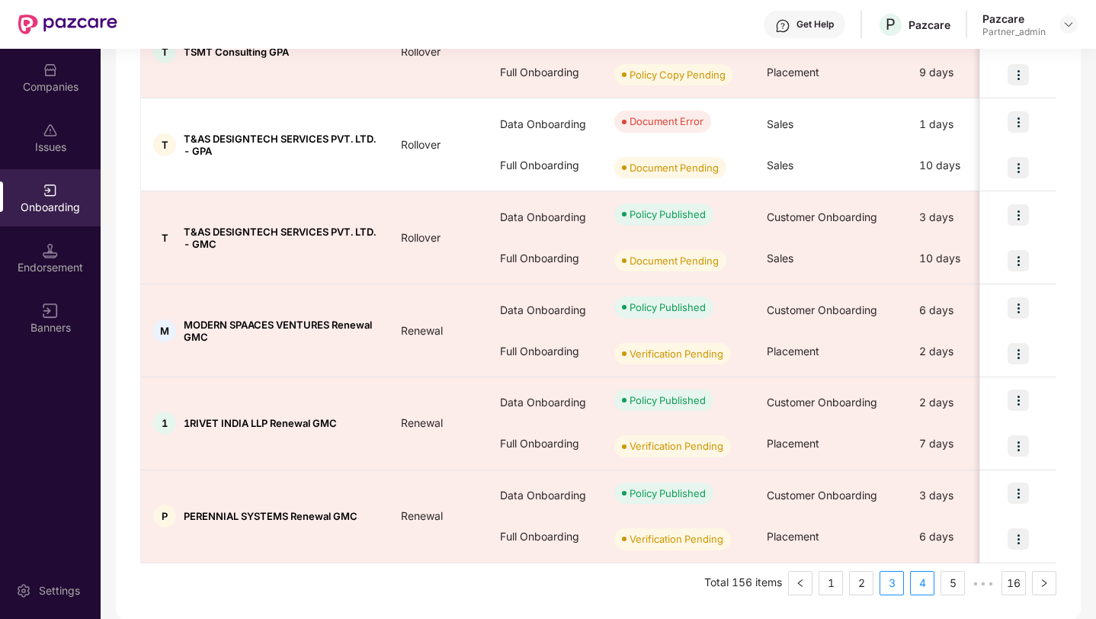
click at [919, 585] on link "4" at bounding box center [922, 583] width 23 height 23
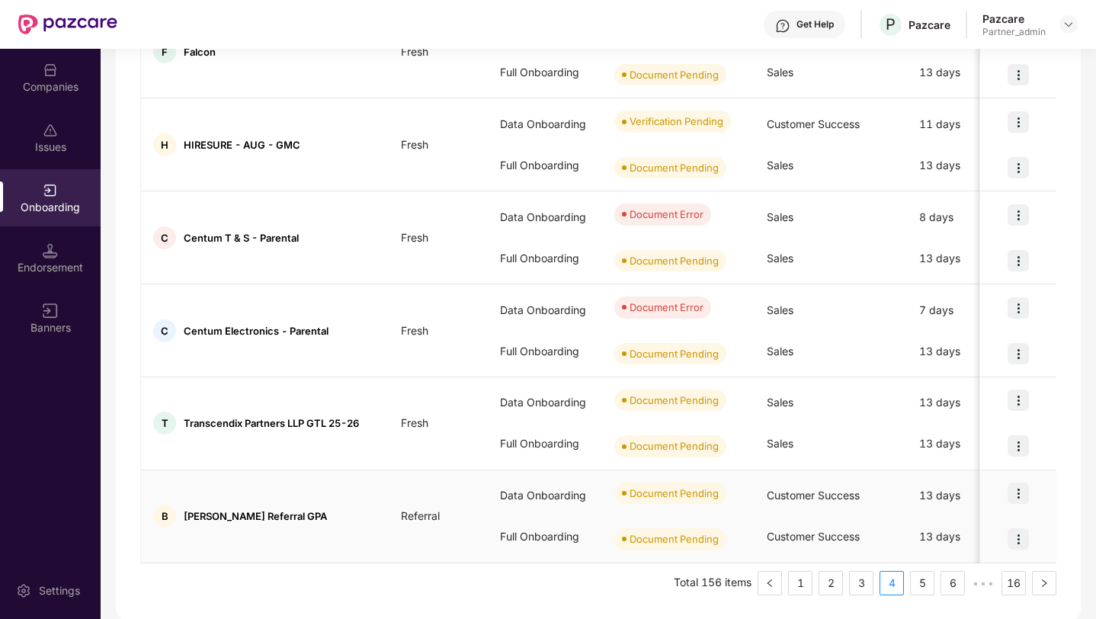
click at [1022, 490] on img at bounding box center [1018, 493] width 21 height 21
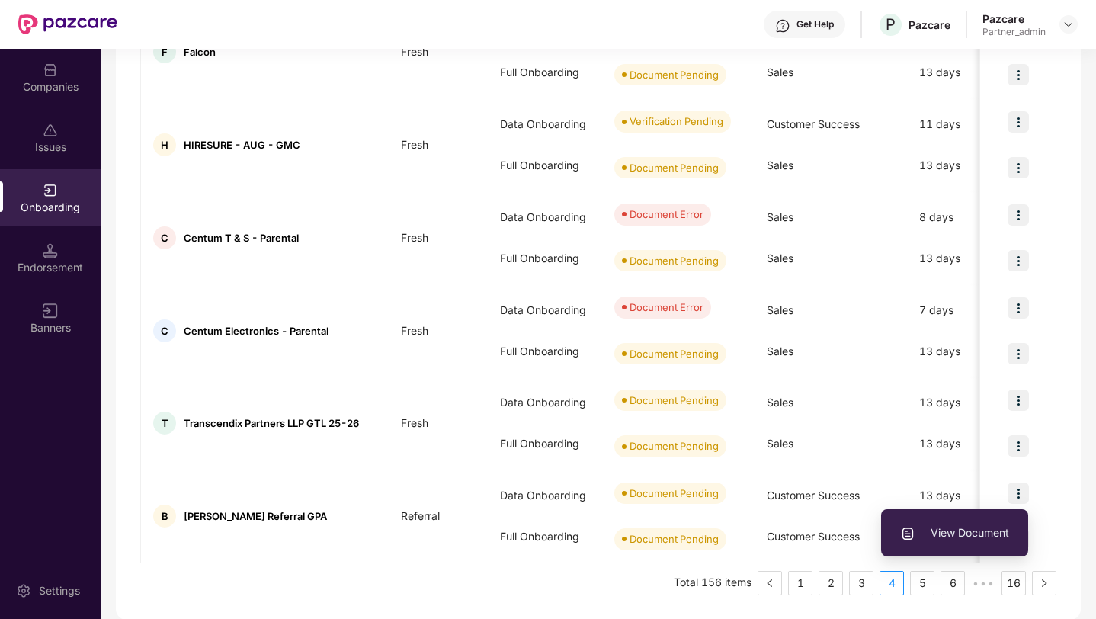
click at [1061, 335] on div "Showing results for 10 companies/deals All Deals Assigned to me Download report…" at bounding box center [598, 42] width 965 height 1153
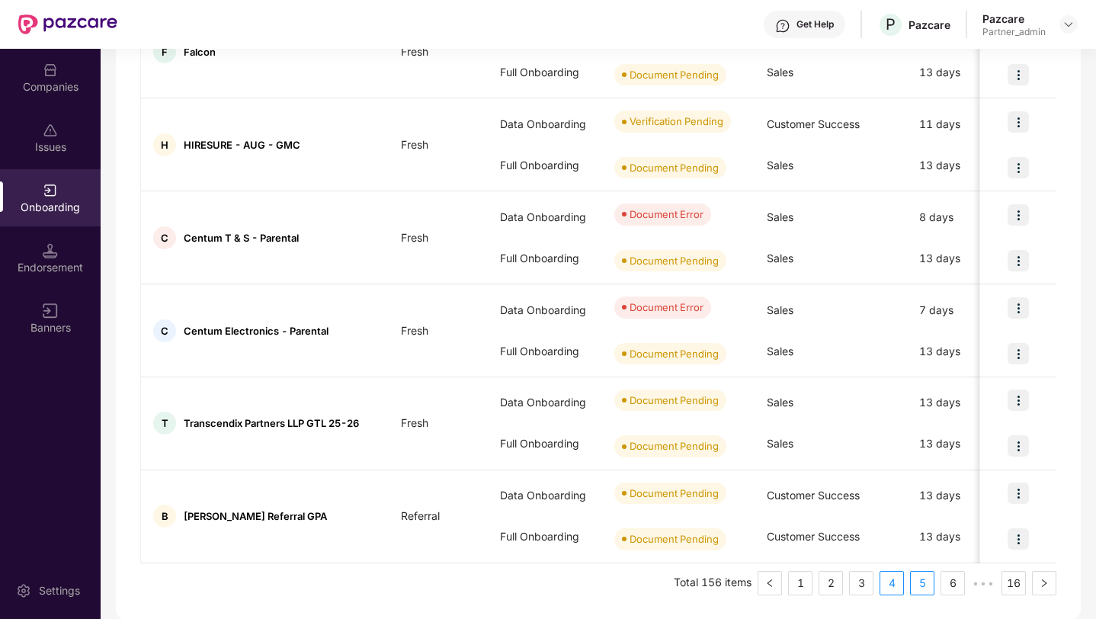
click at [919, 577] on link "5" at bounding box center [922, 583] width 23 height 23
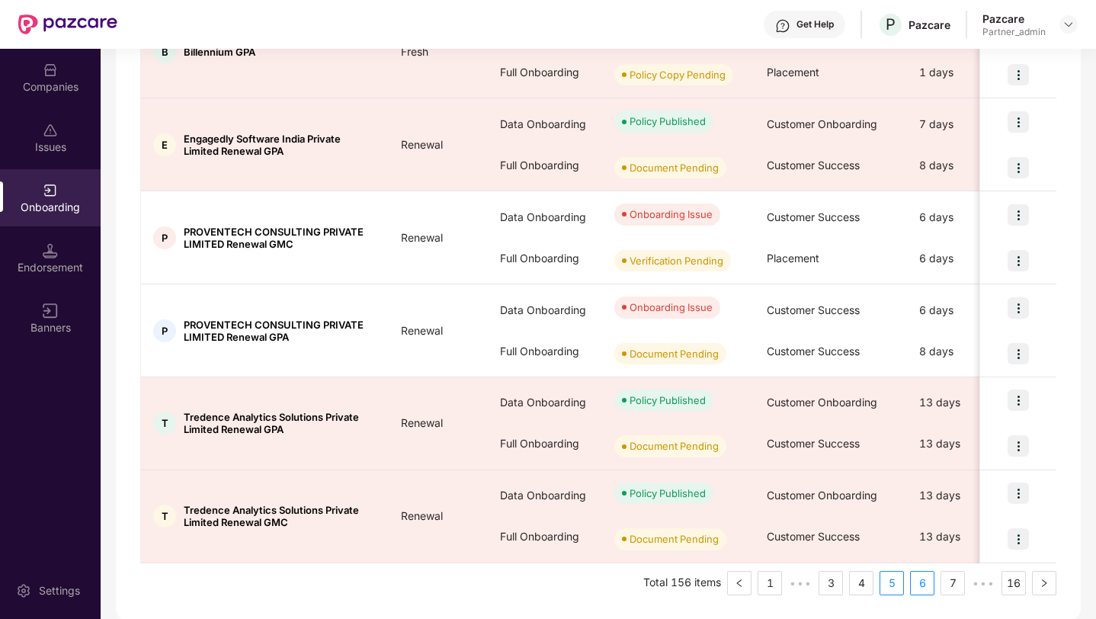
click at [920, 580] on link "6" at bounding box center [922, 583] width 23 height 23
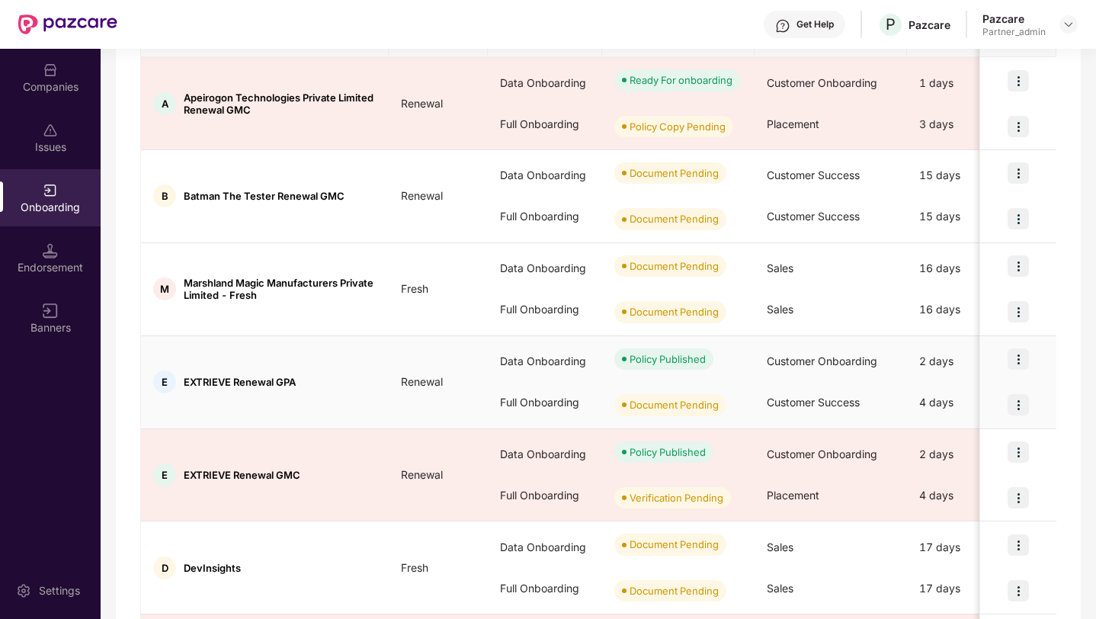
scroll to position [235, 0]
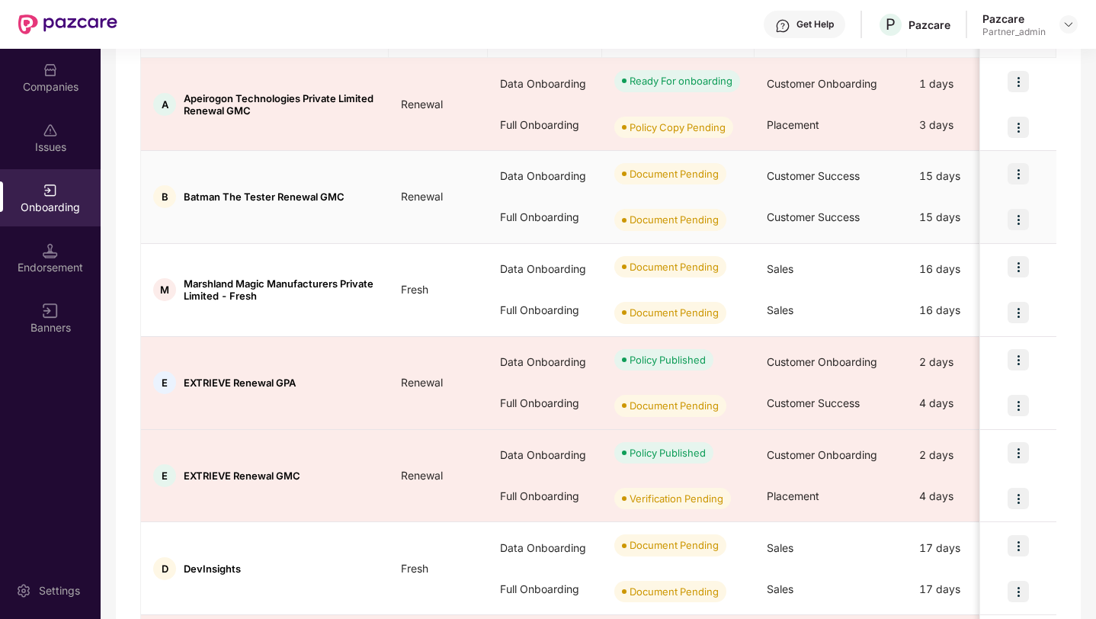
click at [281, 196] on span "Batman The Tester Renewal GMC" at bounding box center [264, 197] width 161 height 12
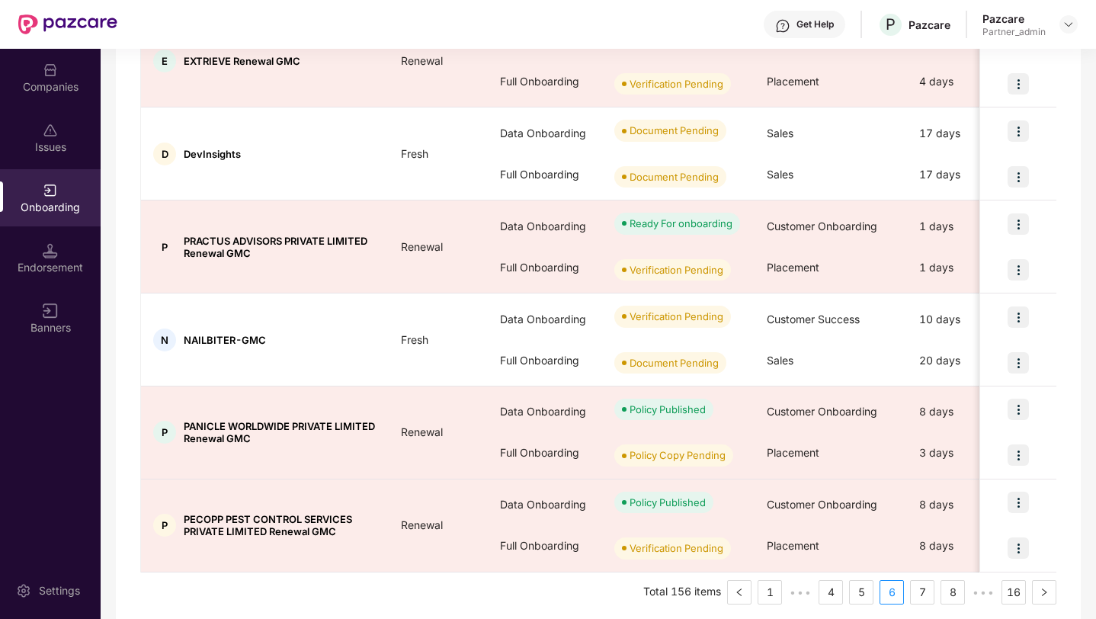
scroll to position [659, 0]
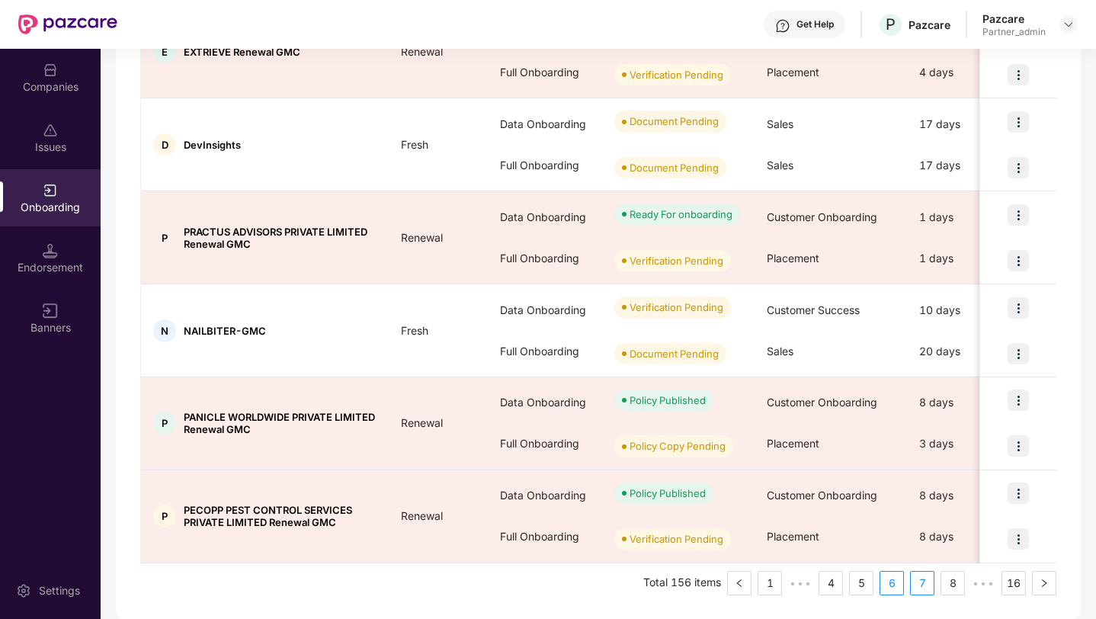
click at [917, 577] on link "7" at bounding box center [922, 583] width 23 height 23
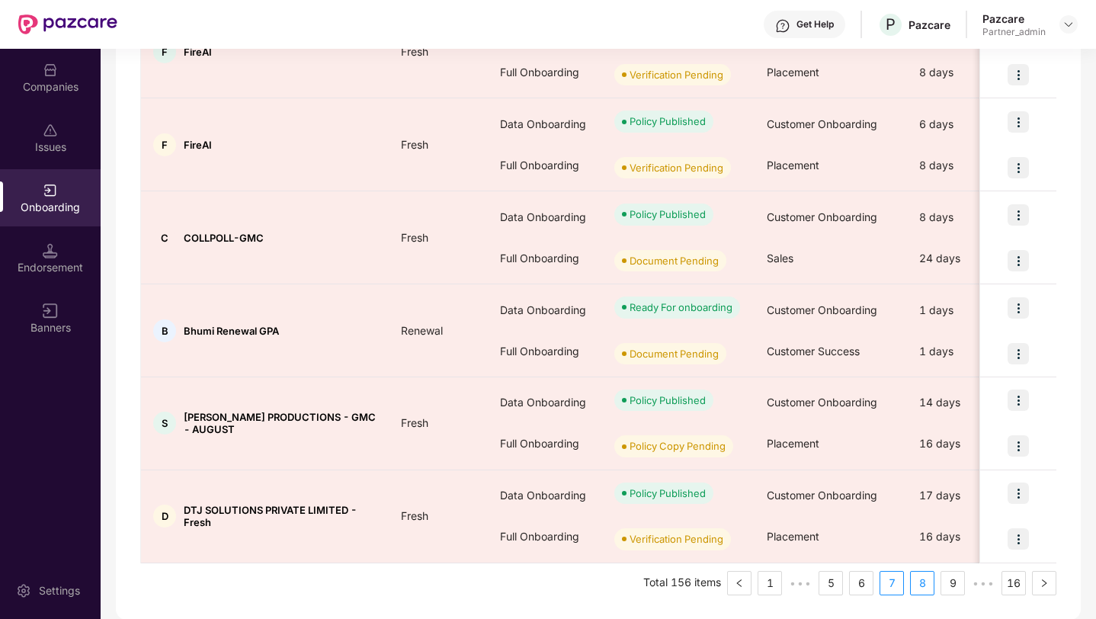
click at [924, 583] on link "8" at bounding box center [922, 583] width 23 height 23
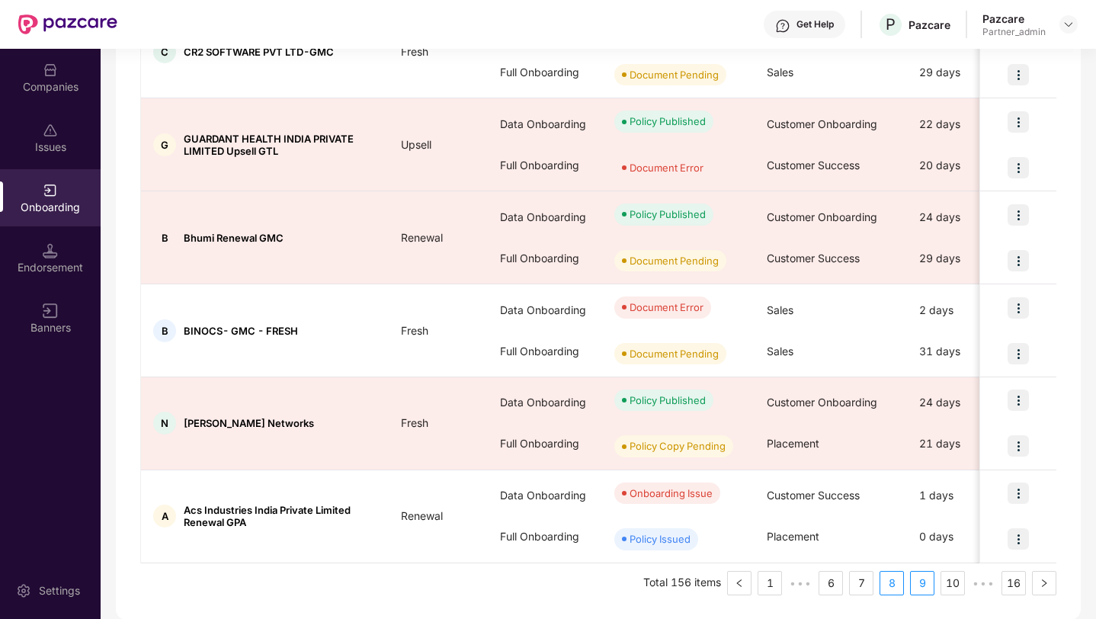
click at [918, 589] on link "9" at bounding box center [922, 583] width 23 height 23
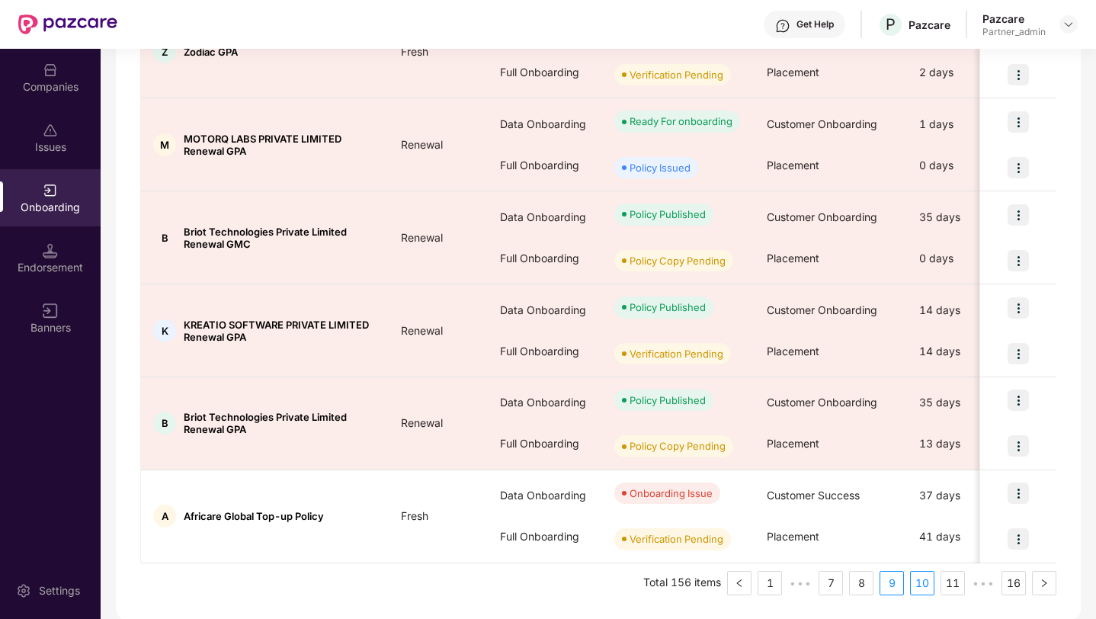
click at [914, 582] on link "10" at bounding box center [922, 583] width 23 height 23
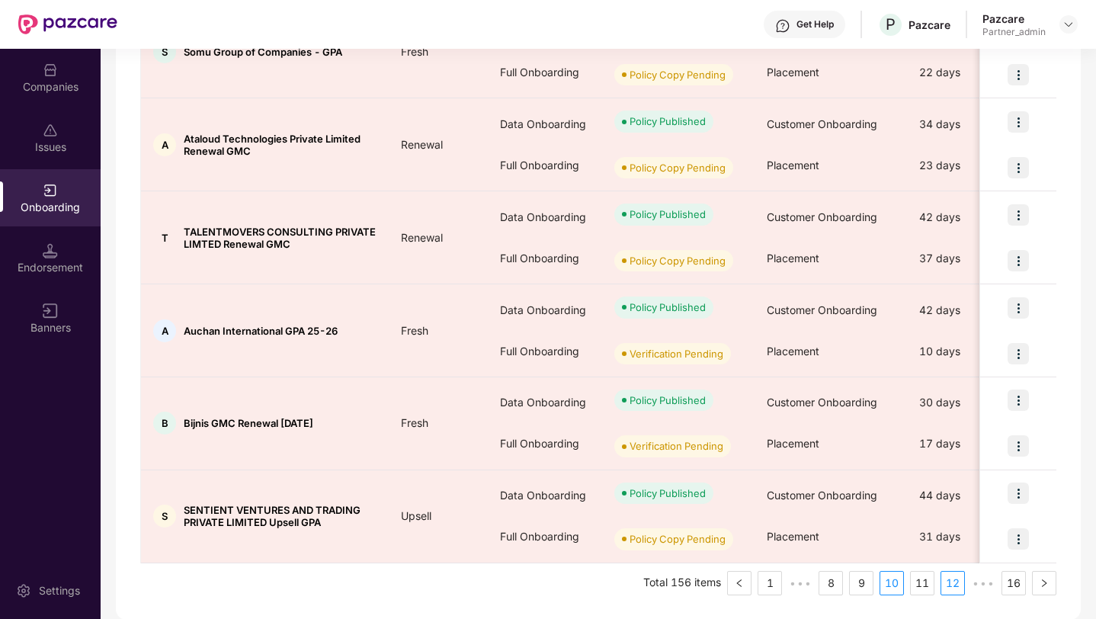
click at [958, 585] on link "12" at bounding box center [953, 583] width 23 height 23
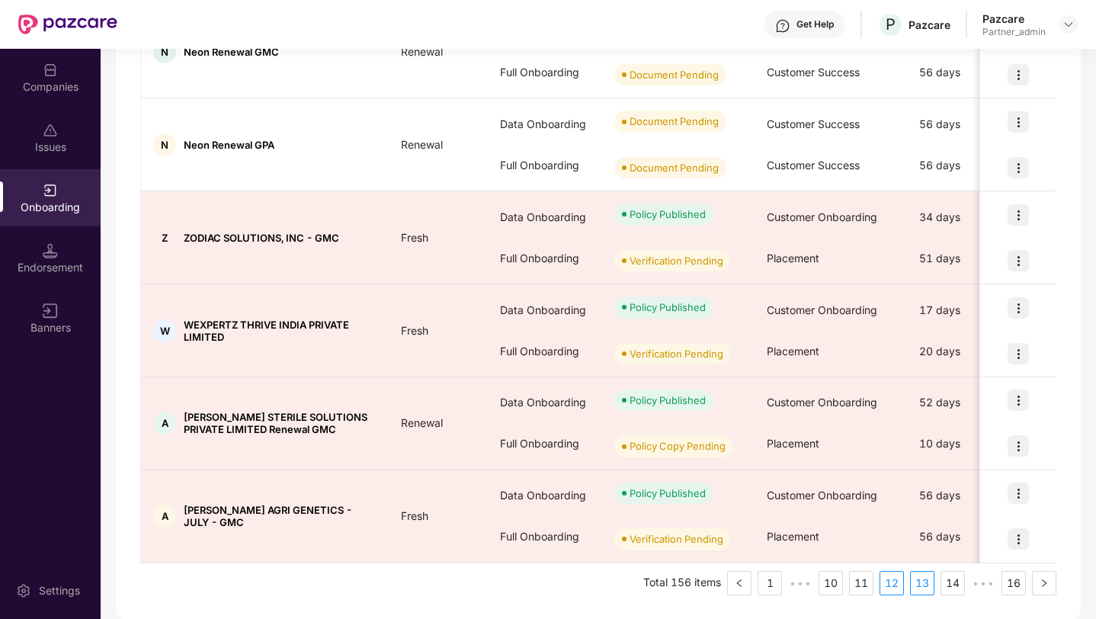
click at [920, 581] on link "13" at bounding box center [922, 583] width 23 height 23
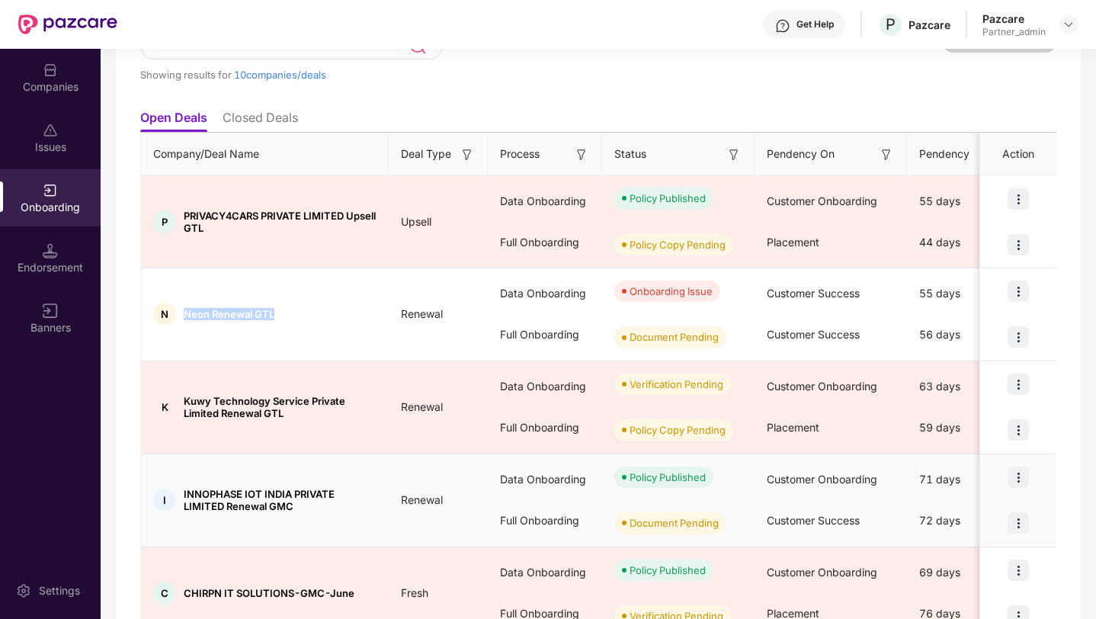
scroll to position [107, 0]
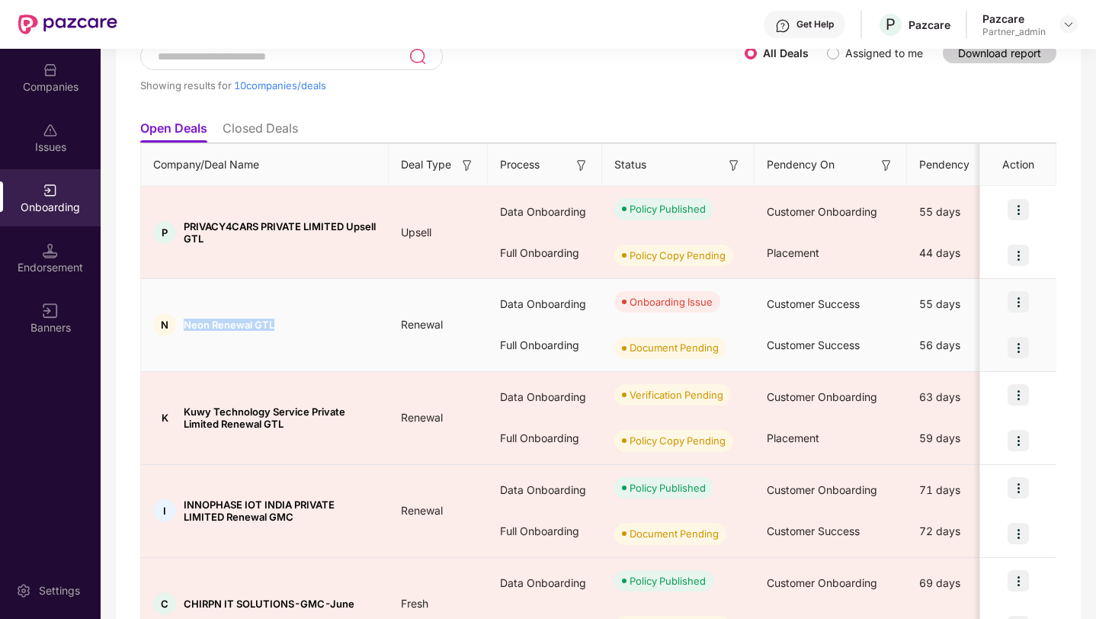
click at [1025, 297] on img at bounding box center [1018, 301] width 21 height 21
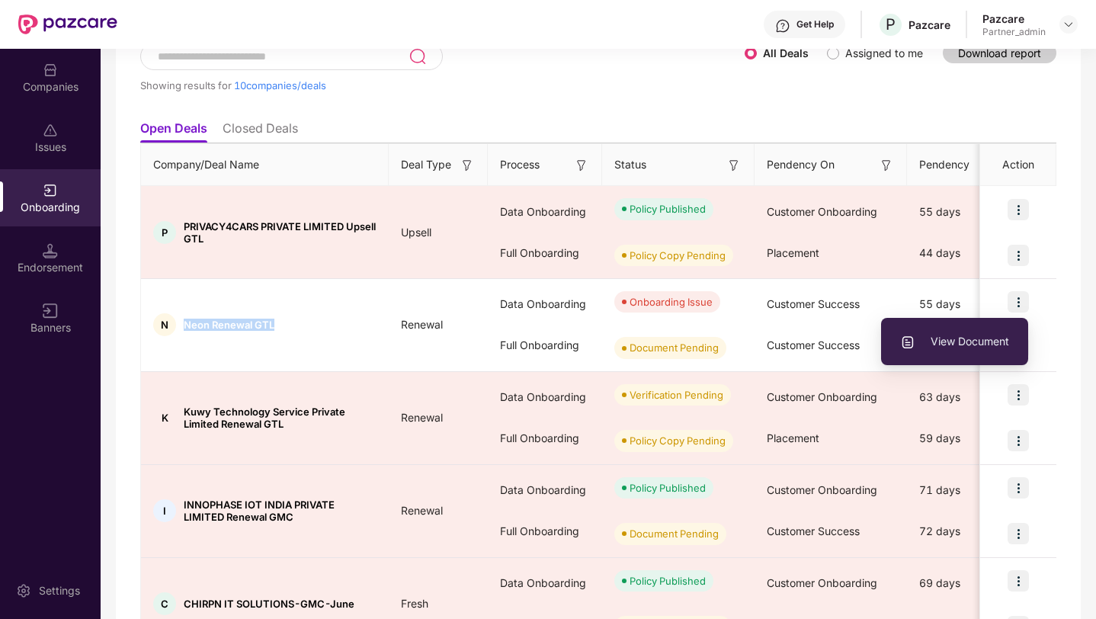
click at [832, 104] on div "Showing results for 10 companies/deals All Deals Assigned to me Download report" at bounding box center [598, 78] width 916 height 70
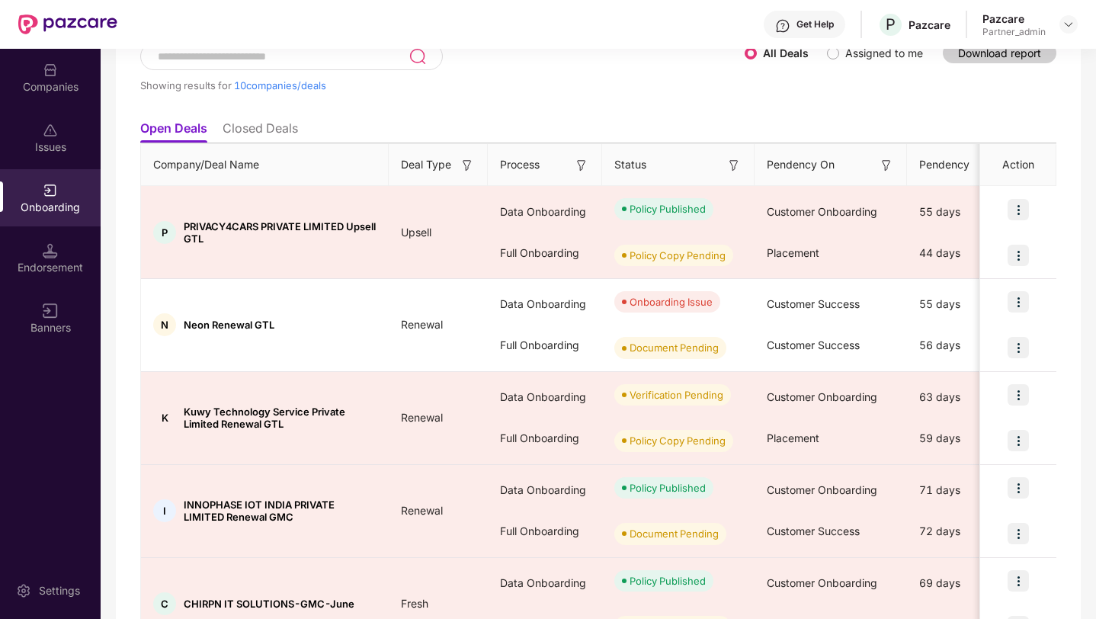
scroll to position [0, 0]
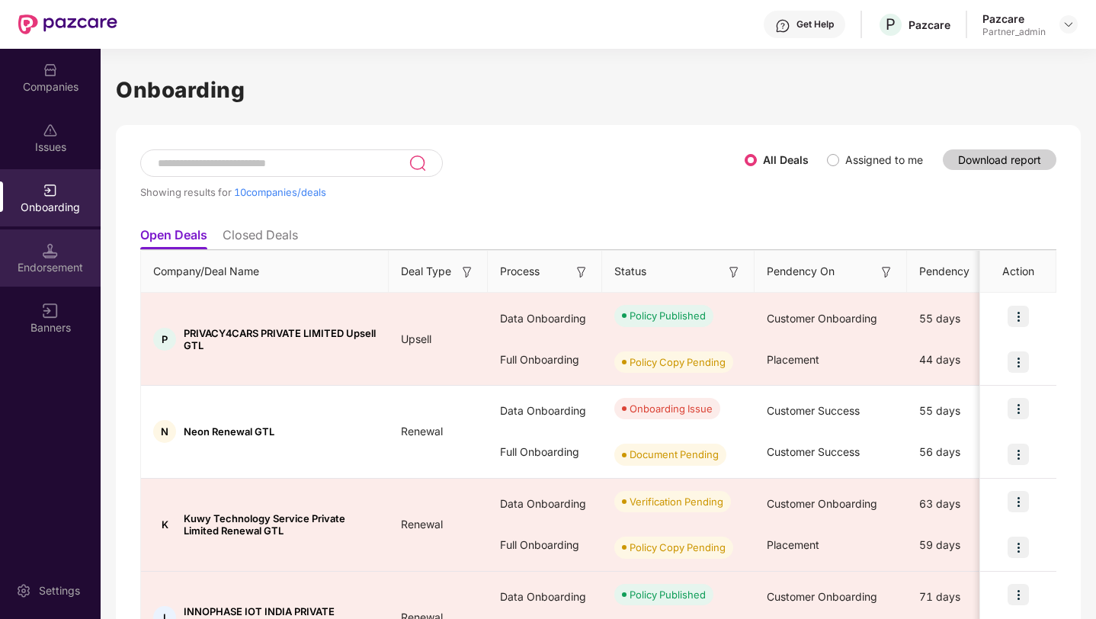
click at [47, 249] on img at bounding box center [50, 250] width 15 height 15
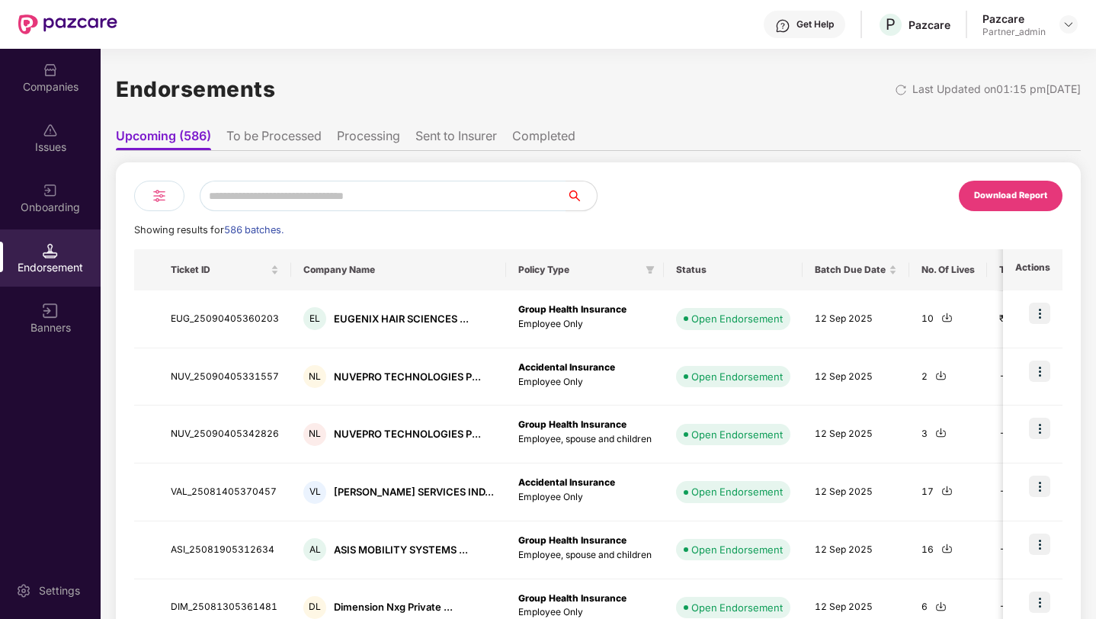
click at [157, 203] on img at bounding box center [159, 196] width 18 height 18
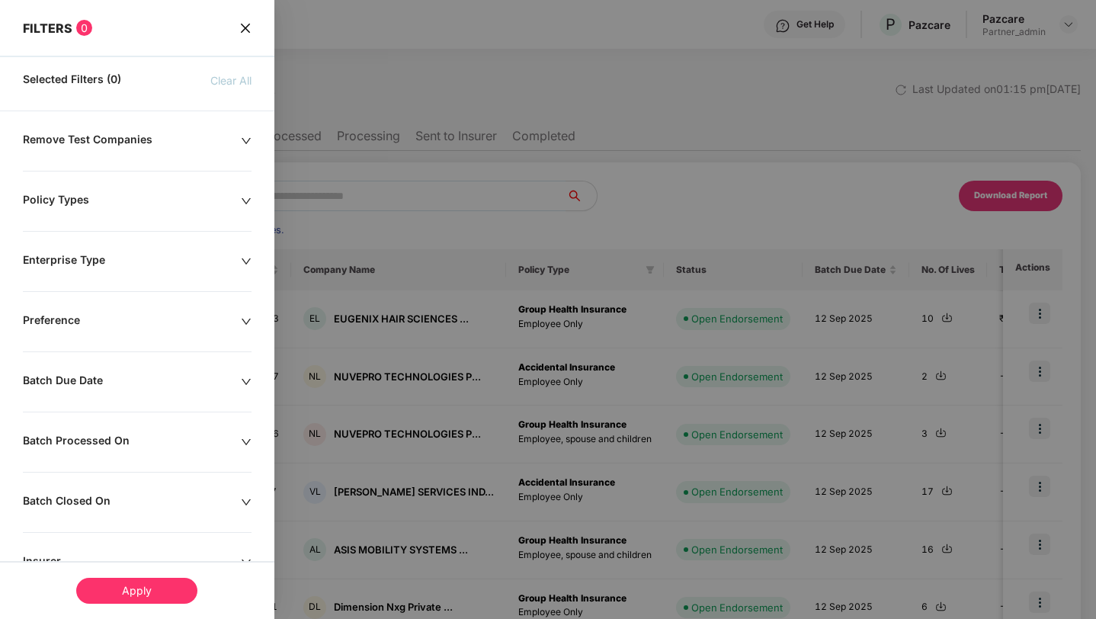
click at [104, 138] on div "Remove Test Companies" at bounding box center [132, 141] width 218 height 17
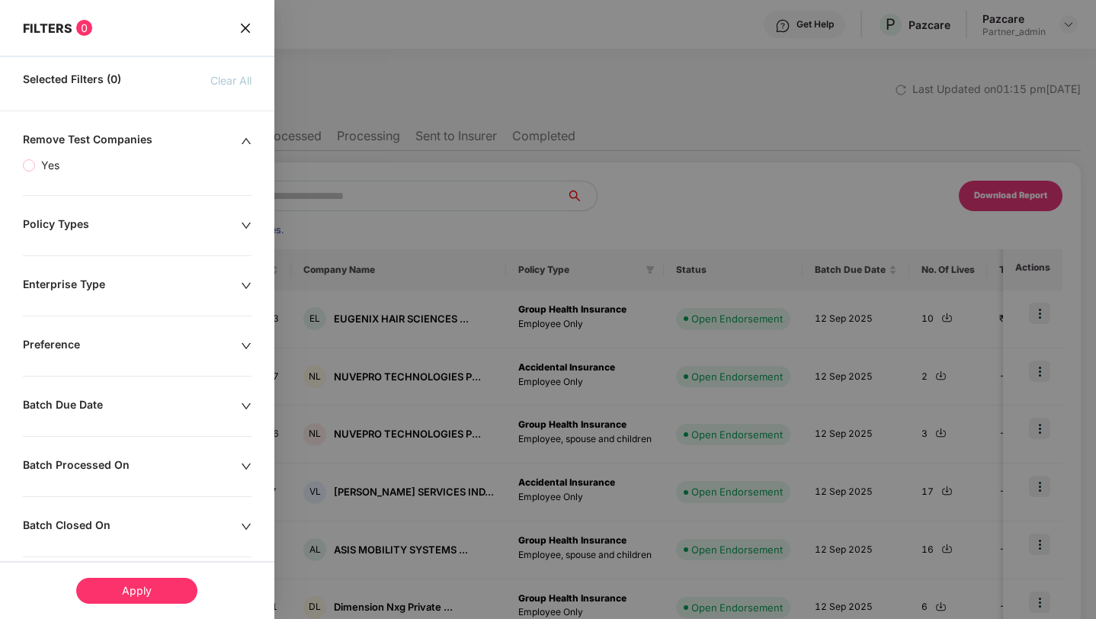
click at [243, 31] on icon "close" at bounding box center [245, 28] width 12 height 12
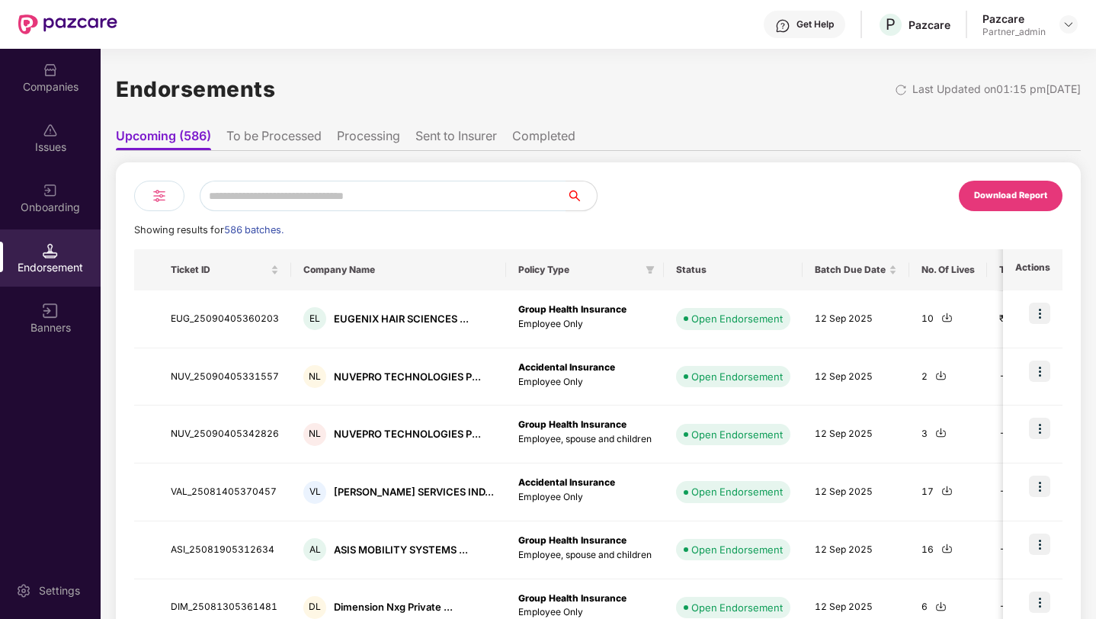
click at [166, 196] on img at bounding box center [159, 196] width 18 height 18
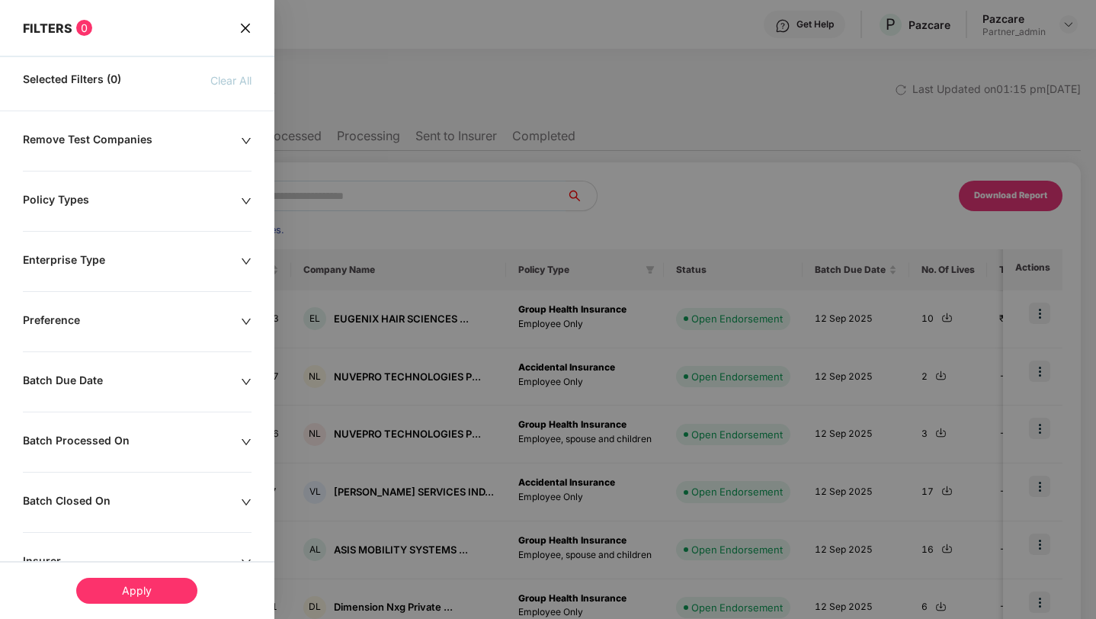
click at [116, 137] on div "Remove Test Companies" at bounding box center [132, 141] width 218 height 17
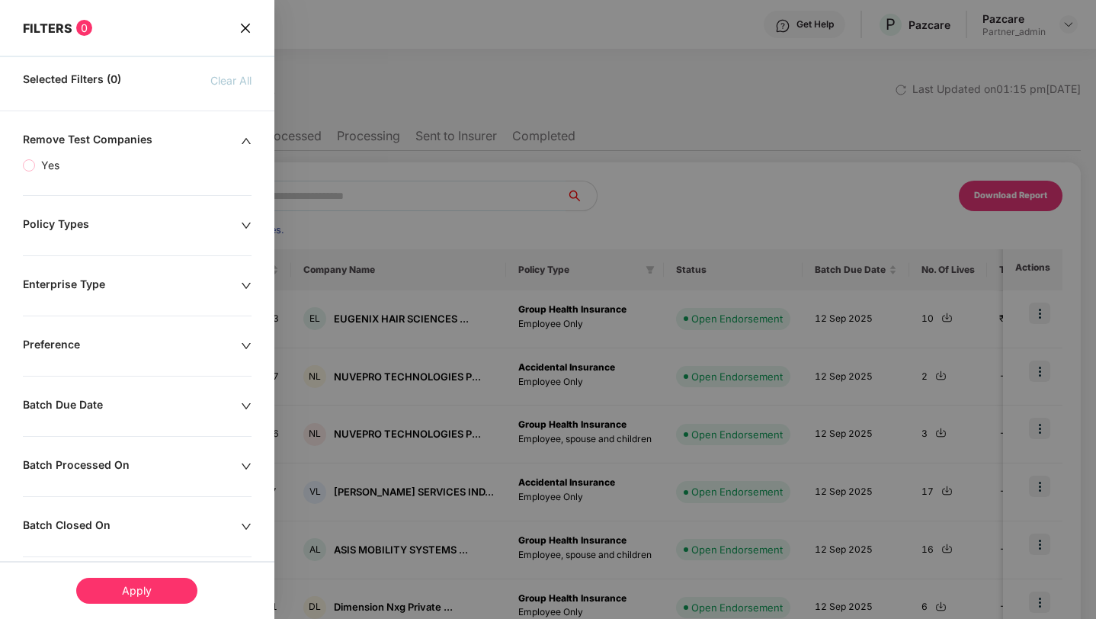
click at [241, 30] on icon "close" at bounding box center [245, 28] width 12 height 12
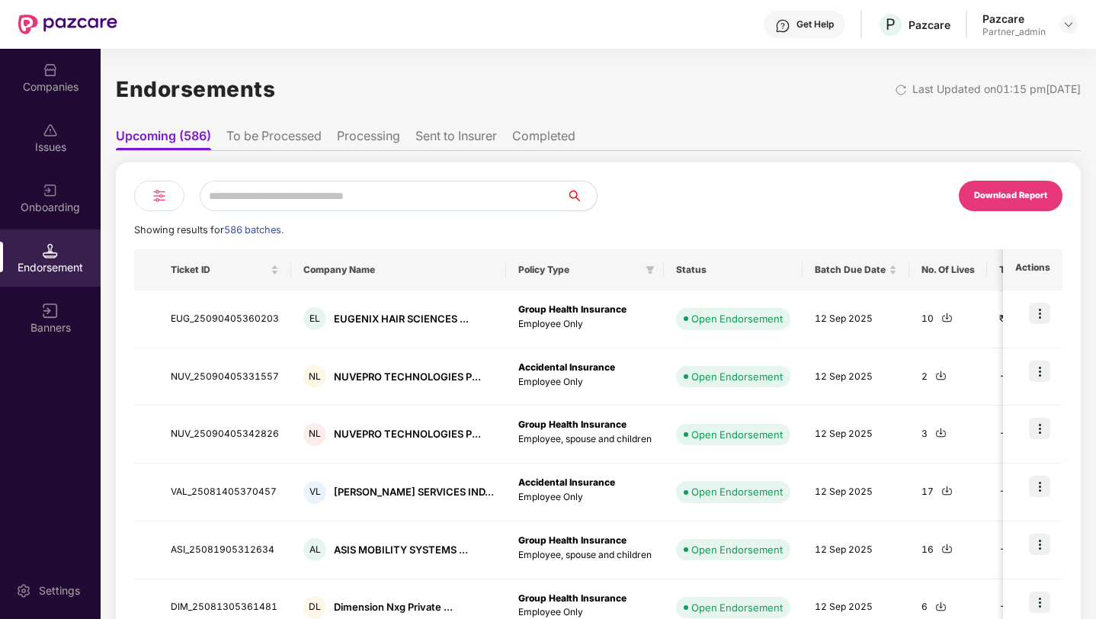
click at [159, 200] on img at bounding box center [159, 196] width 18 height 18
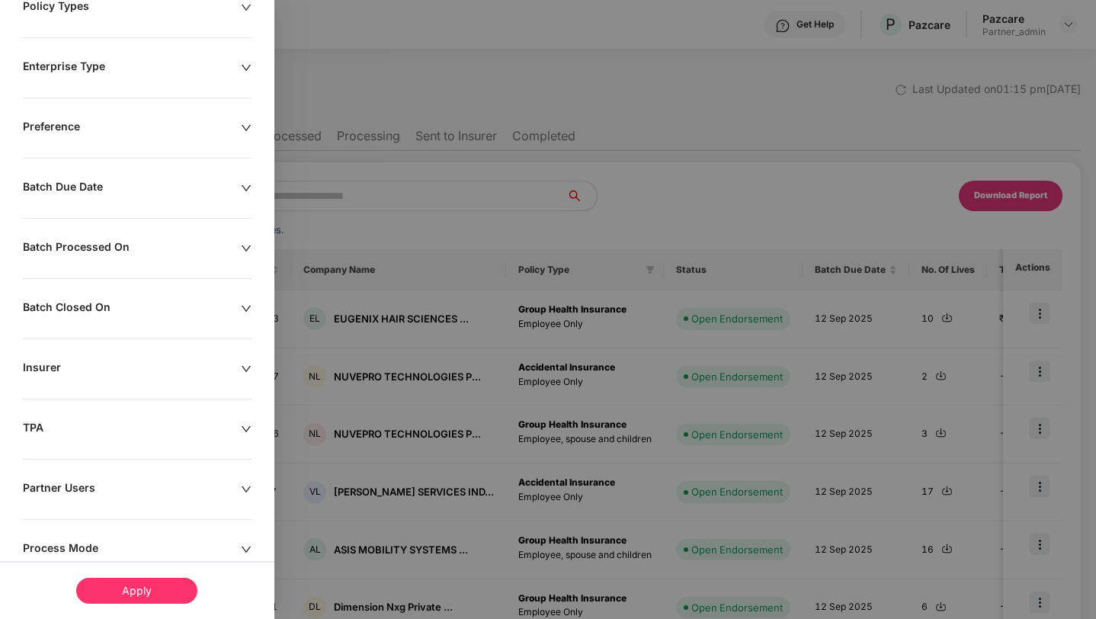
scroll to position [237, 0]
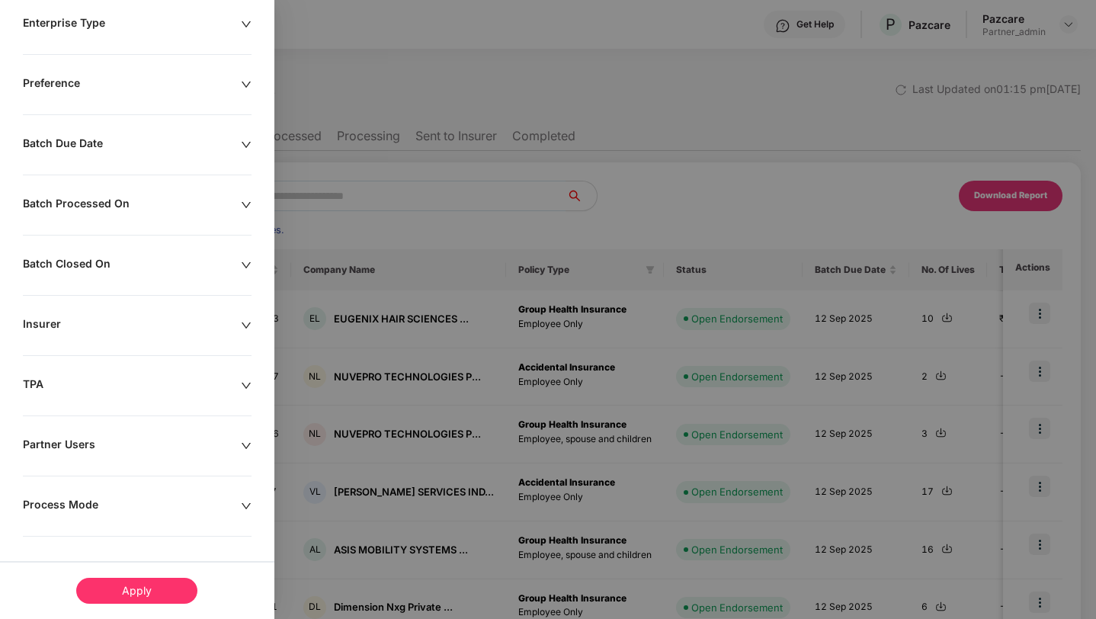
click at [126, 329] on div "Insurer" at bounding box center [132, 325] width 218 height 17
click at [111, 440] on div "Partner Users" at bounding box center [132, 446] width 218 height 17
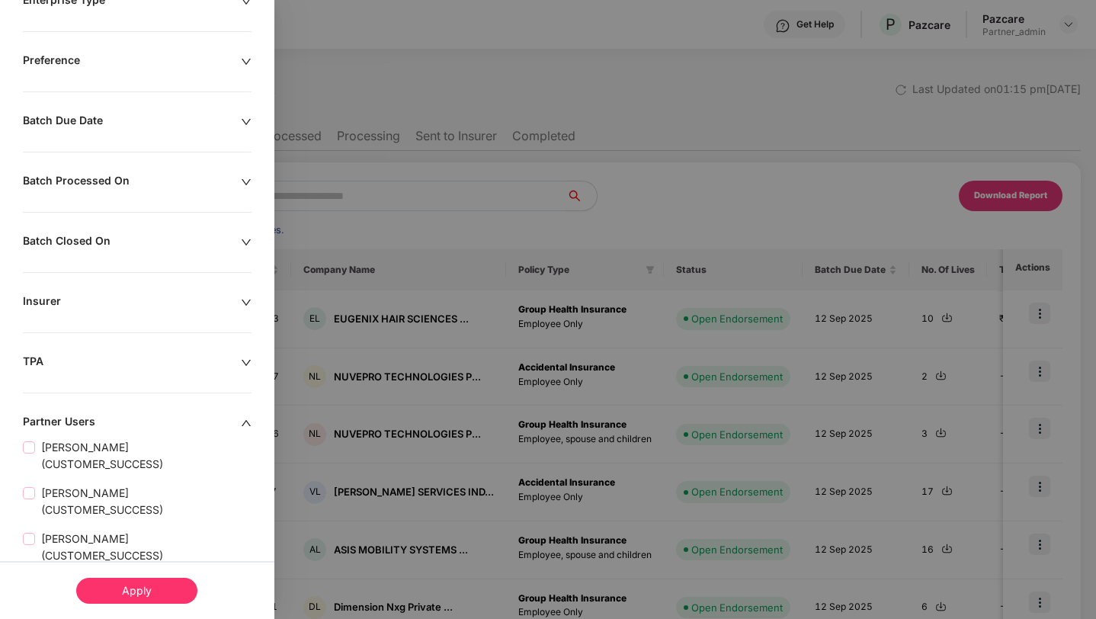
click at [153, 415] on div "Partner Users" at bounding box center [132, 423] width 218 height 17
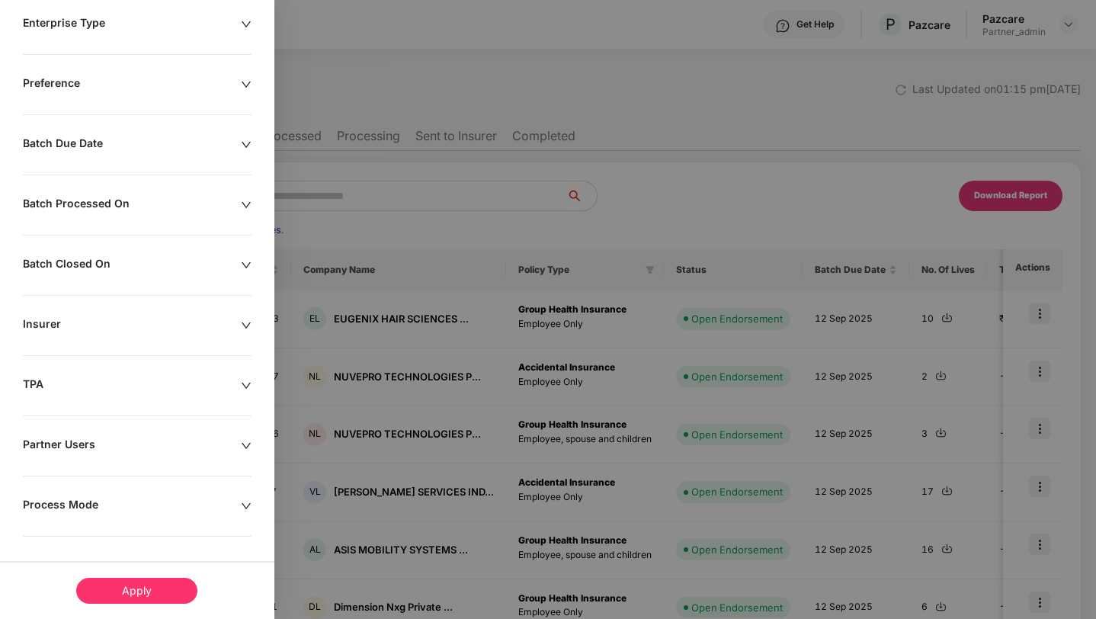
click at [133, 506] on div "Process Mode" at bounding box center [132, 506] width 218 height 17
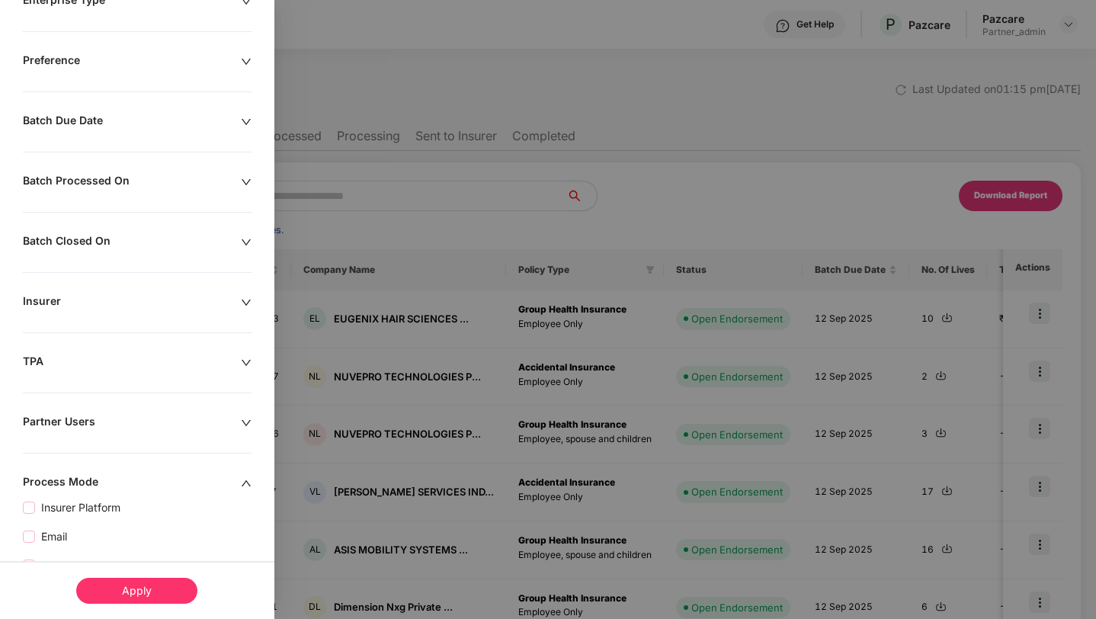
scroll to position [319, 0]
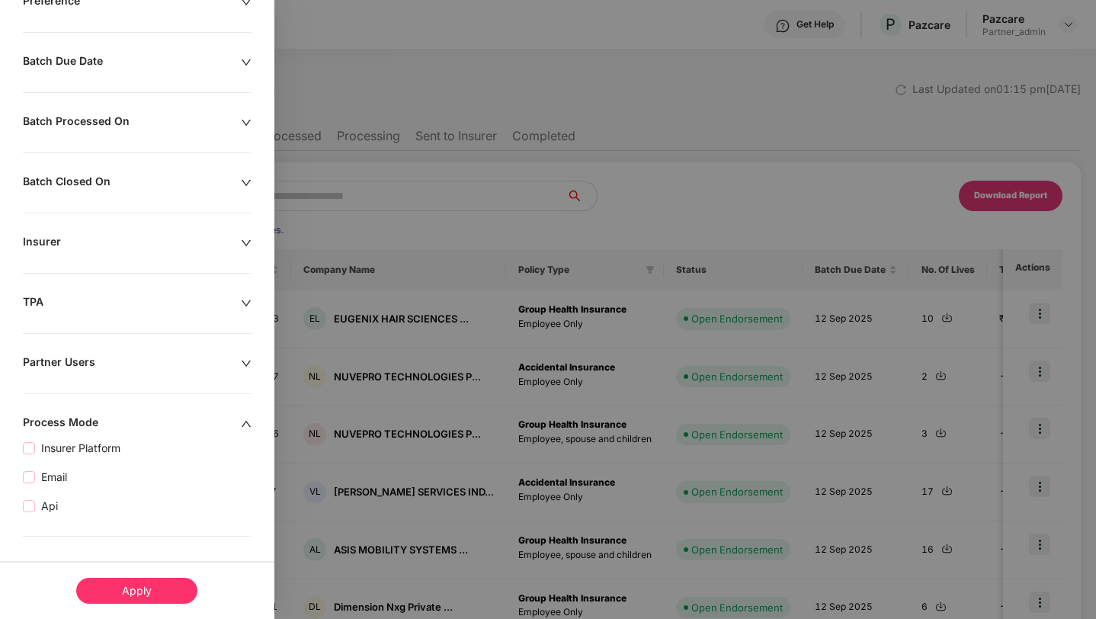
click at [135, 413] on div "Remove Test Companies Policy Types Enterprise Type Preference Batch Due Date Ba…" at bounding box center [137, 216] width 274 height 806
click at [242, 426] on icon "up" at bounding box center [246, 424] width 9 height 6
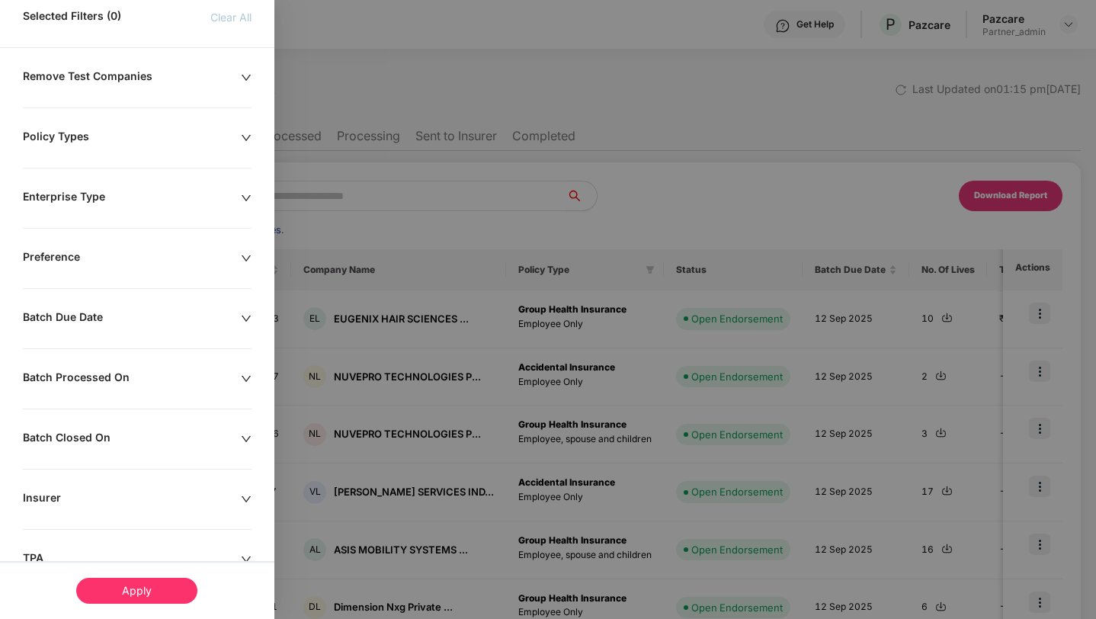
scroll to position [0, 0]
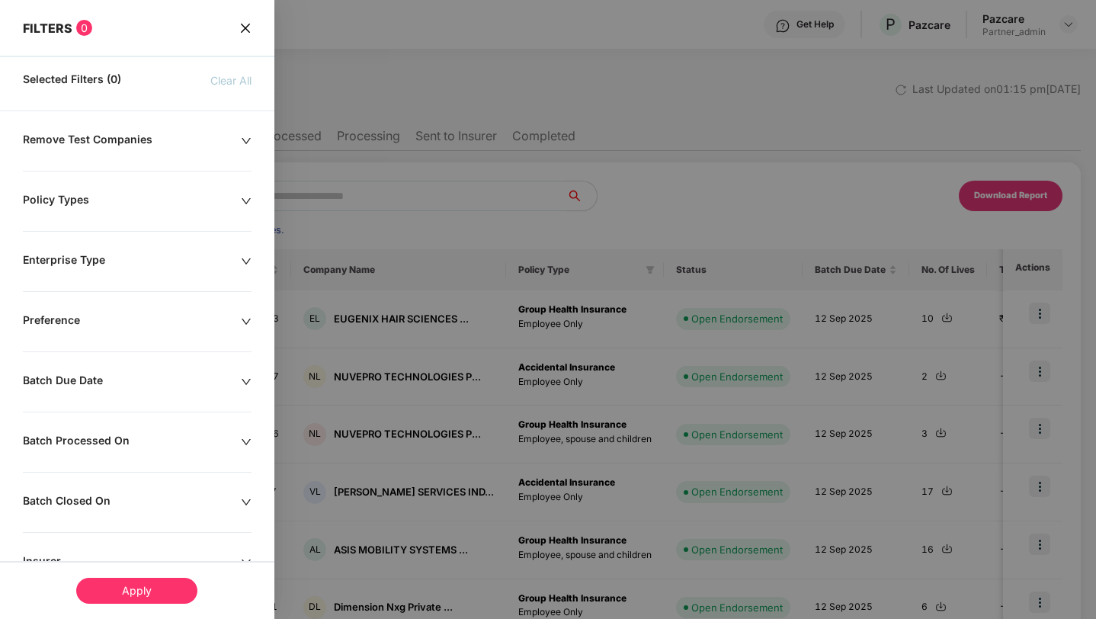
click at [136, 332] on div "Remove Test Companies Policy Types Enterprise Type Preference Batch Due Date Ba…" at bounding box center [137, 494] width 274 height 723
click at [225, 319] on div "Preference" at bounding box center [132, 321] width 218 height 17
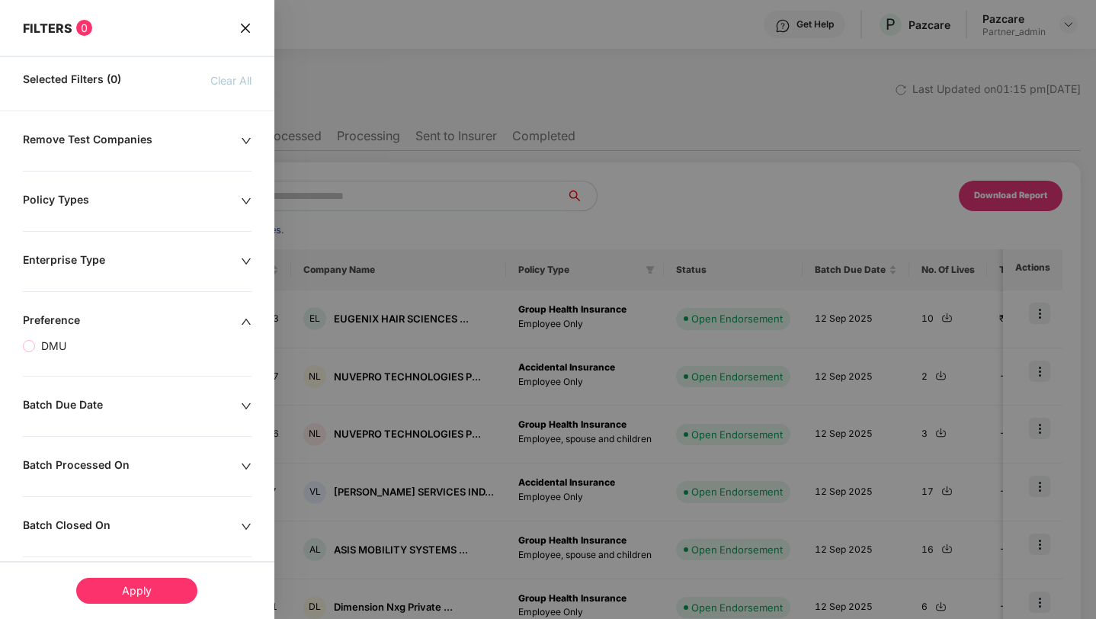
click at [225, 319] on div "Preference" at bounding box center [132, 321] width 218 height 17
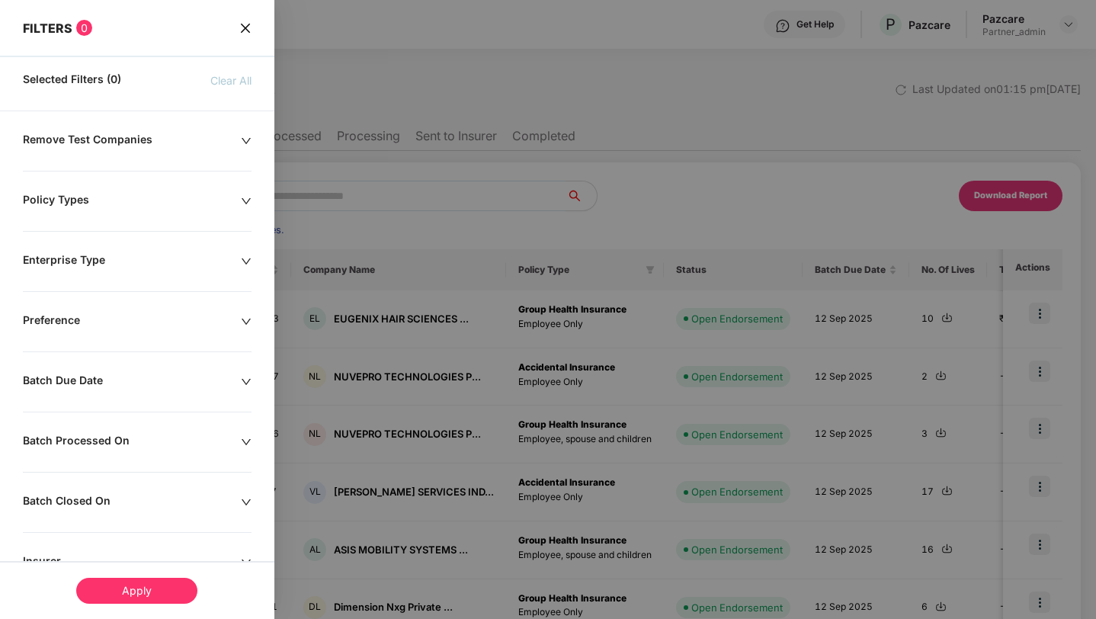
click at [218, 262] on div "Enterprise Type" at bounding box center [132, 261] width 218 height 17
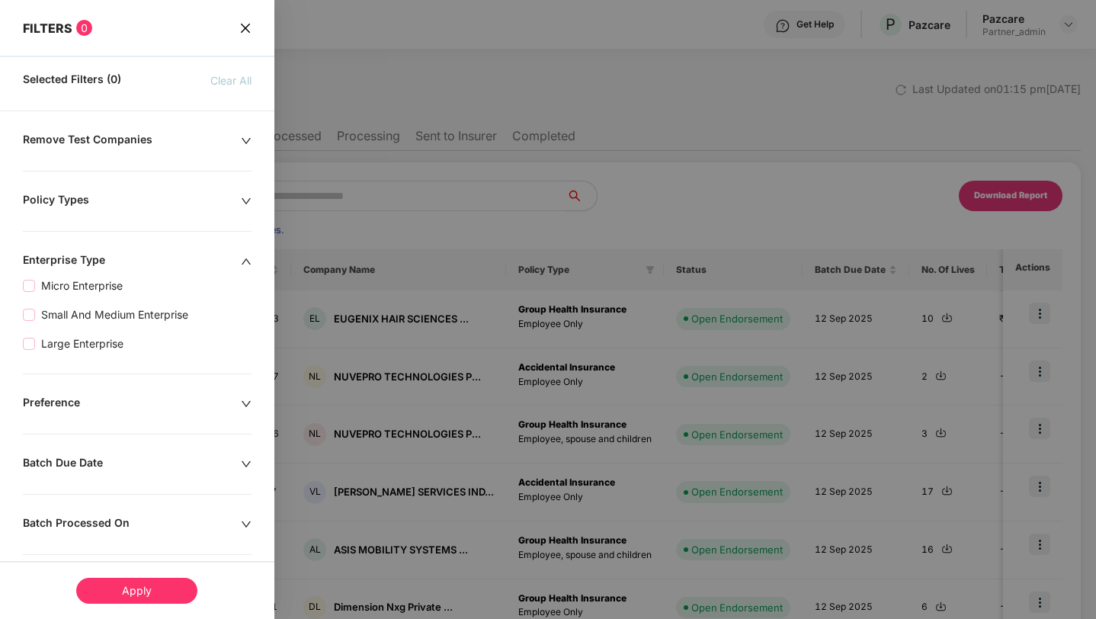
click at [218, 262] on div "Enterprise Type" at bounding box center [132, 261] width 218 height 17
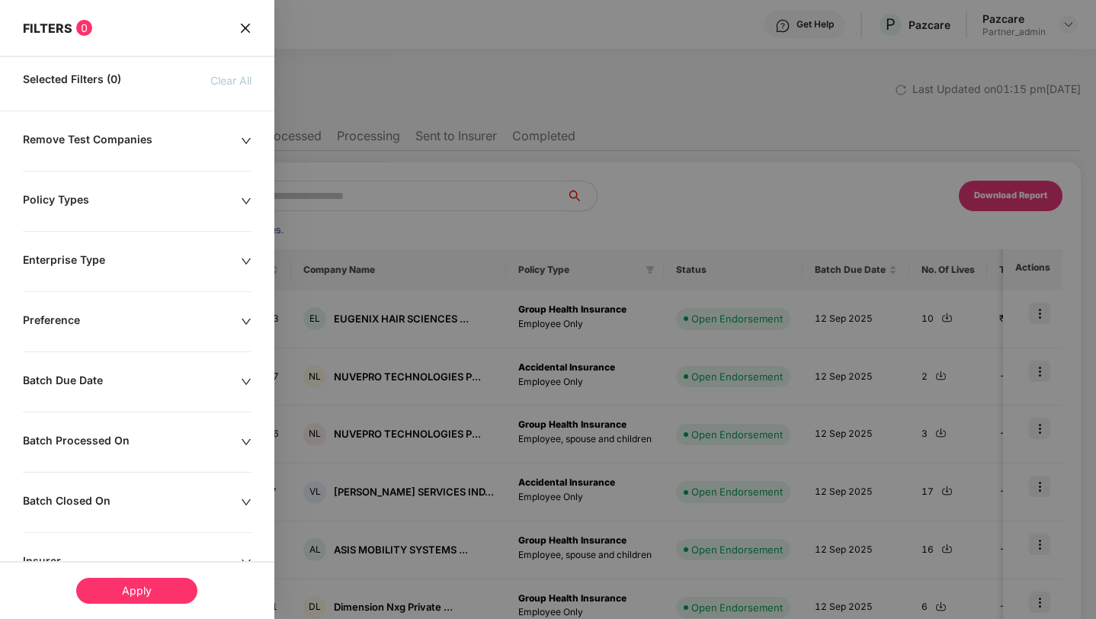
click at [250, 26] on div "FILTERS 0" at bounding box center [137, 18] width 274 height 36
click at [242, 28] on icon "close" at bounding box center [245, 28] width 12 height 12
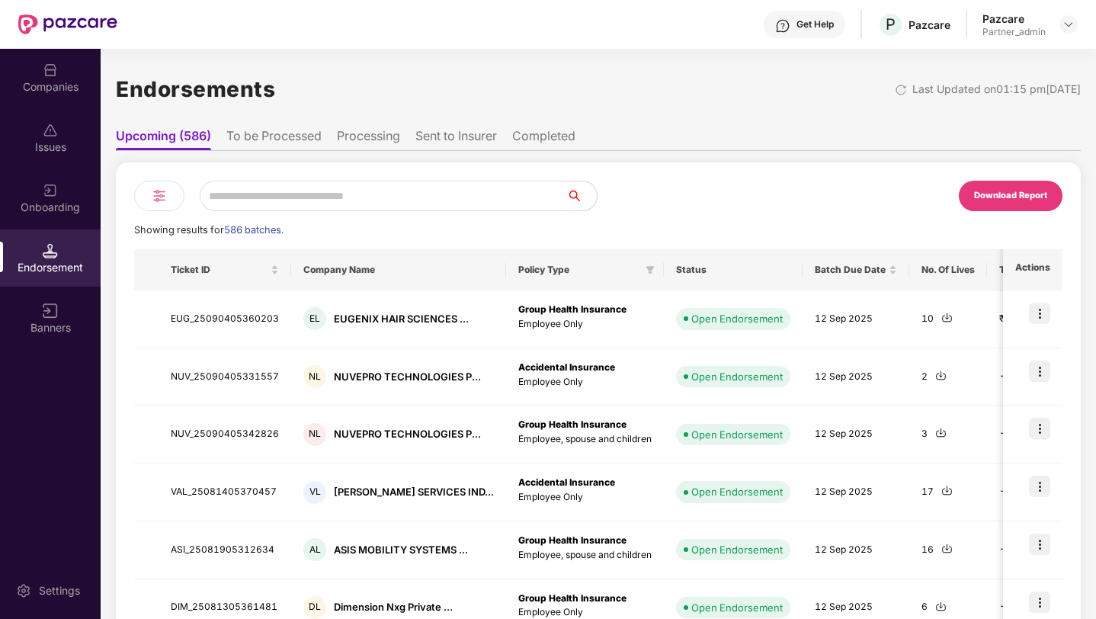
click at [1017, 192] on div "Download Report" at bounding box center [1010, 196] width 73 height 14
click at [162, 197] on img at bounding box center [159, 196] width 18 height 18
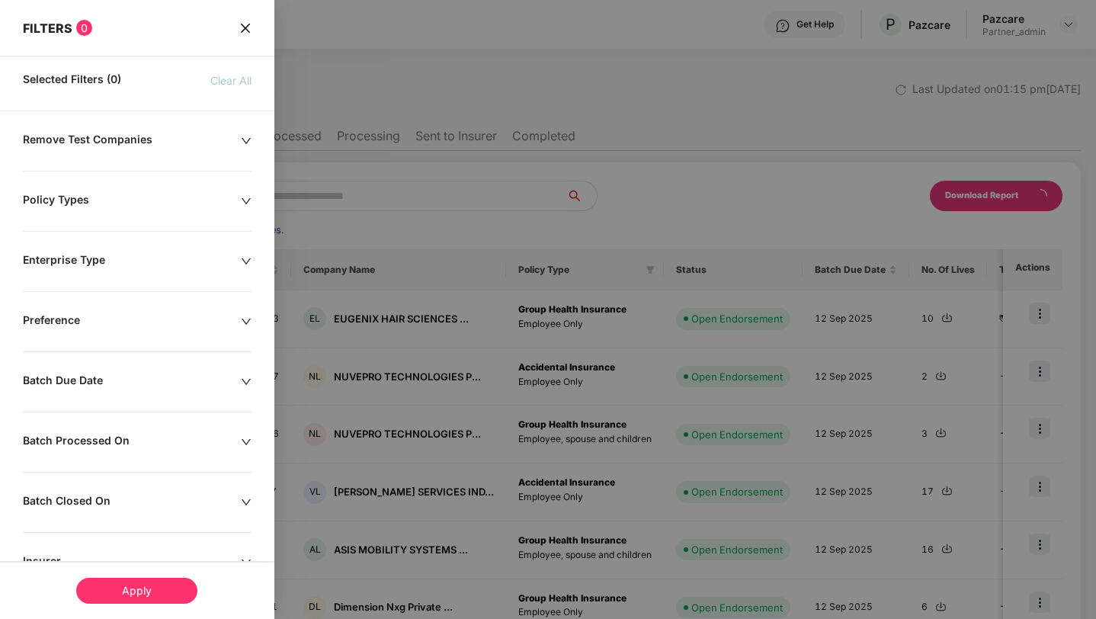
click at [107, 144] on div "Remove Test Companies" at bounding box center [132, 141] width 218 height 17
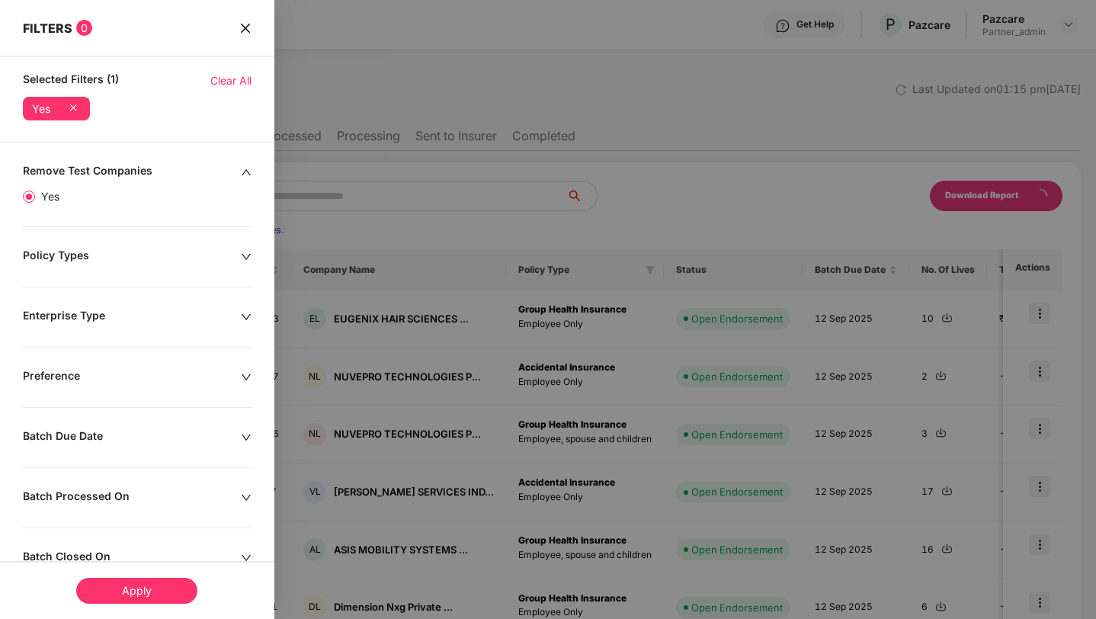
click at [227, 80] on span "Clear All" at bounding box center [230, 80] width 41 height 17
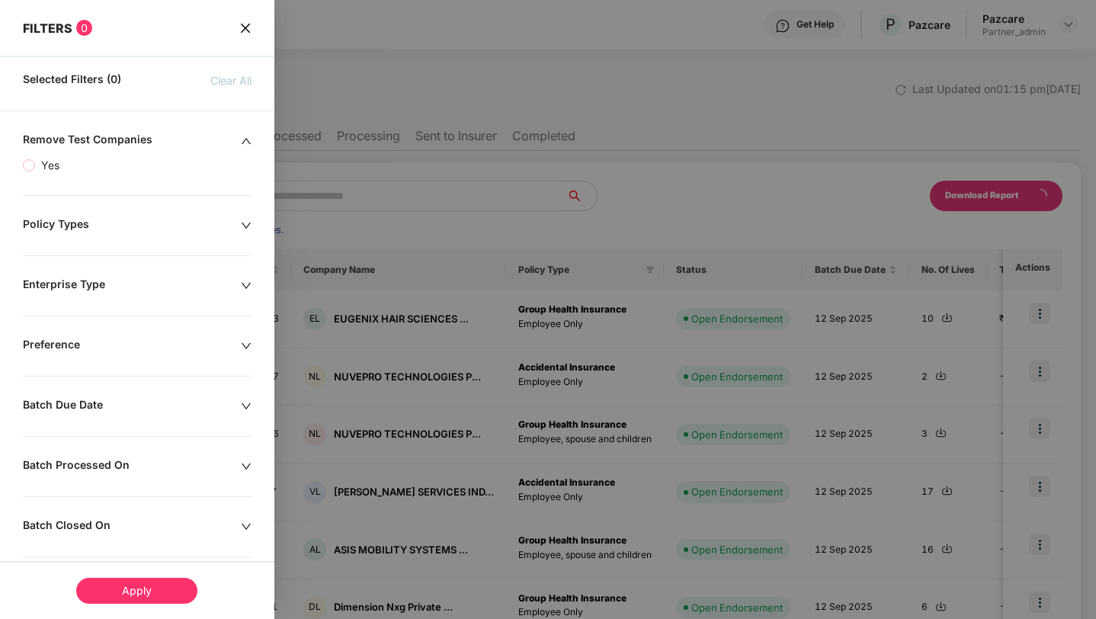
click at [245, 30] on icon "close" at bounding box center [245, 28] width 12 height 12
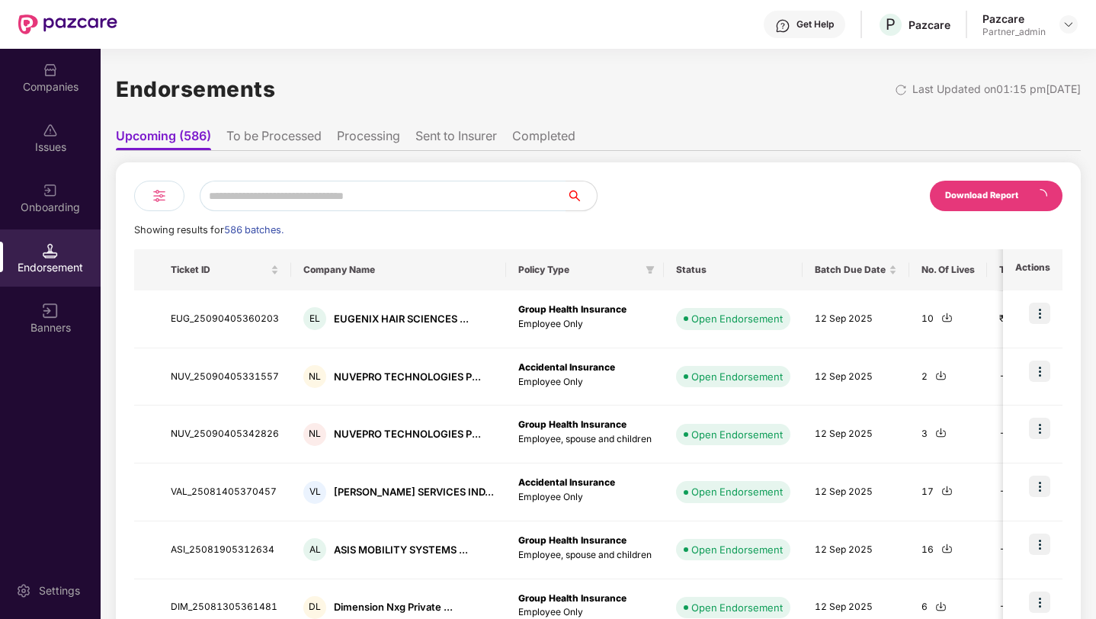
click at [982, 188] on div "Download Report" at bounding box center [996, 196] width 133 height 30
click at [161, 195] on img at bounding box center [159, 196] width 18 height 18
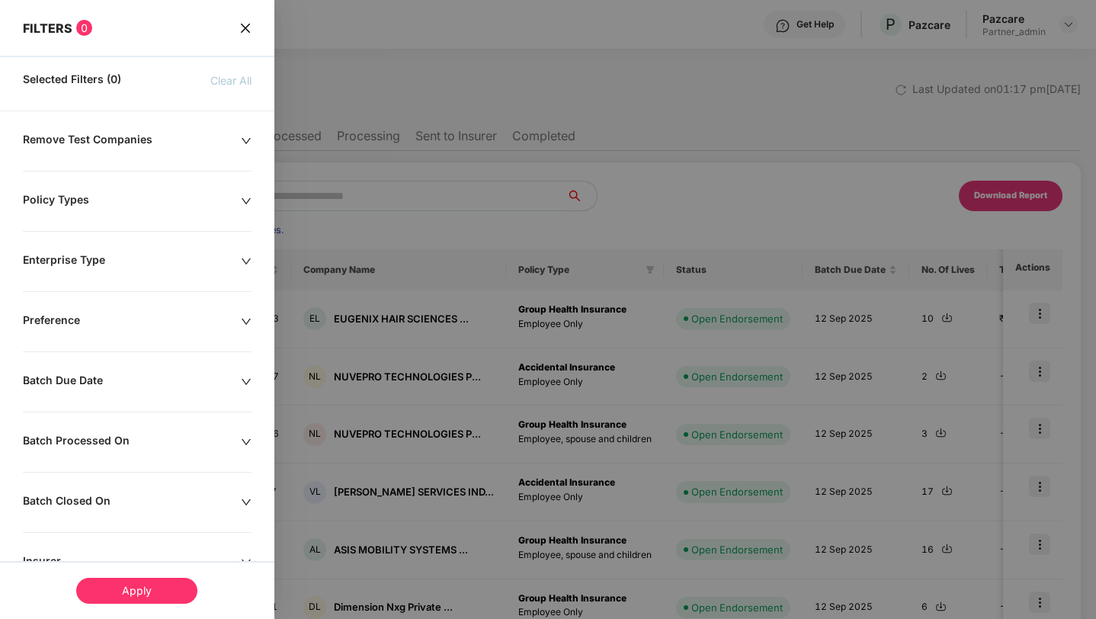
click at [123, 146] on div "Remove Test Companies" at bounding box center [132, 141] width 218 height 17
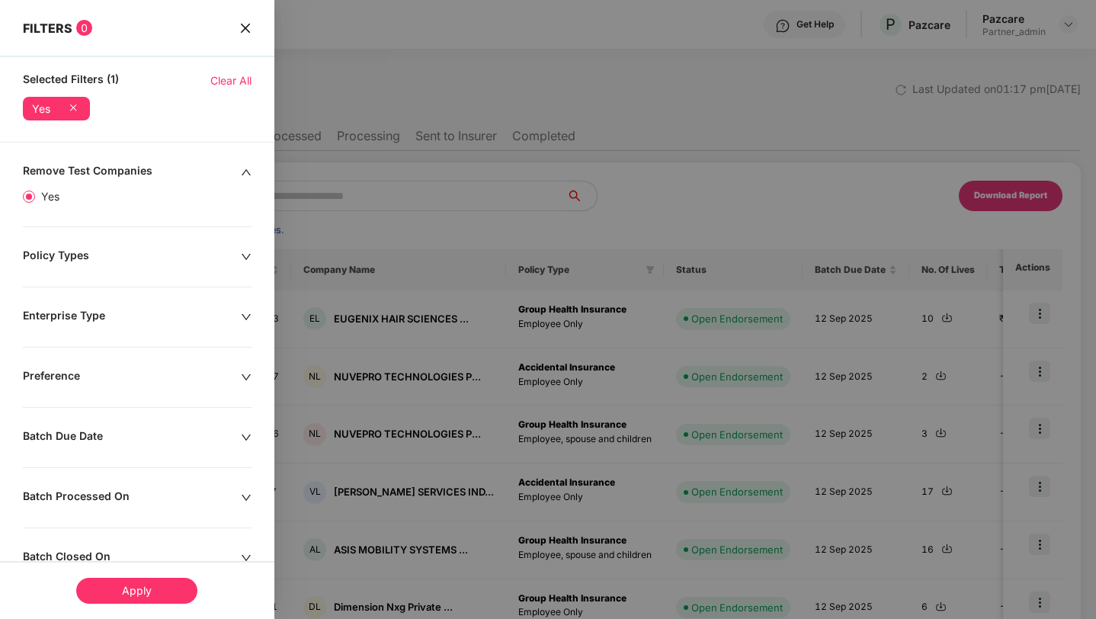
click at [153, 593] on div "Apply" at bounding box center [136, 591] width 121 height 26
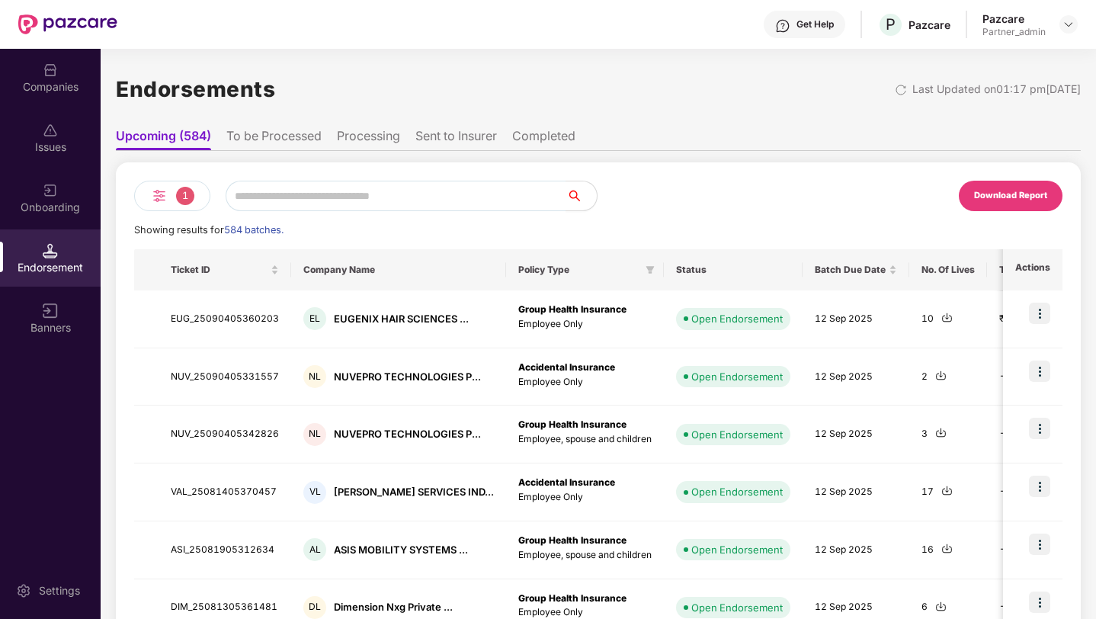
click at [1004, 201] on div "Download Report" at bounding box center [1010, 196] width 73 height 14
click at [164, 206] on div "1" at bounding box center [172, 196] width 76 height 30
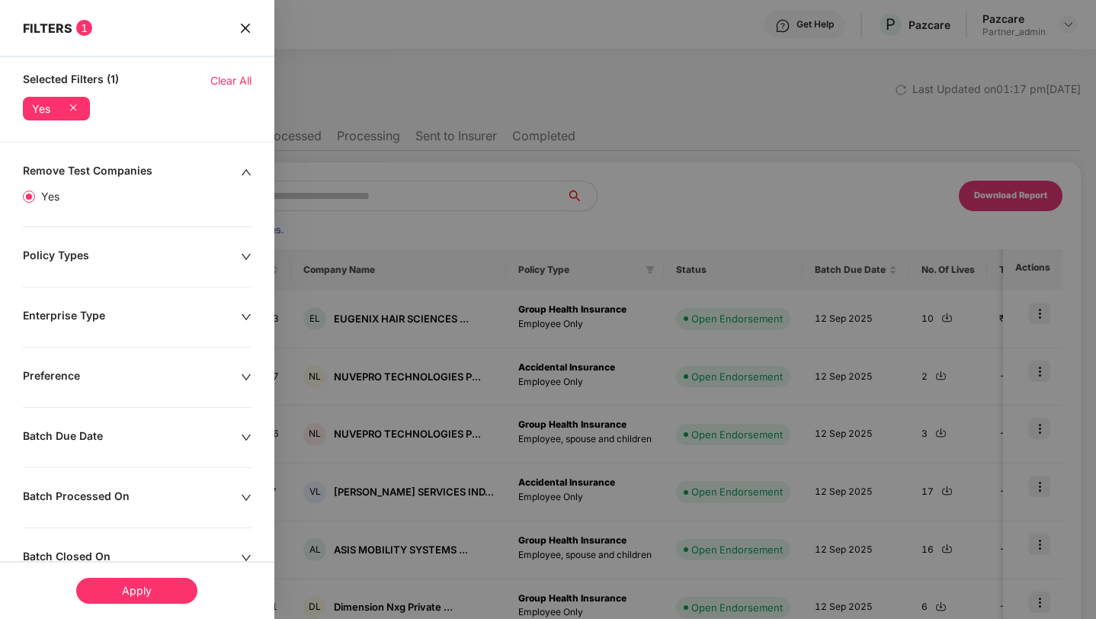
click at [149, 250] on div "Policy Types" at bounding box center [132, 257] width 218 height 17
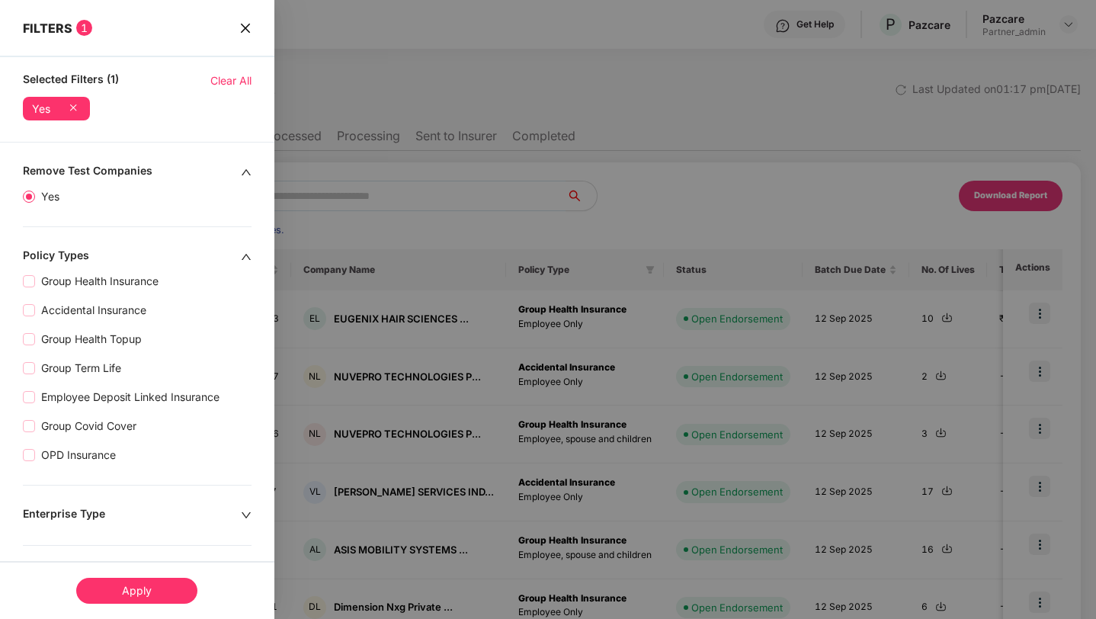
click at [149, 250] on div "Policy Types" at bounding box center [132, 257] width 218 height 17
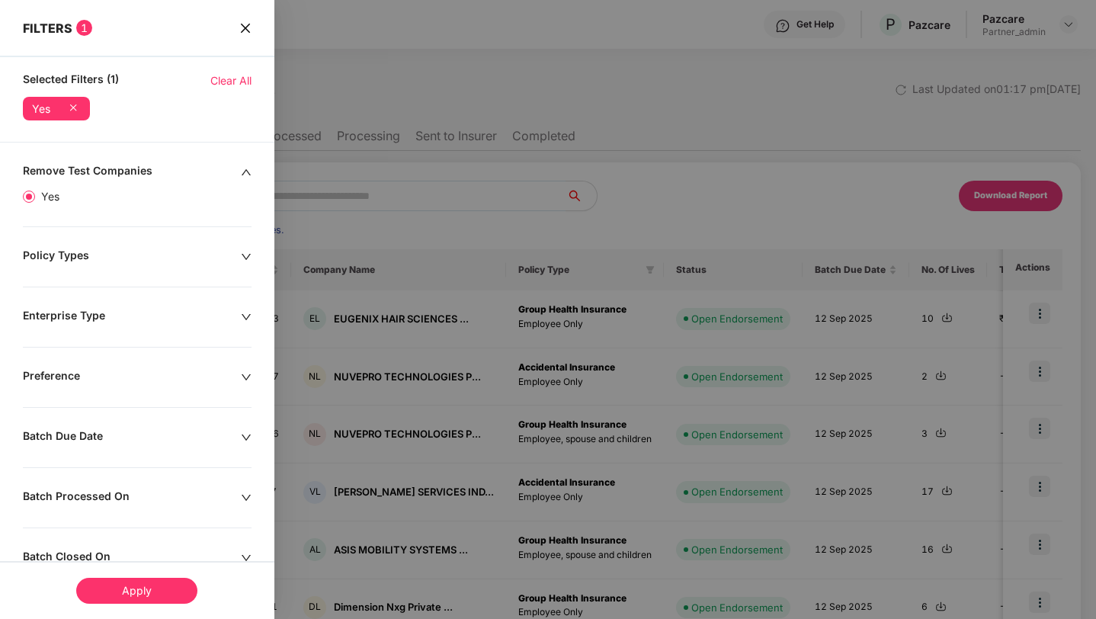
click at [163, 252] on div "Policy Types" at bounding box center [132, 257] width 218 height 17
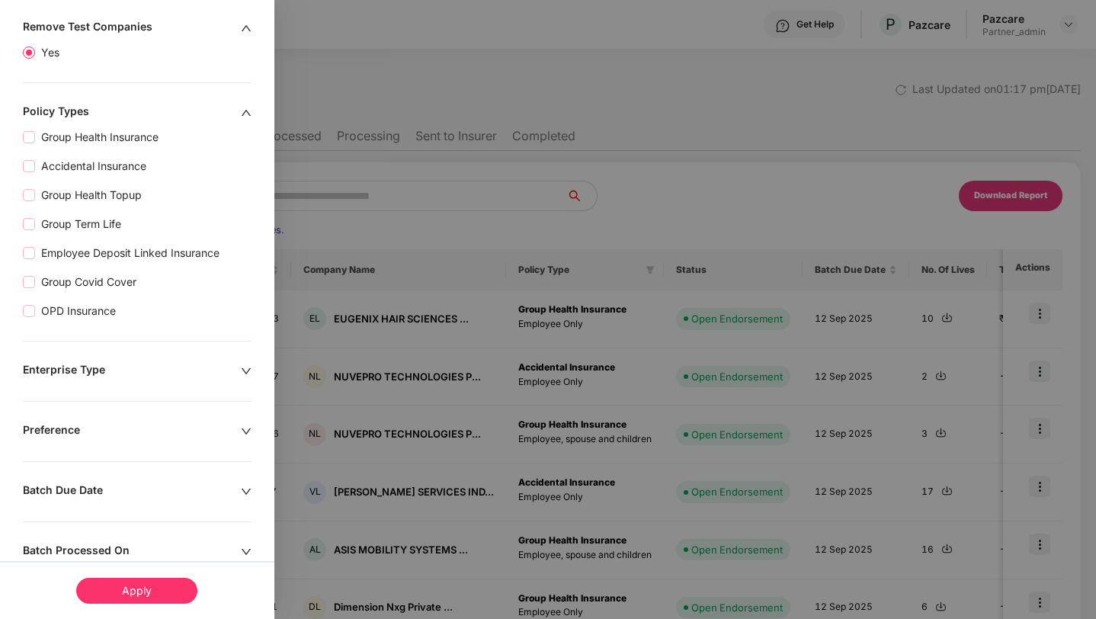
scroll to position [91, 0]
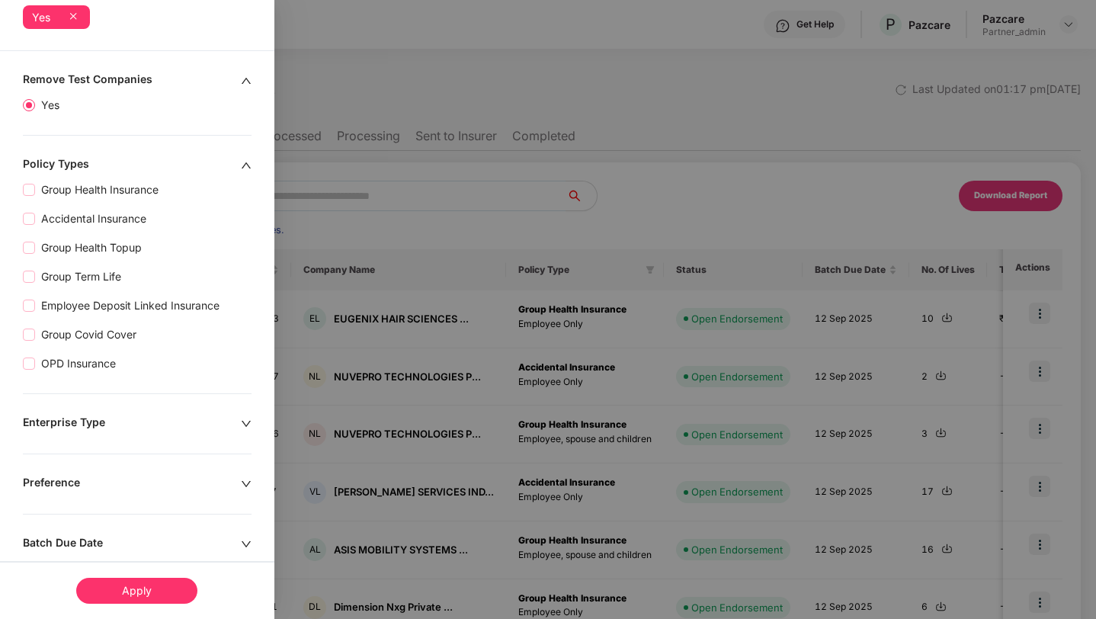
click at [242, 164] on icon "up" at bounding box center [246, 165] width 11 height 11
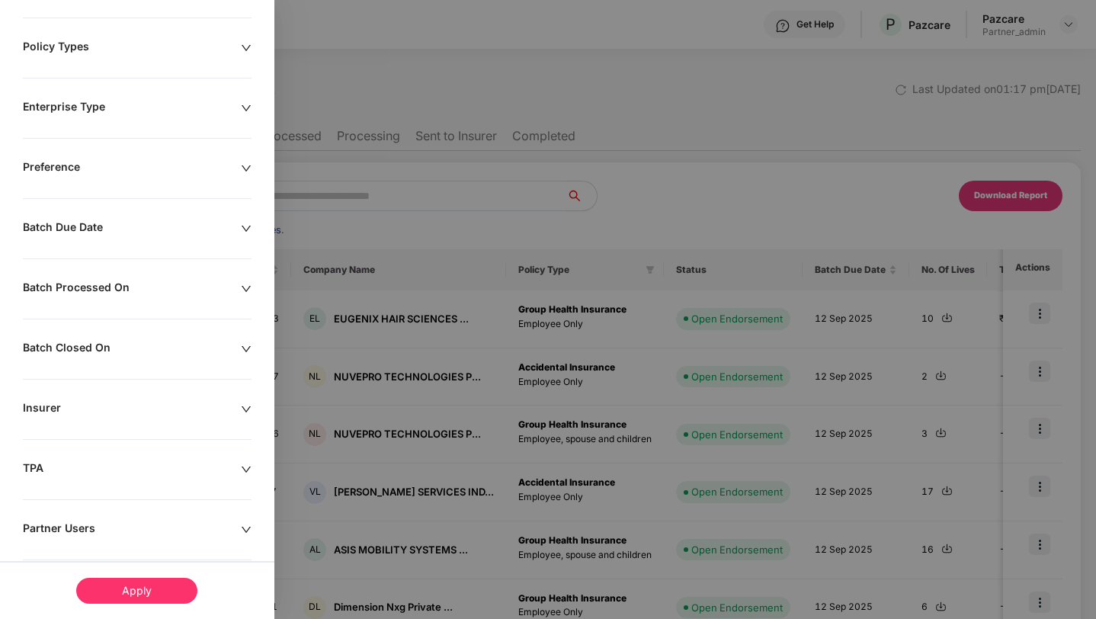
scroll to position [0, 0]
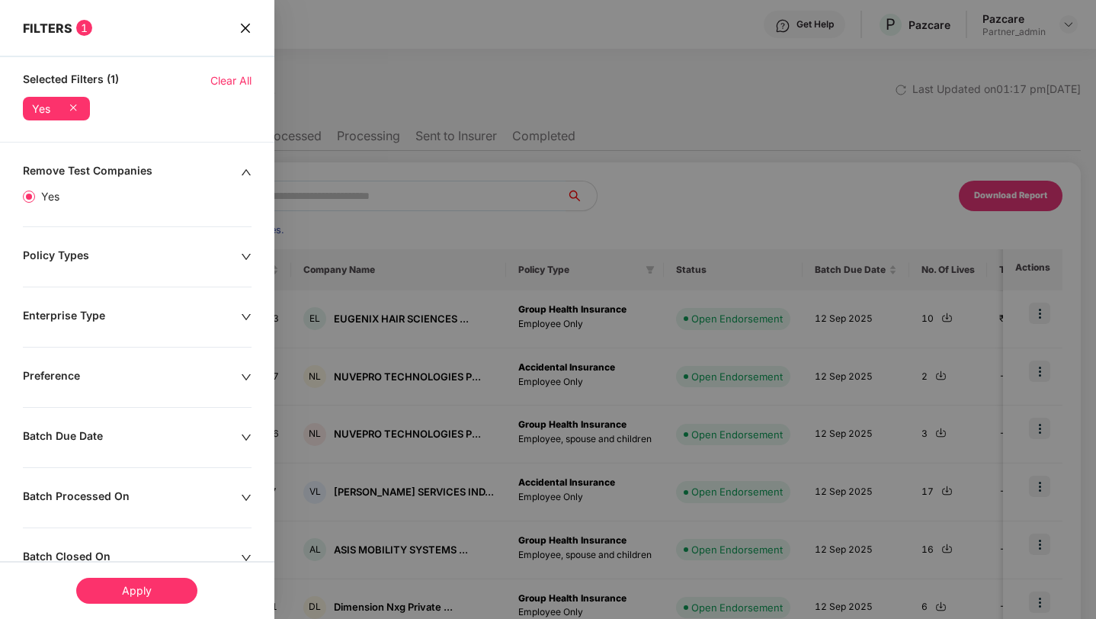
click at [241, 24] on icon "close" at bounding box center [245, 28] width 12 height 12
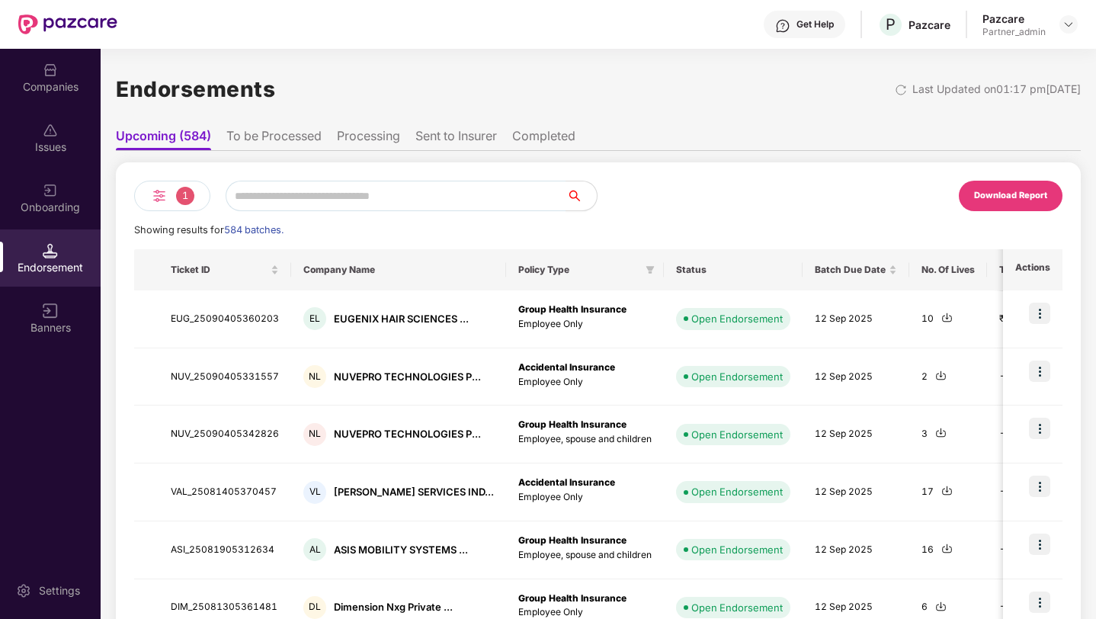
click at [271, 134] on li "To be Processed" at bounding box center [273, 139] width 95 height 22
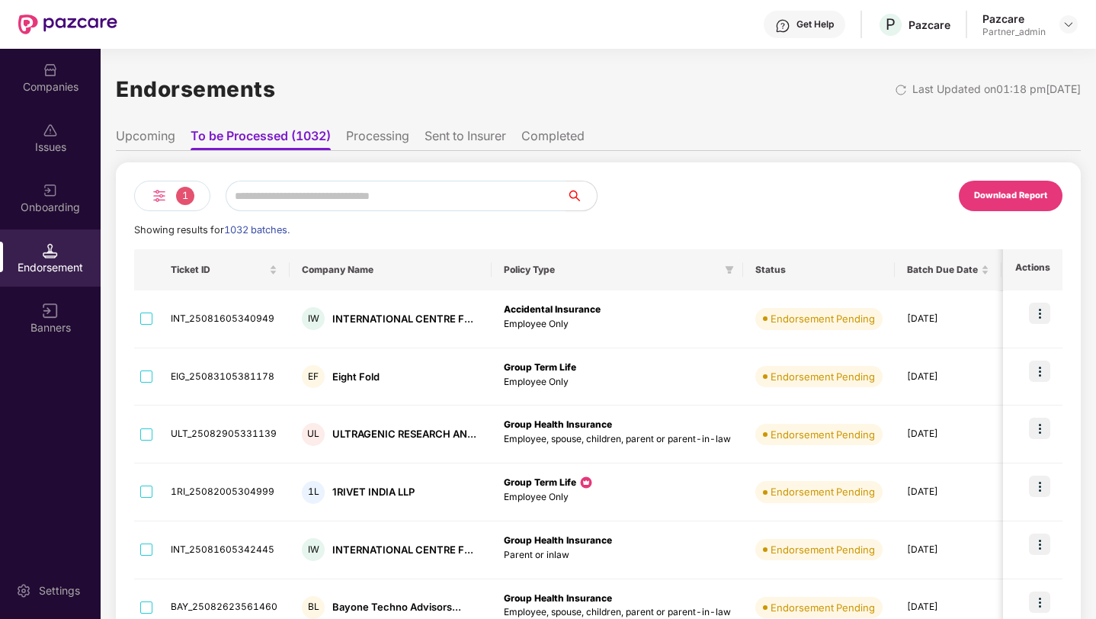
click at [998, 197] on div "Download Report" at bounding box center [1010, 196] width 73 height 14
click at [156, 194] on img at bounding box center [159, 196] width 18 height 18
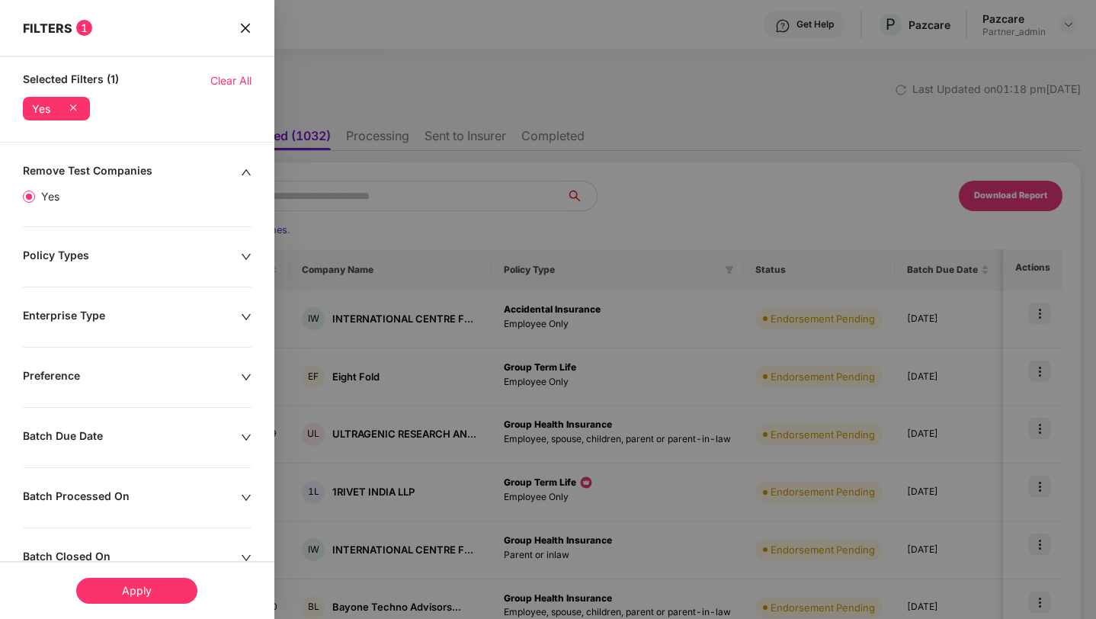
click at [245, 28] on icon "close" at bounding box center [245, 28] width 12 height 12
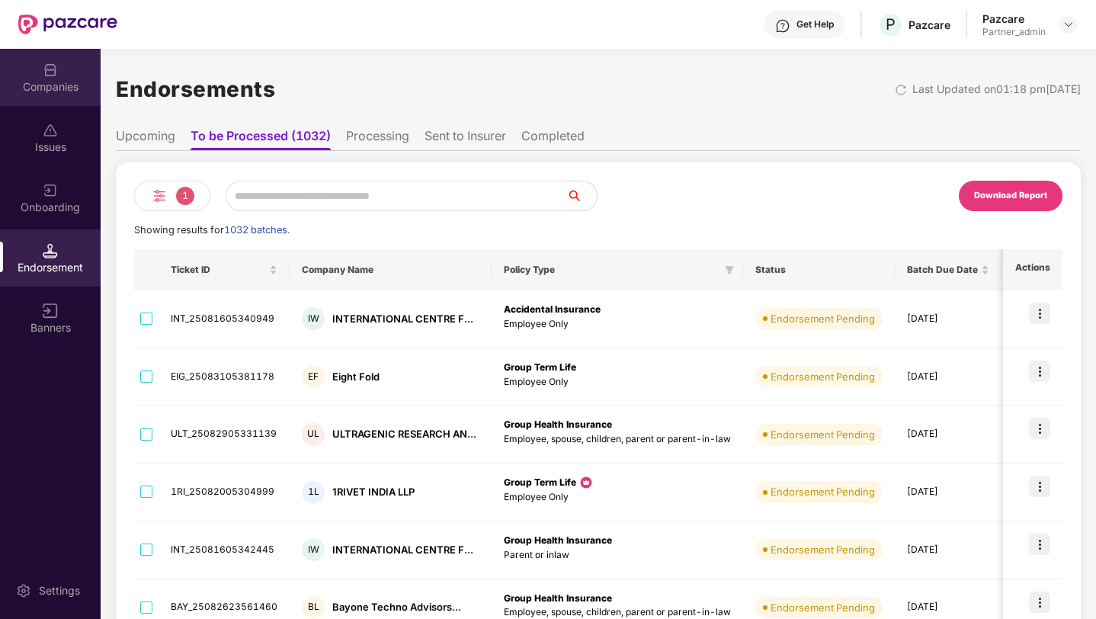
click at [75, 73] on div "Companies" at bounding box center [50, 77] width 101 height 57
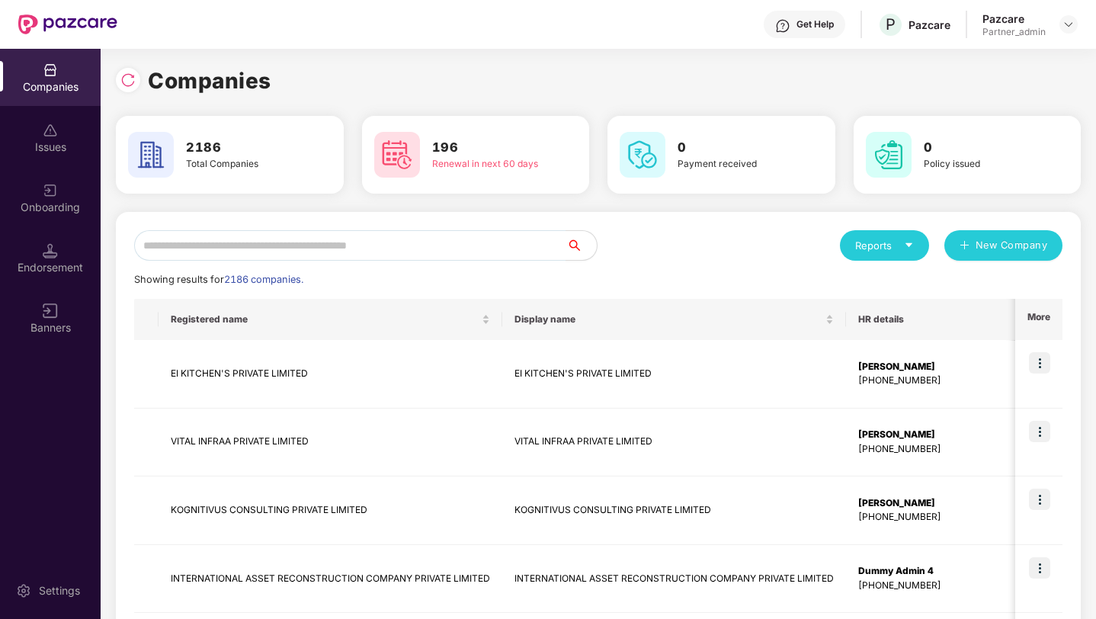
click at [75, 194] on div "Onboarding" at bounding box center [50, 197] width 101 height 57
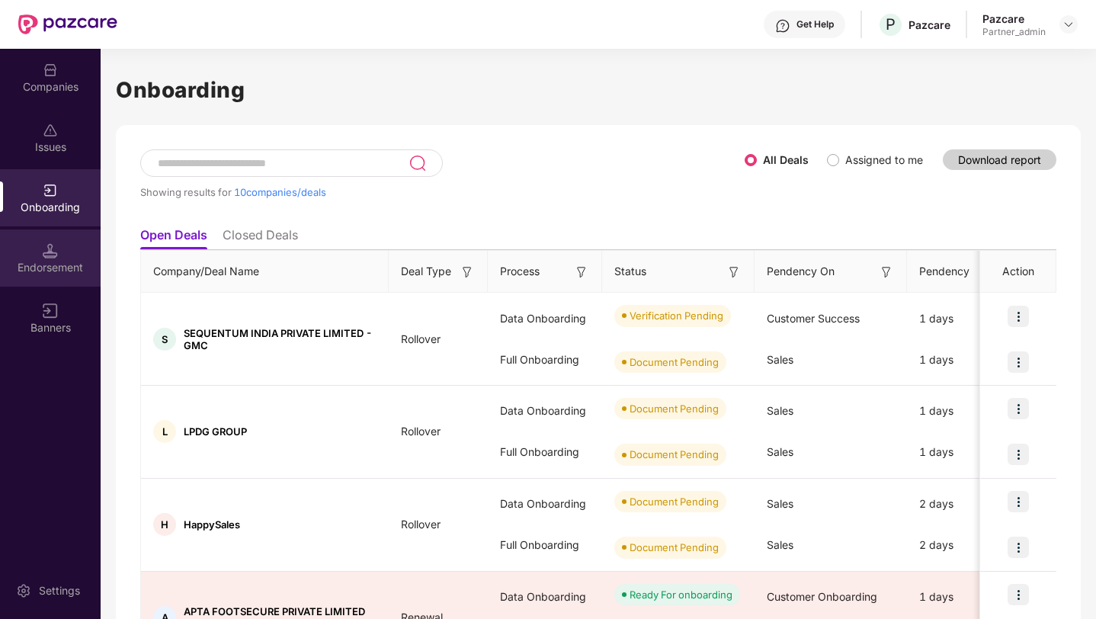
click at [45, 261] on div "Endorsement" at bounding box center [50, 267] width 101 height 15
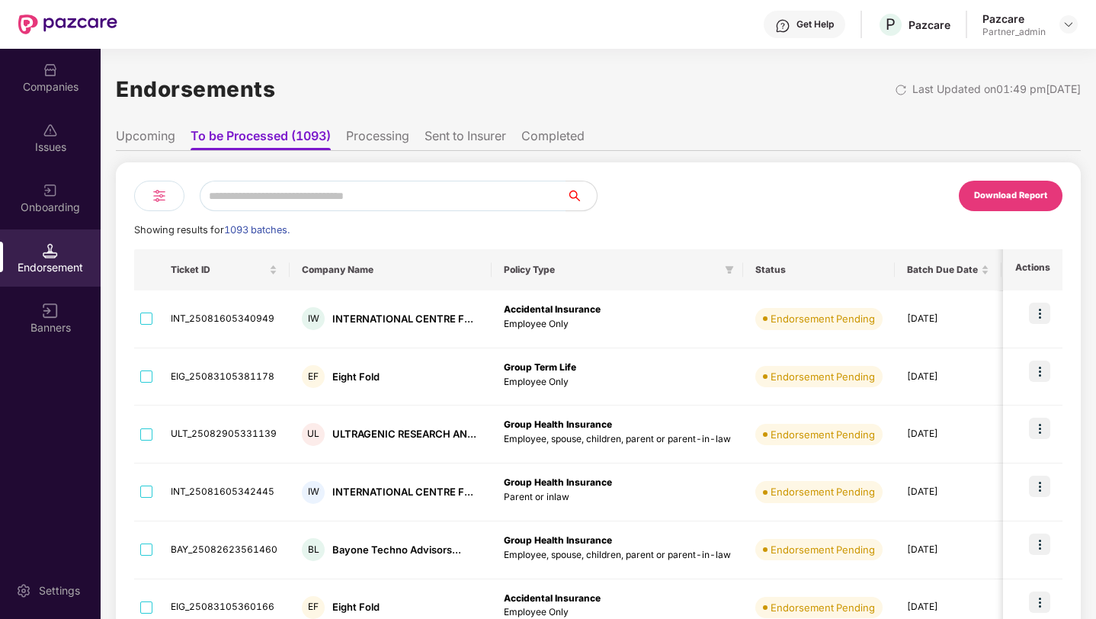
click at [625, 76] on div "Endorsements Last Updated on 01:49 pm, 11 Sep 2025" at bounding box center [598, 89] width 965 height 47
click at [386, 132] on li "Processing" at bounding box center [377, 139] width 63 height 22
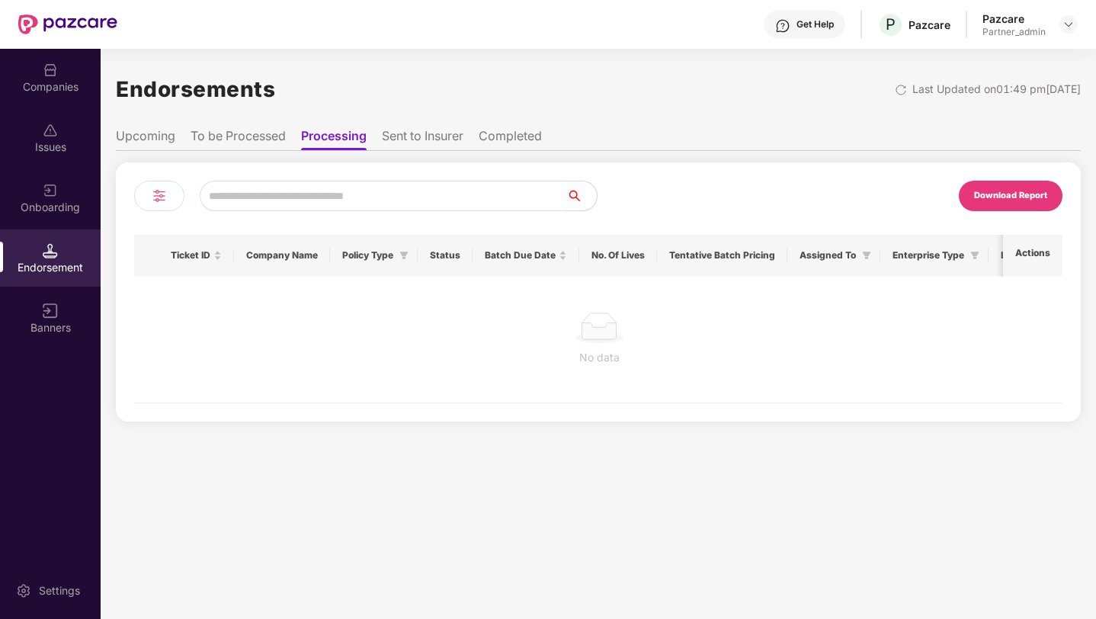
click at [434, 137] on li "Sent to Insurer" at bounding box center [423, 139] width 82 height 22
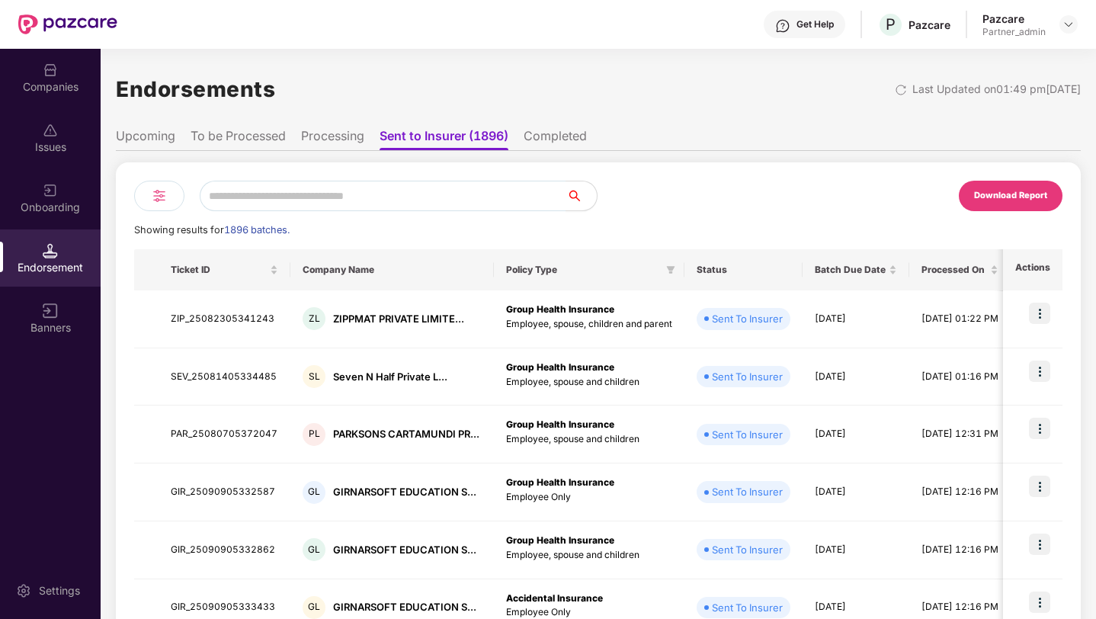
click at [168, 190] on img at bounding box center [159, 196] width 18 height 18
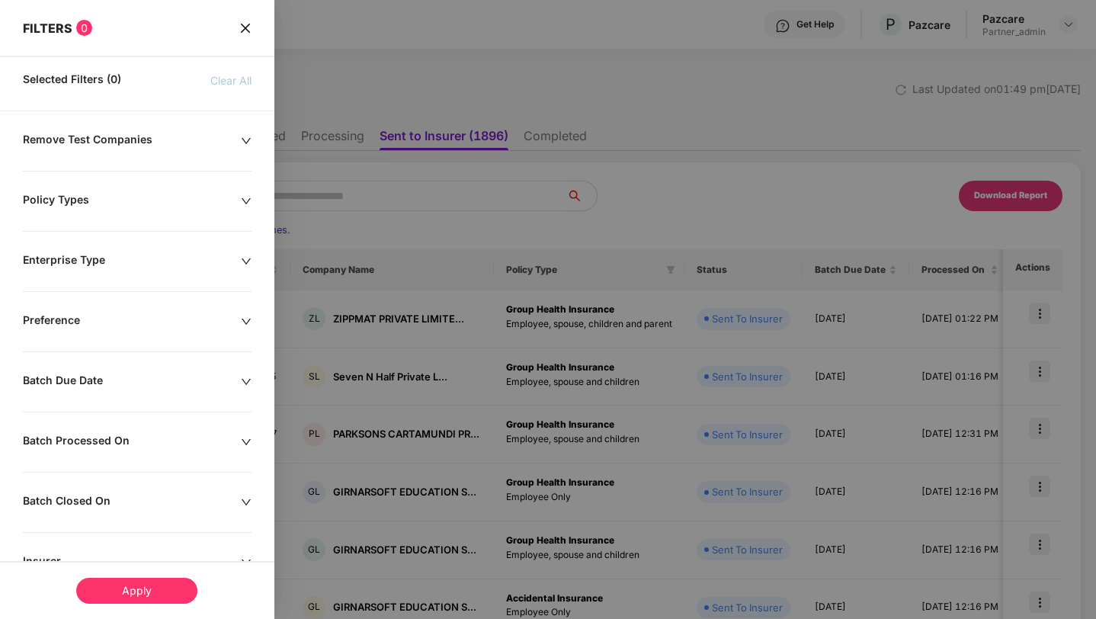
click at [159, 142] on div "Remove Test Companies" at bounding box center [132, 141] width 218 height 17
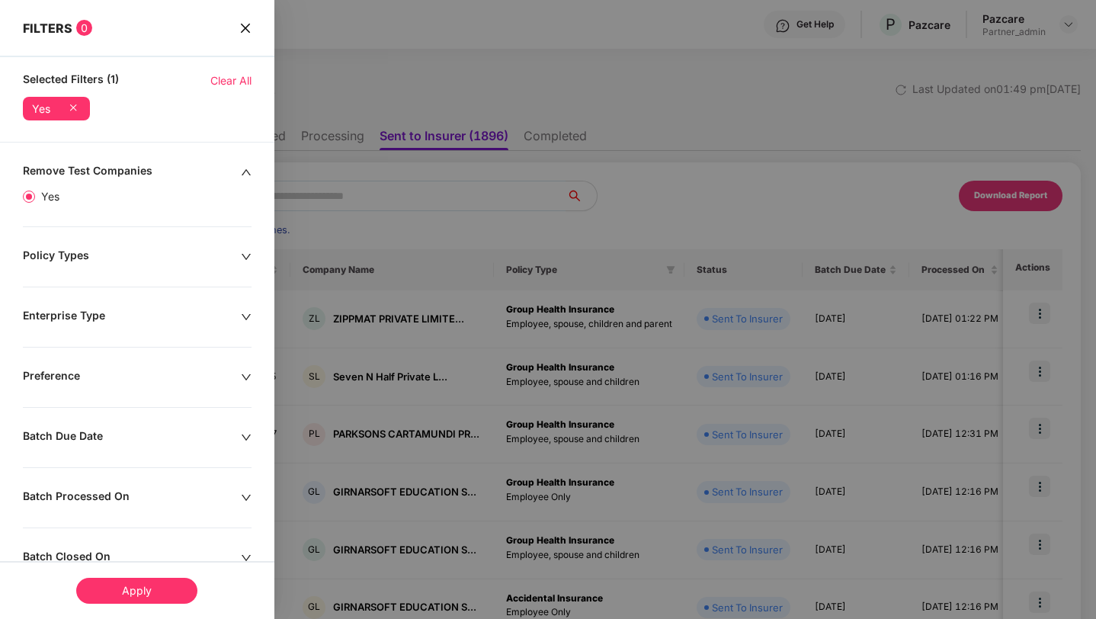
click at [125, 585] on div "Apply" at bounding box center [136, 591] width 121 height 26
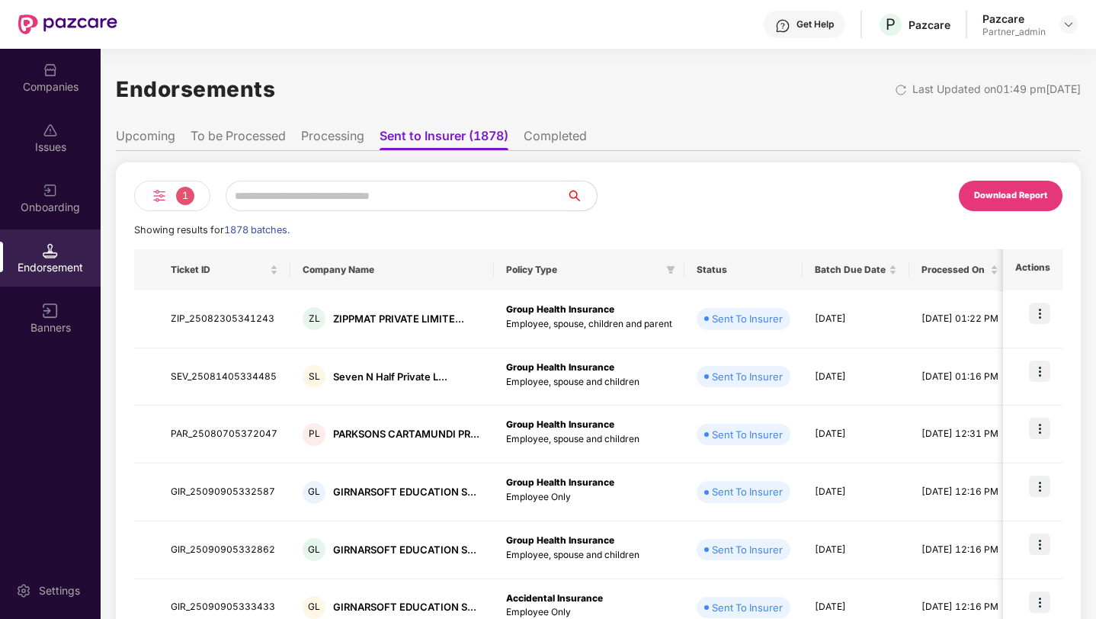
click at [1002, 199] on div "Download Report" at bounding box center [1010, 196] width 73 height 14
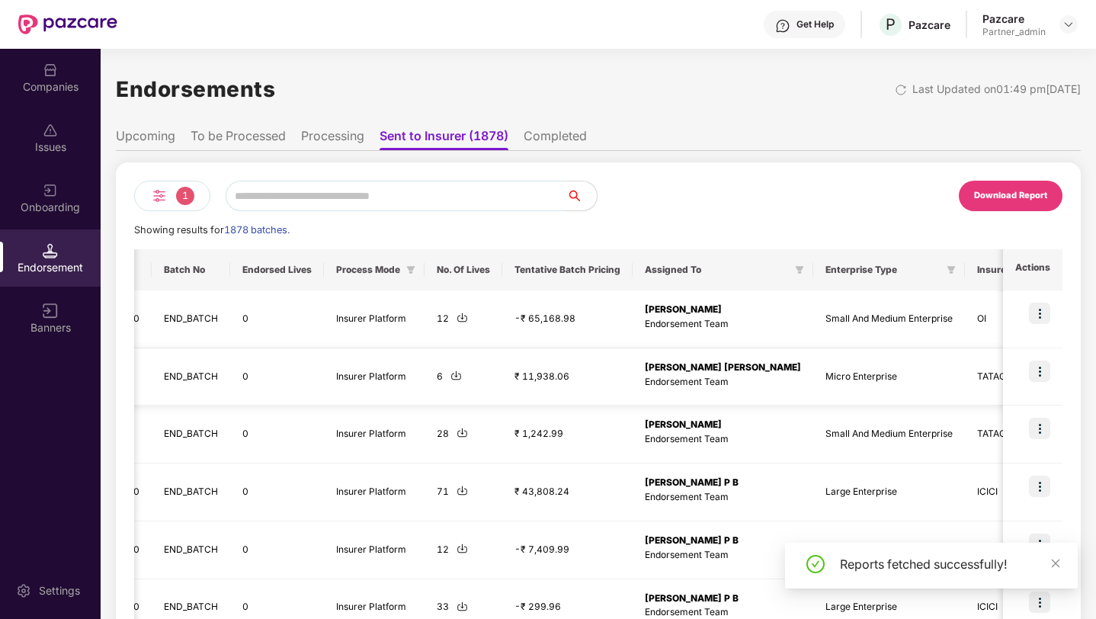
scroll to position [0, 1195]
